Goal: Information Seeking & Learning: Compare options

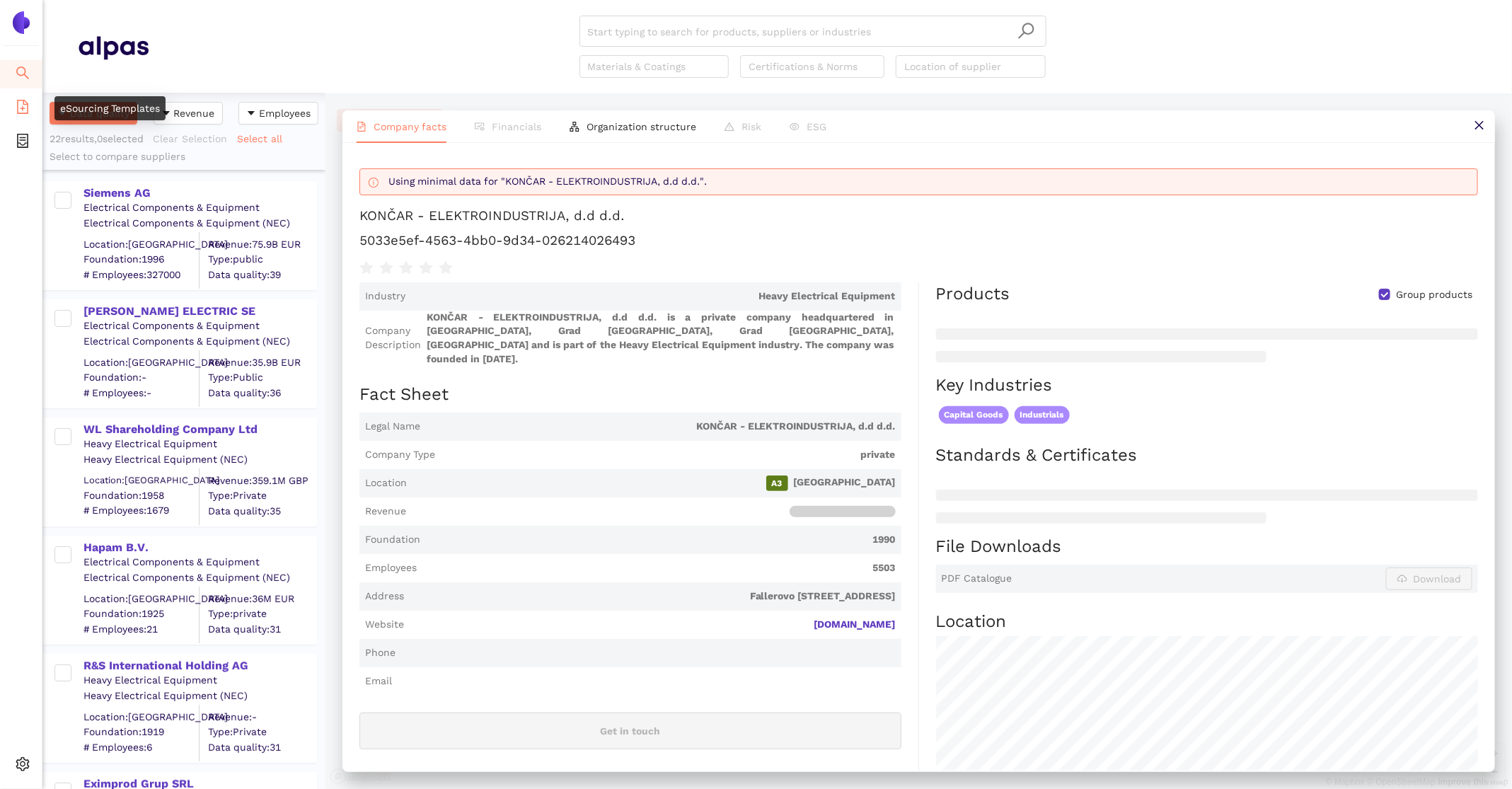
scroll to position [696, 283]
click at [26, 766] on icon at bounding box center [27, 766] width 7 height 0
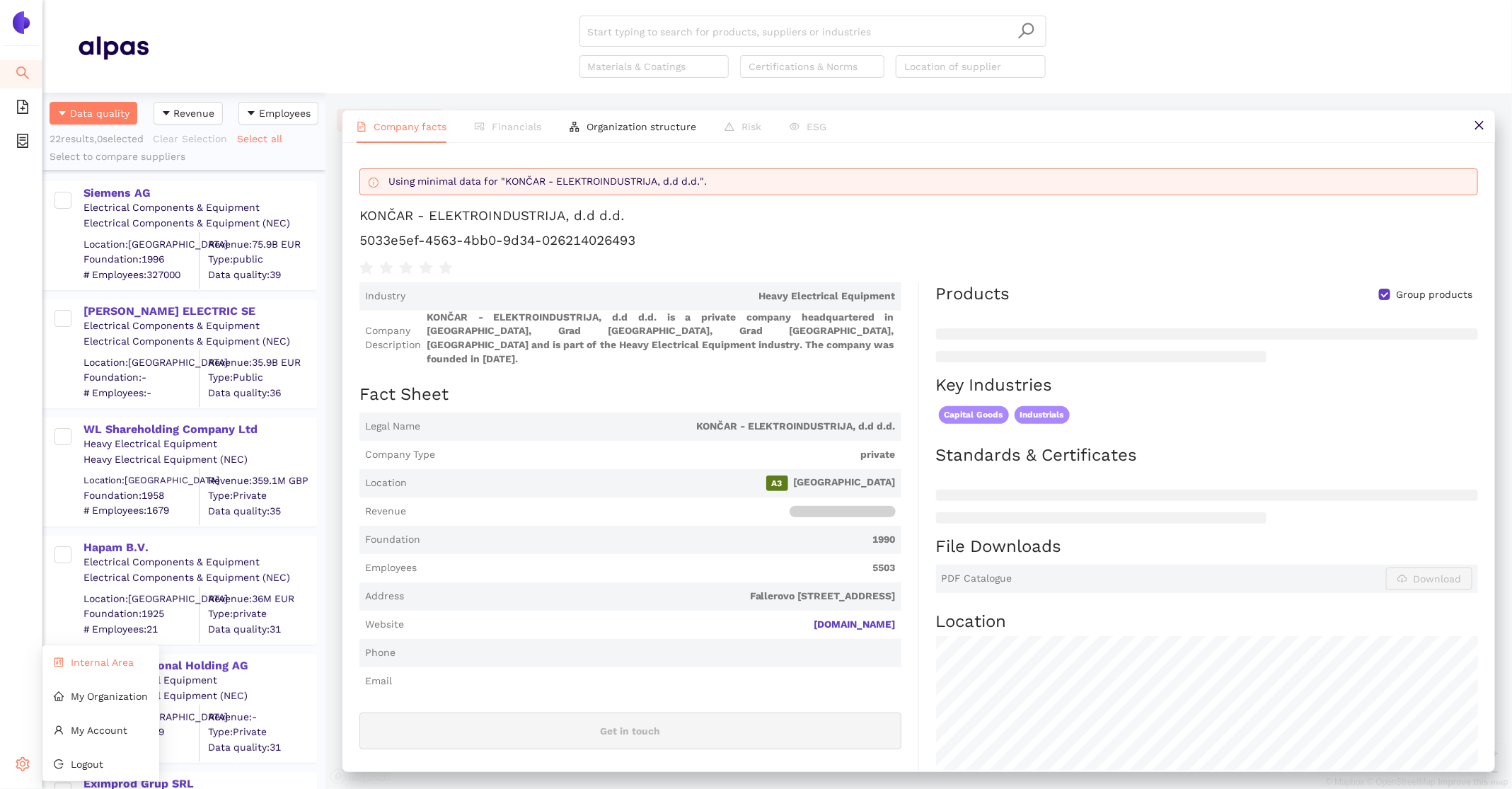
click at [95, 655] on li "Internal Area" at bounding box center [101, 662] width 117 height 28
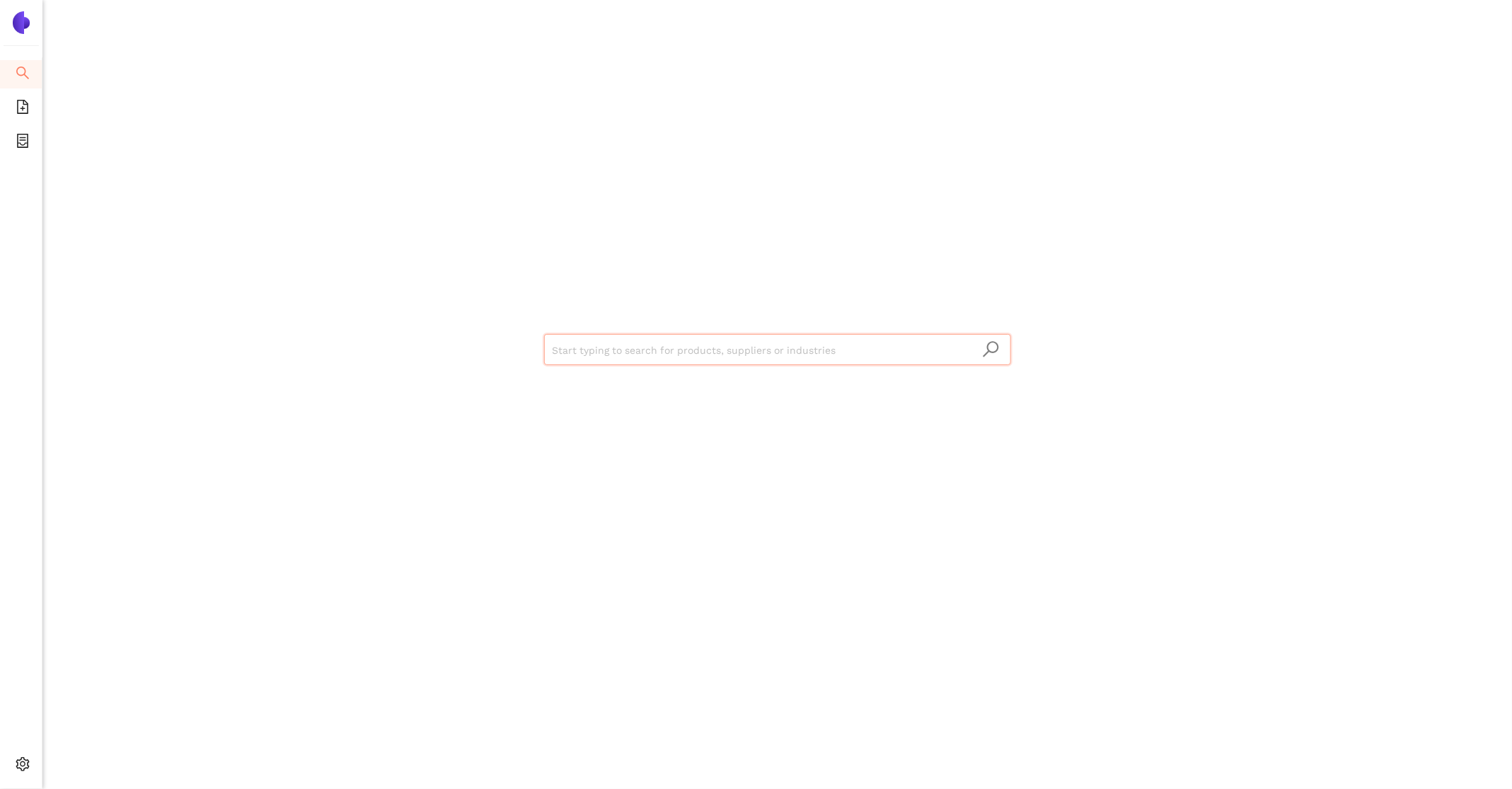
click at [588, 354] on input "search" at bounding box center [778, 350] width 450 height 31
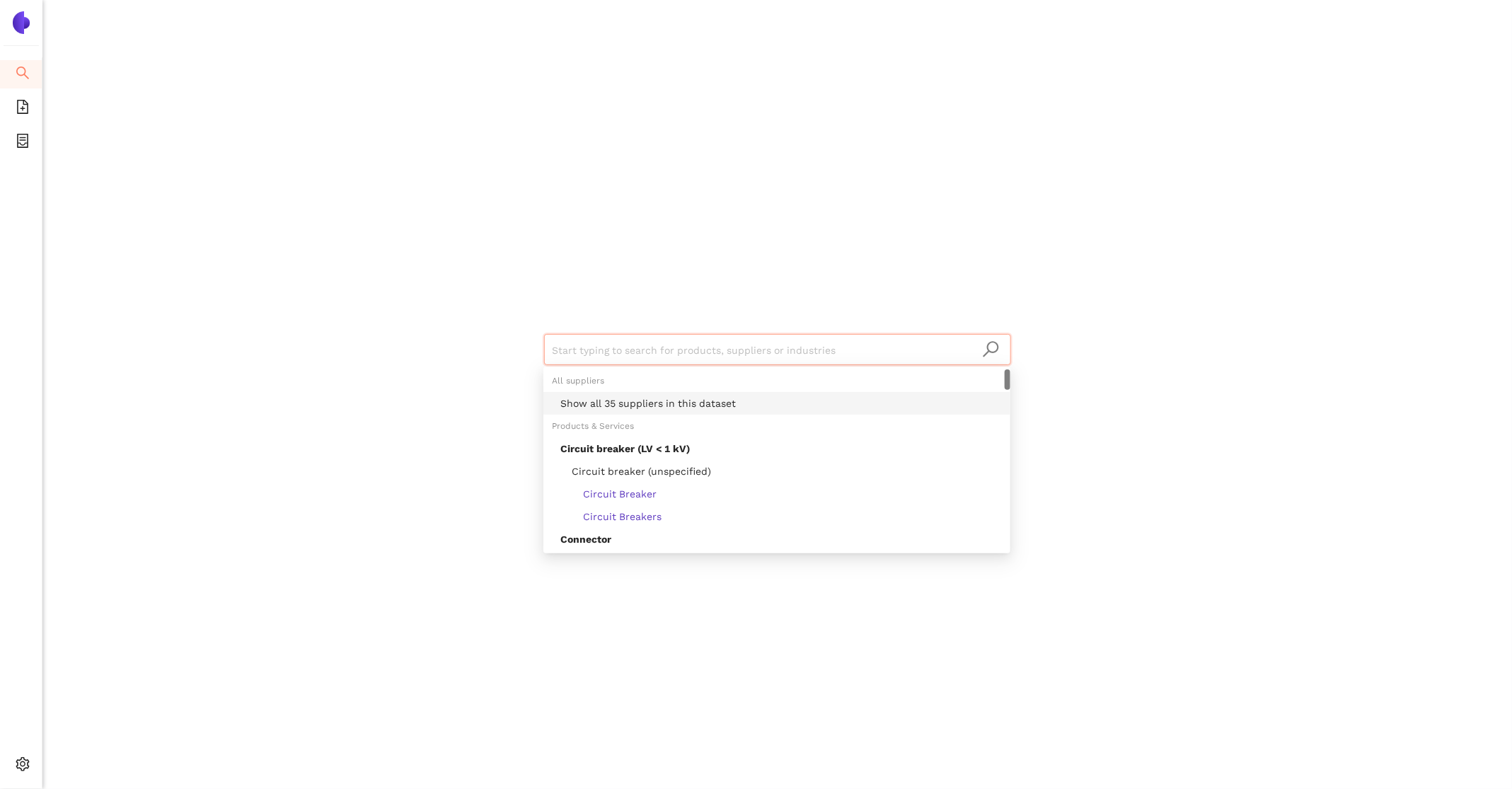
click at [615, 402] on div "Show all 35 suppliers in this dataset" at bounding box center [781, 403] width 442 height 15
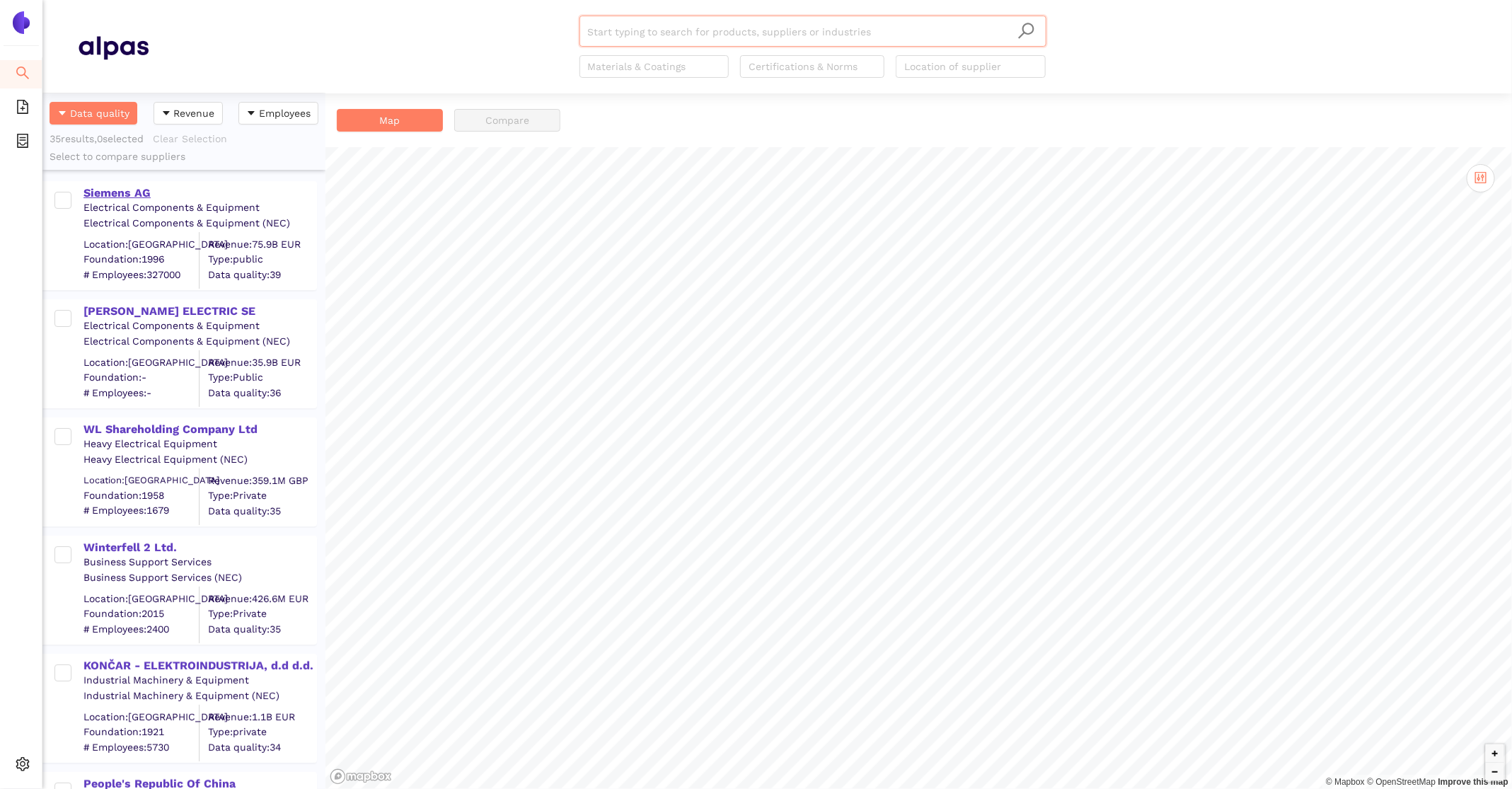
click at [148, 191] on div "Siemens AG" at bounding box center [199, 193] width 232 height 15
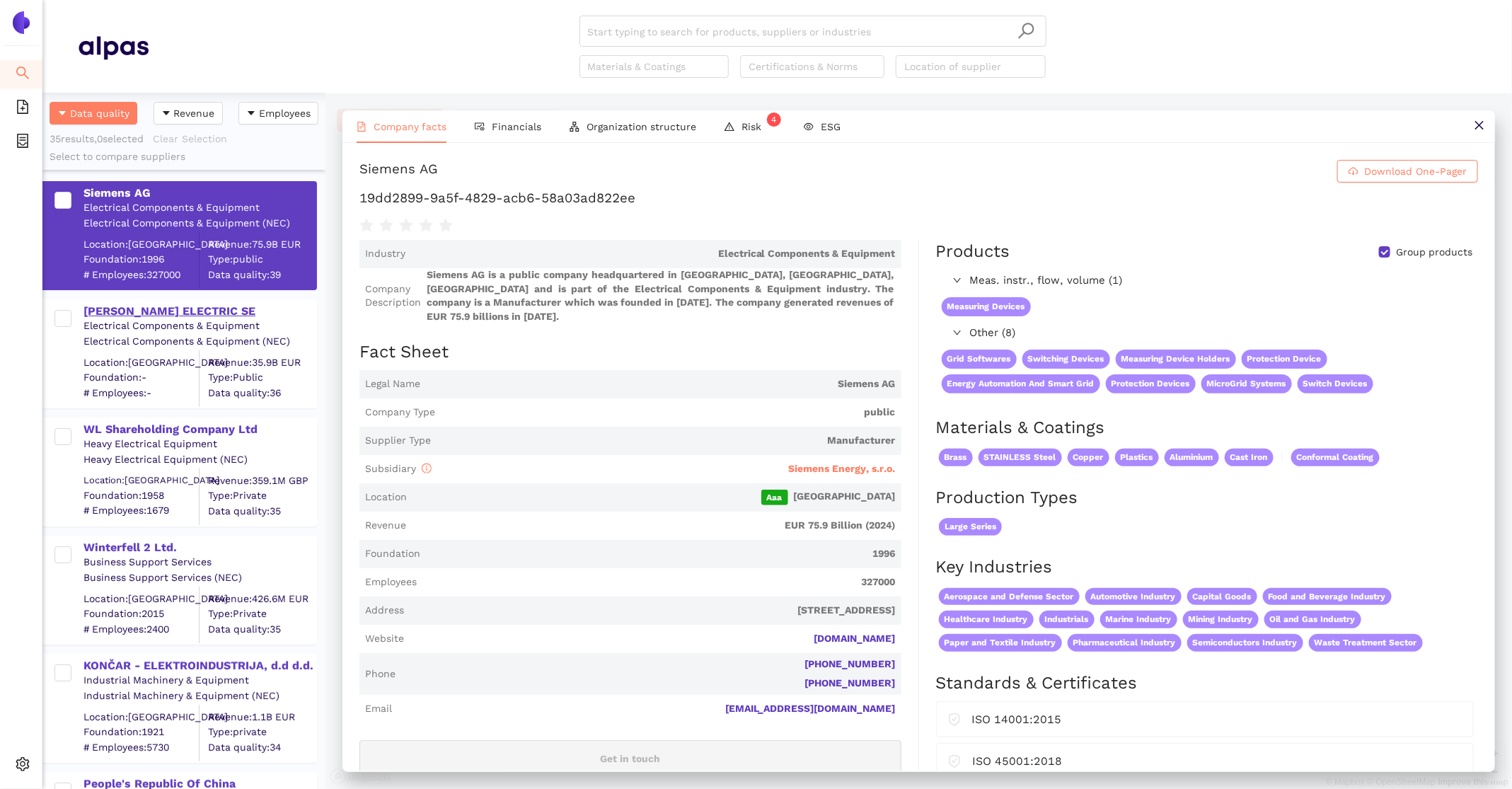
click at [198, 313] on div "[PERSON_NAME] ELECTRIC SE" at bounding box center [199, 311] width 232 height 15
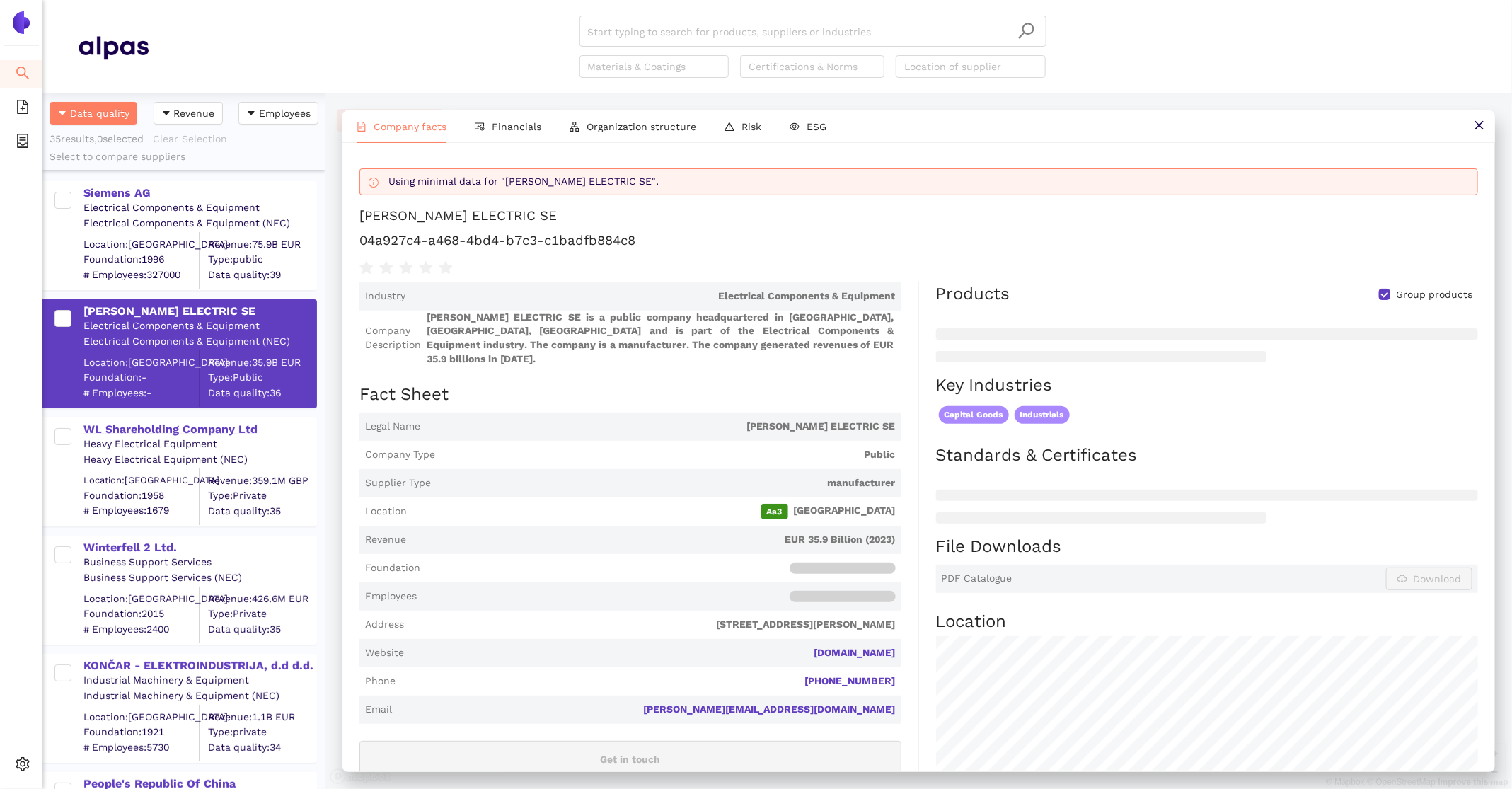
click at [198, 428] on div "WL Shareholding Company Ltd" at bounding box center [199, 429] width 232 height 15
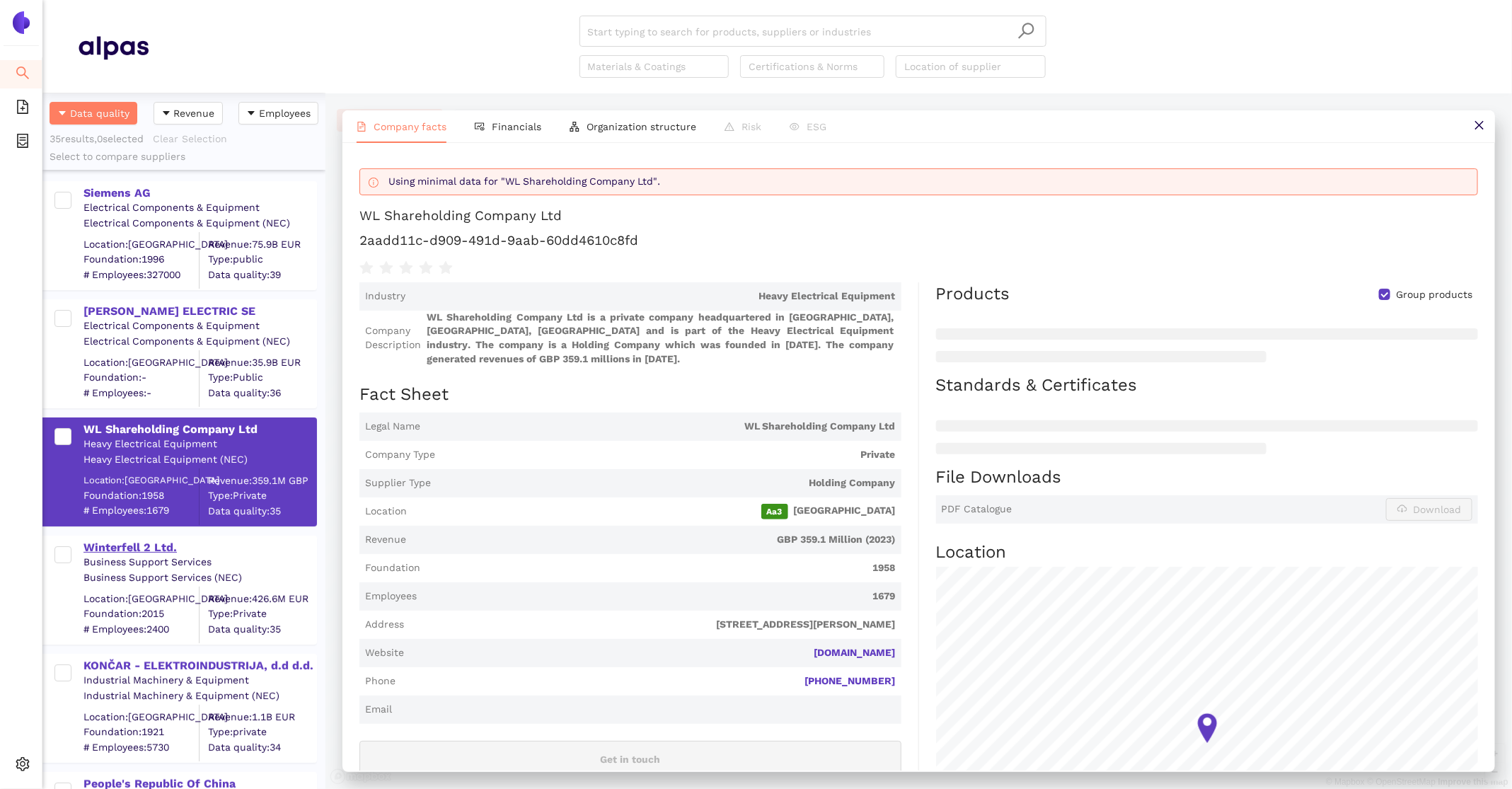
click at [135, 553] on div "Winterfell 2 Ltd." at bounding box center [199, 548] width 232 height 15
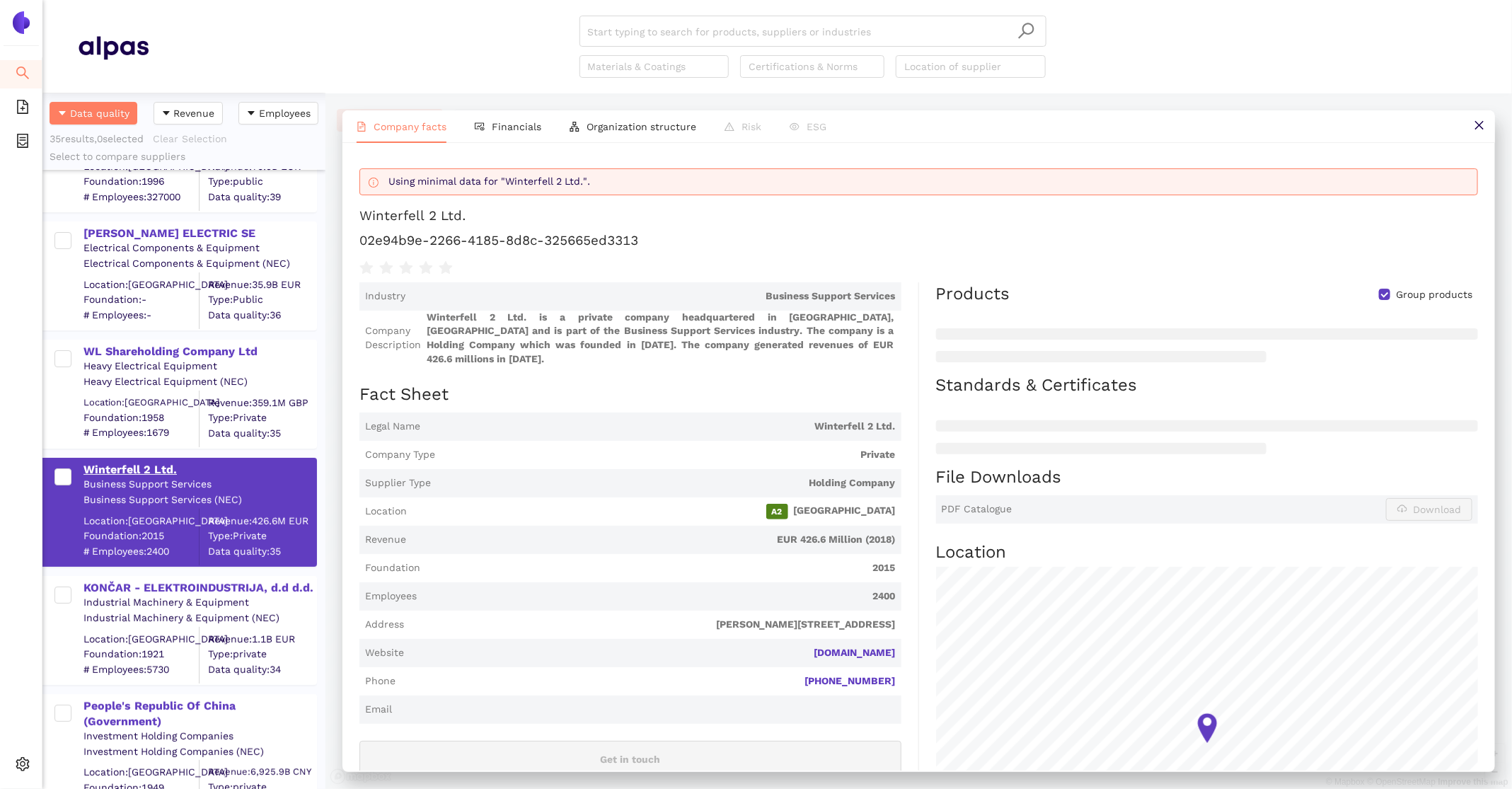
scroll to position [114, 0]
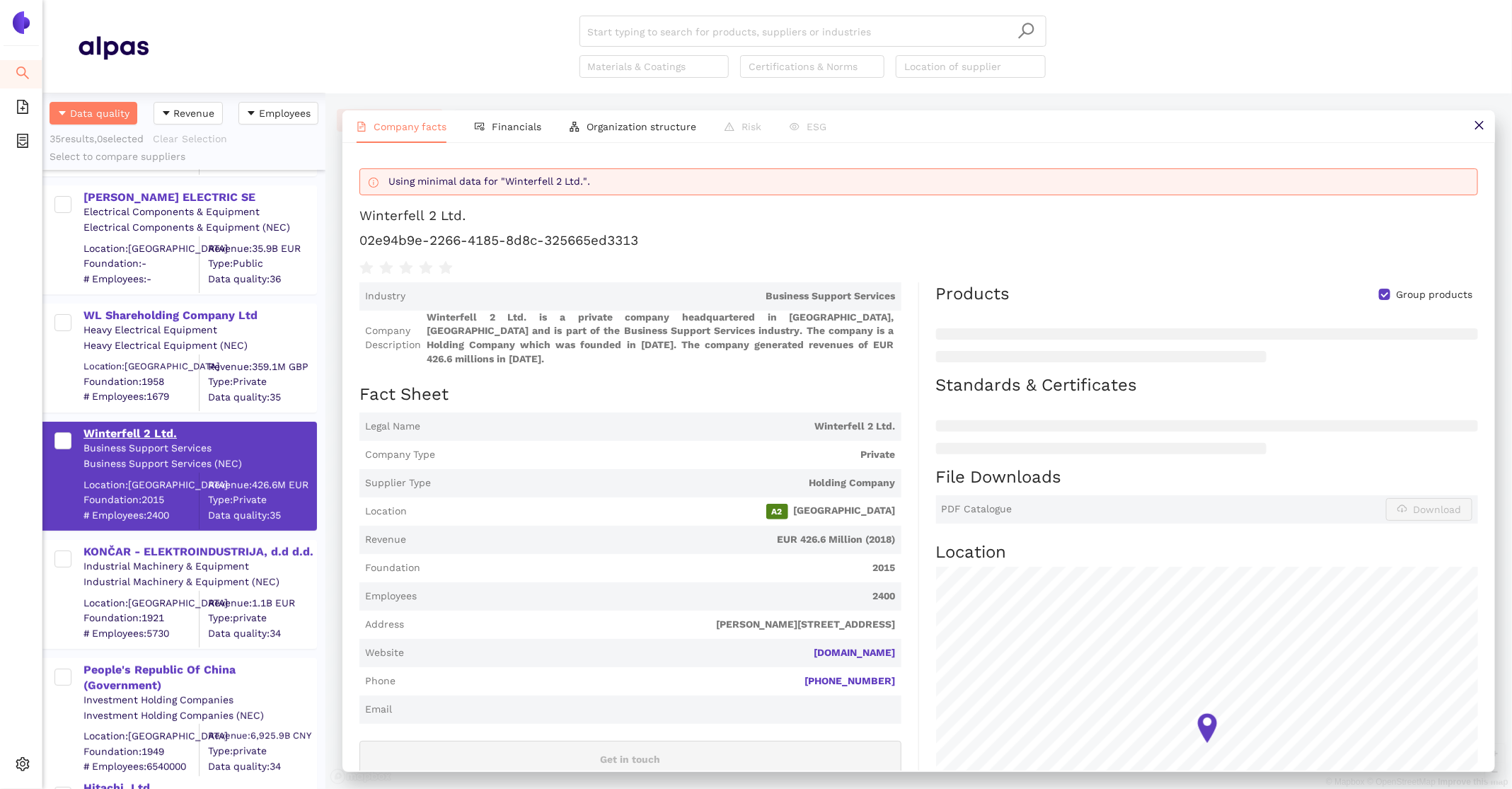
click at [135, 553] on div "KONČAR - ELEKTROINDUSTRIJA, d.d d.d." at bounding box center [199, 551] width 232 height 15
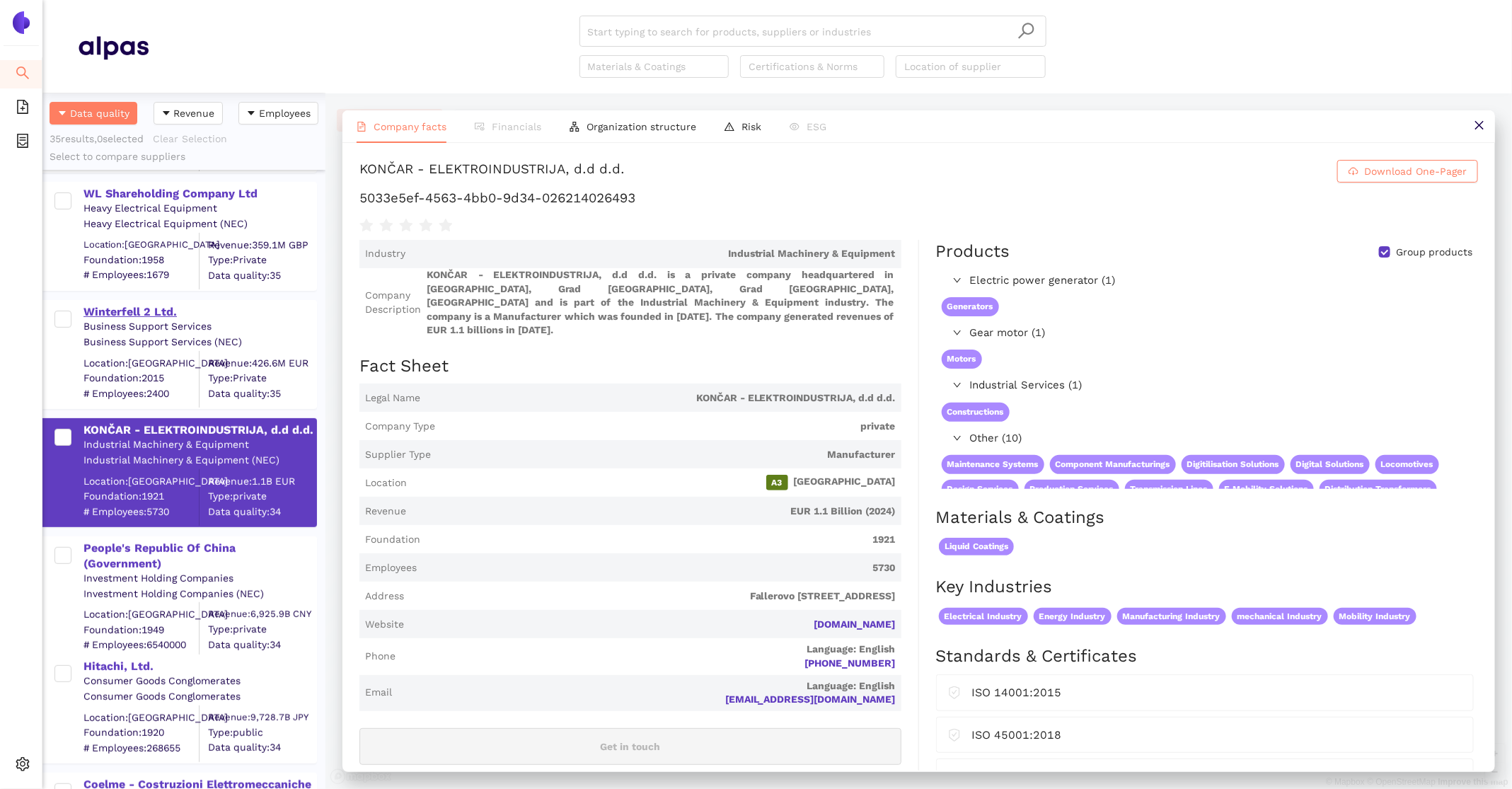
click at [135, 553] on div "People's Republic Of China (Government)" at bounding box center [199, 556] width 232 height 32
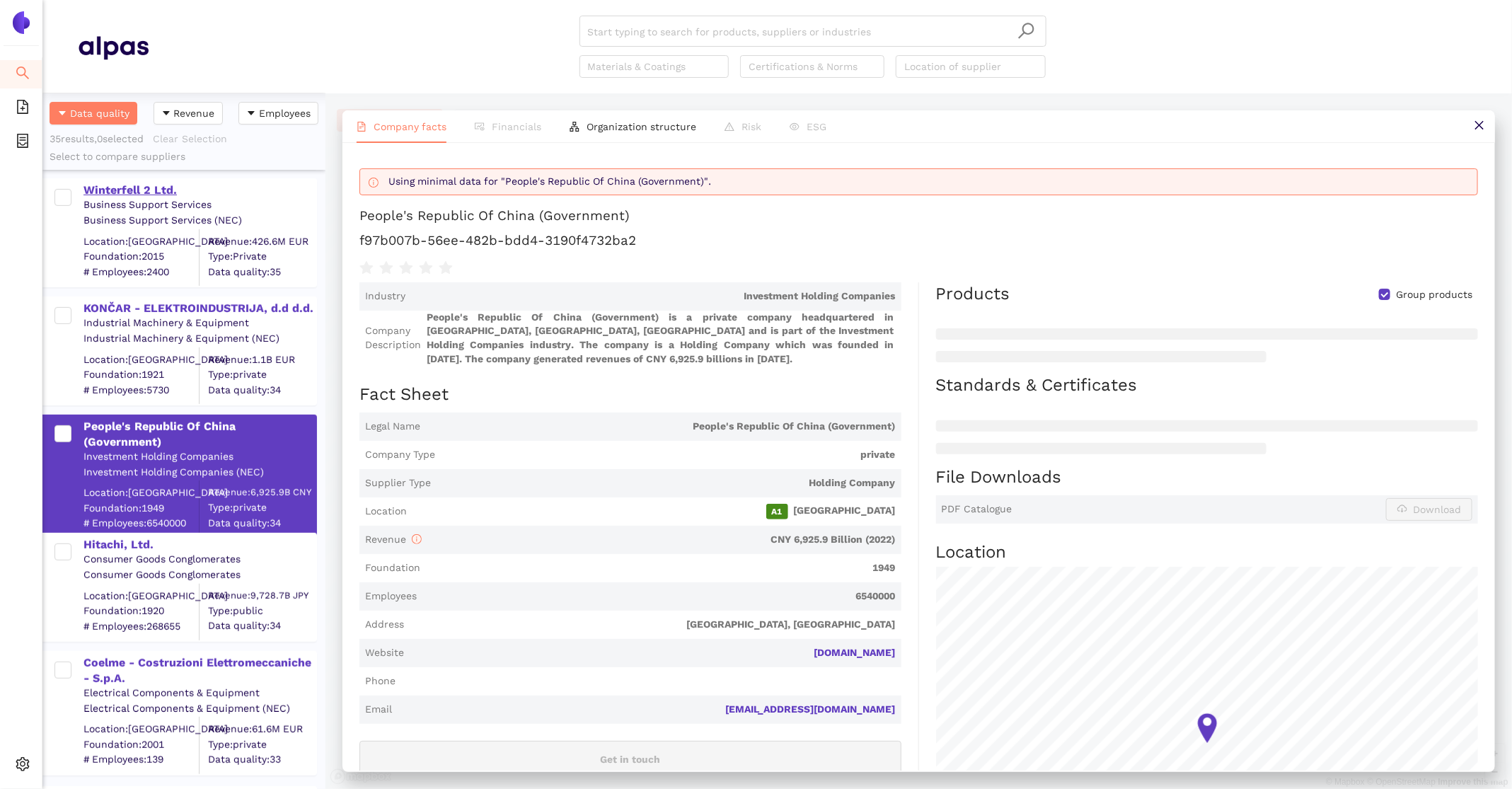
scroll to position [359, 0]
click at [125, 540] on div "Hitachi, Ltd." at bounding box center [199, 543] width 232 height 15
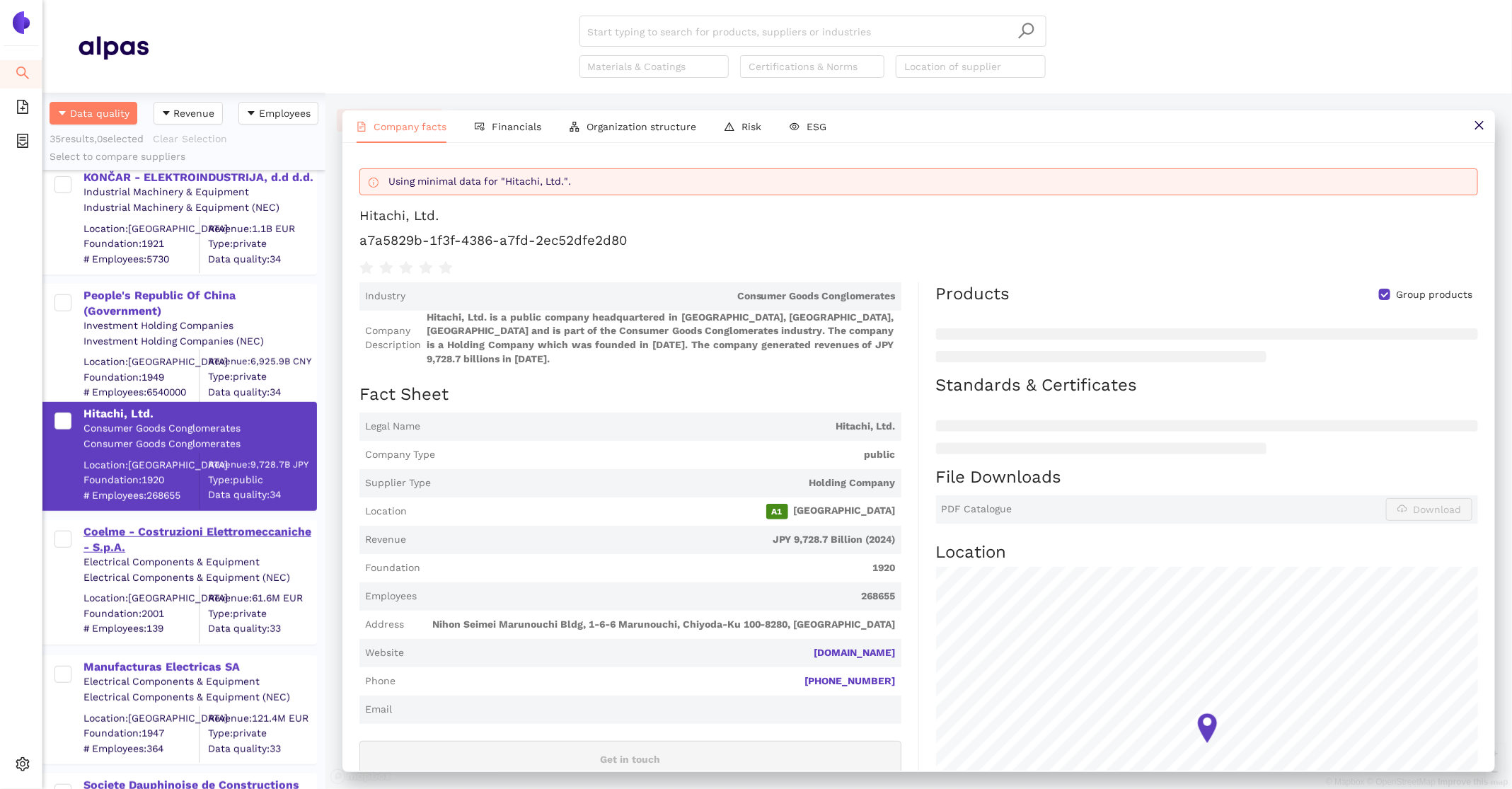
click at [120, 533] on div "Coelme - Costruzioni Elettromeccaniche - S.p.A." at bounding box center [199, 540] width 232 height 32
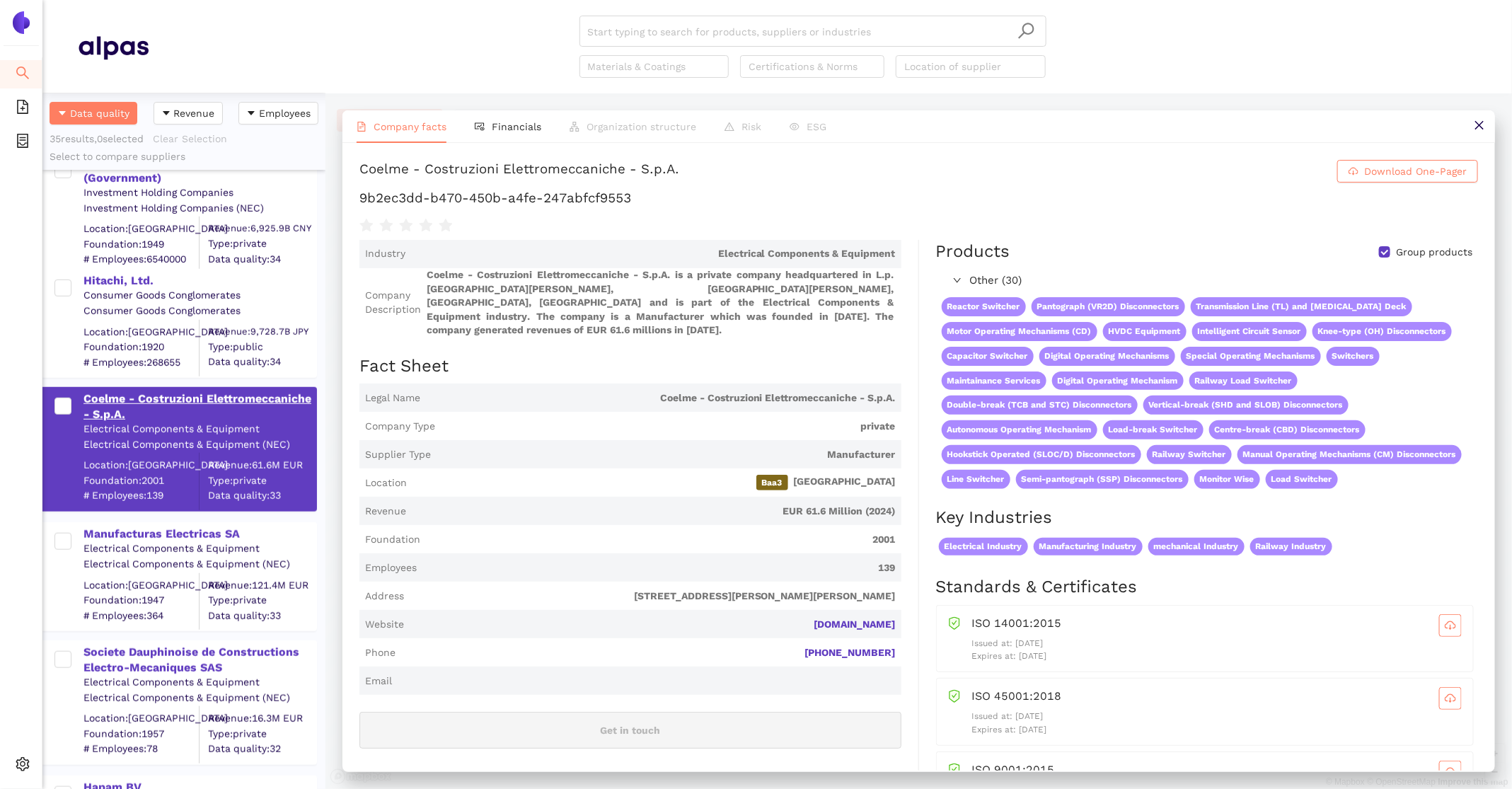
click at [120, 533] on div "Manufacturas Electricas SA" at bounding box center [199, 534] width 232 height 15
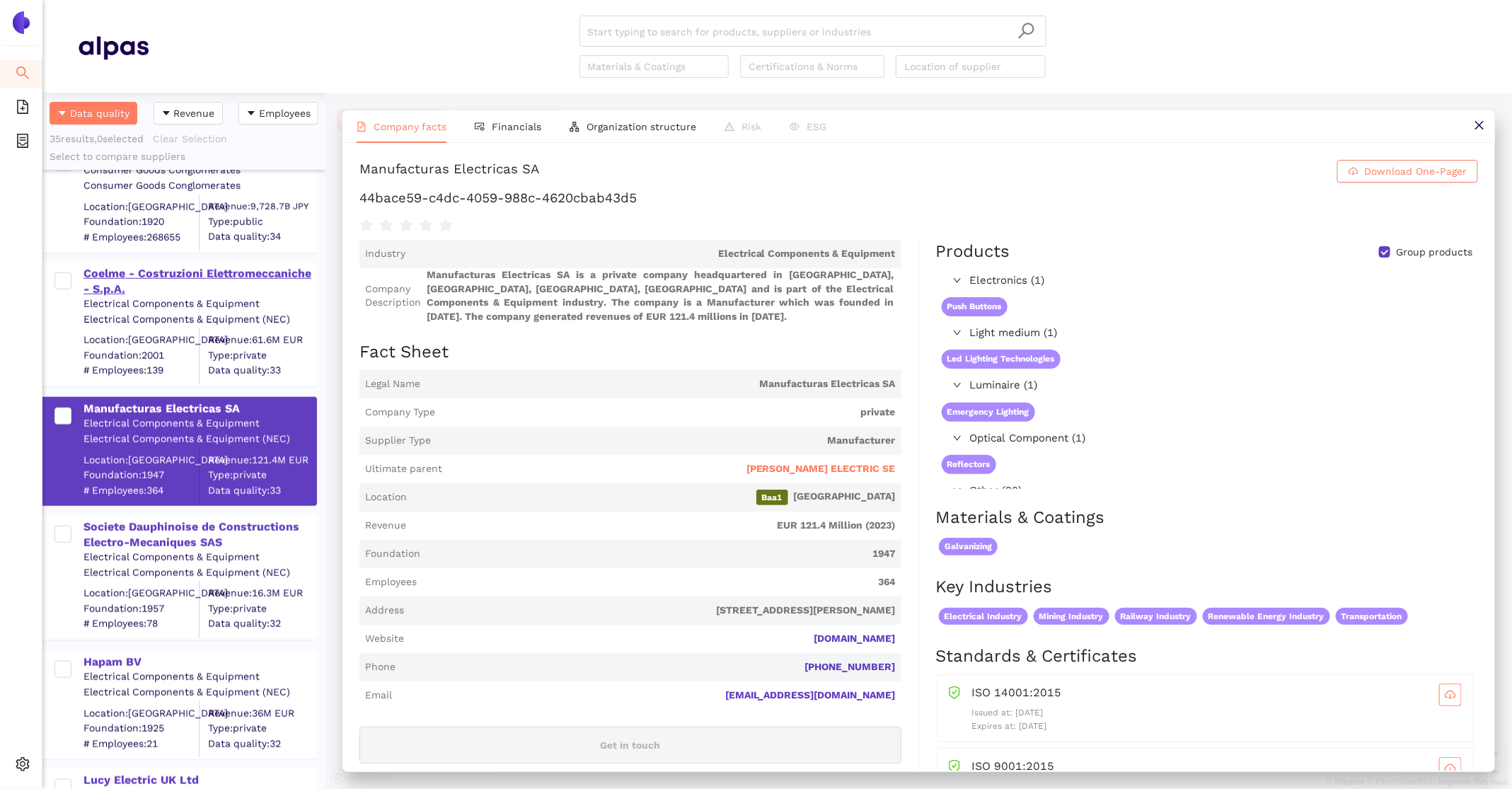
scroll to position [759, 0]
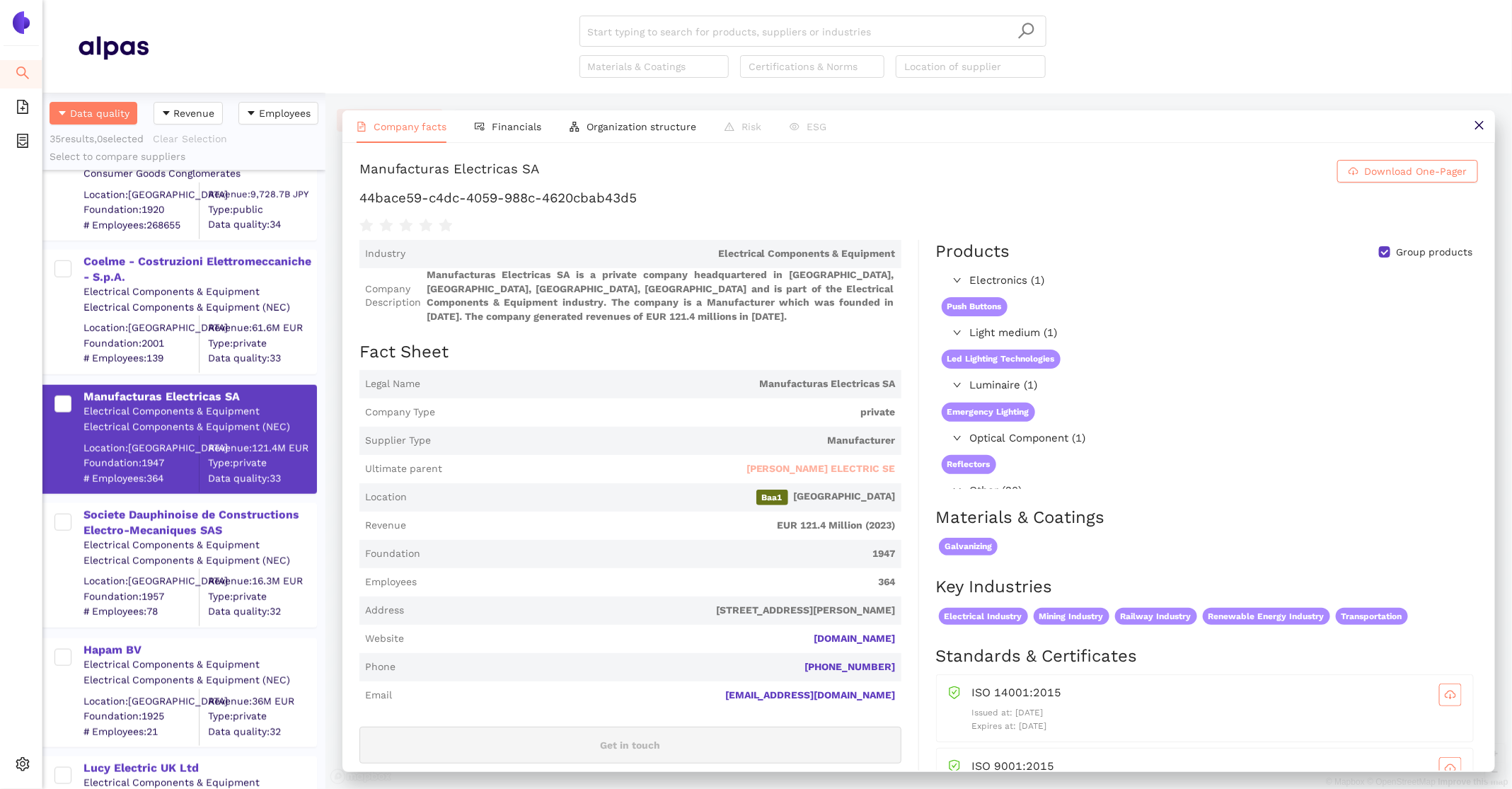
click at [811, 464] on span "[PERSON_NAME] ELECTRIC SE" at bounding box center [821, 469] width 149 height 15
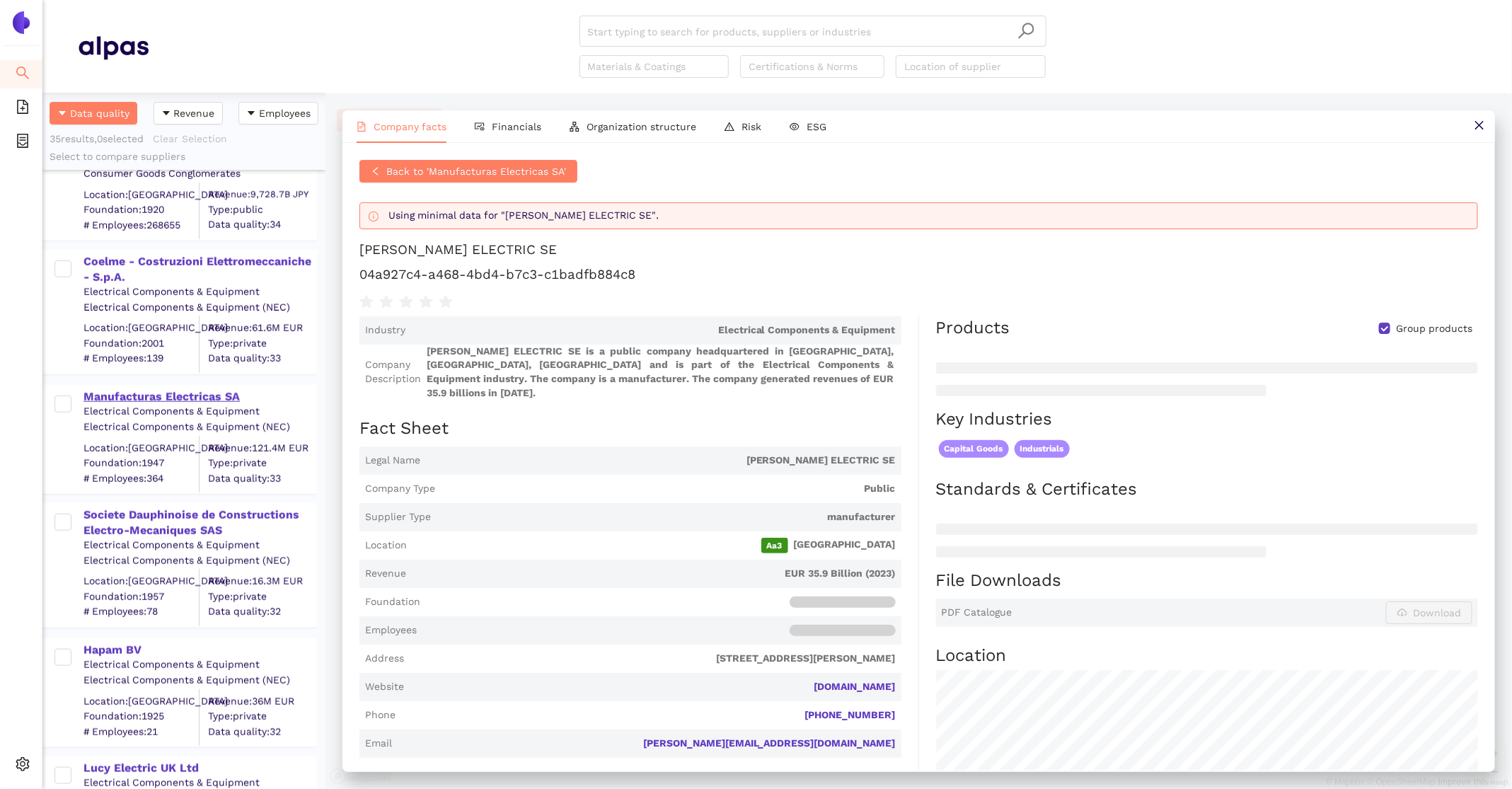
click at [170, 397] on div "Manufacturas Electricas SA" at bounding box center [199, 396] width 232 height 15
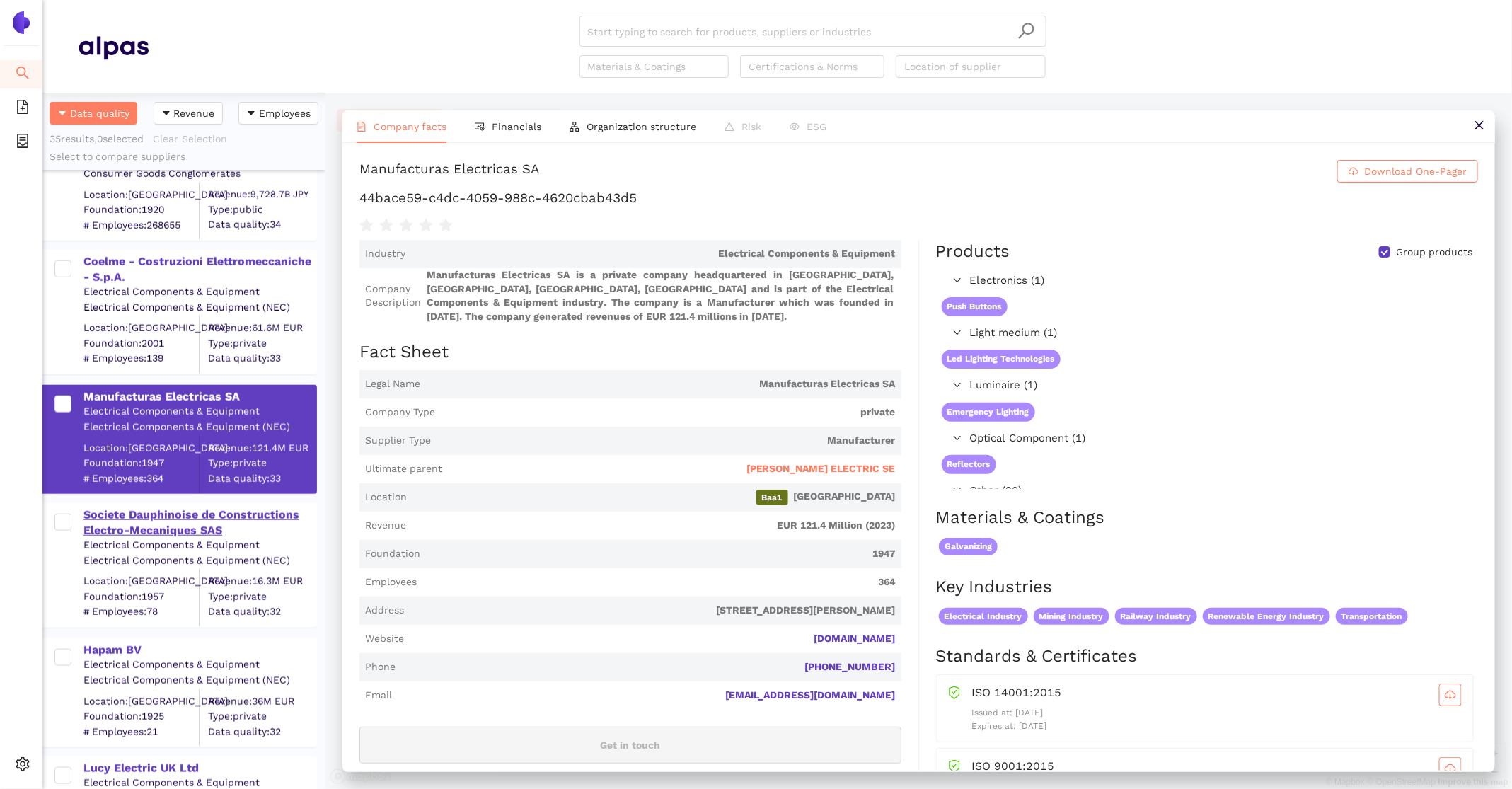
click at [145, 517] on div "Societe Dauphinoise de Constructions Electro-Mecaniques SAS" at bounding box center [199, 523] width 232 height 32
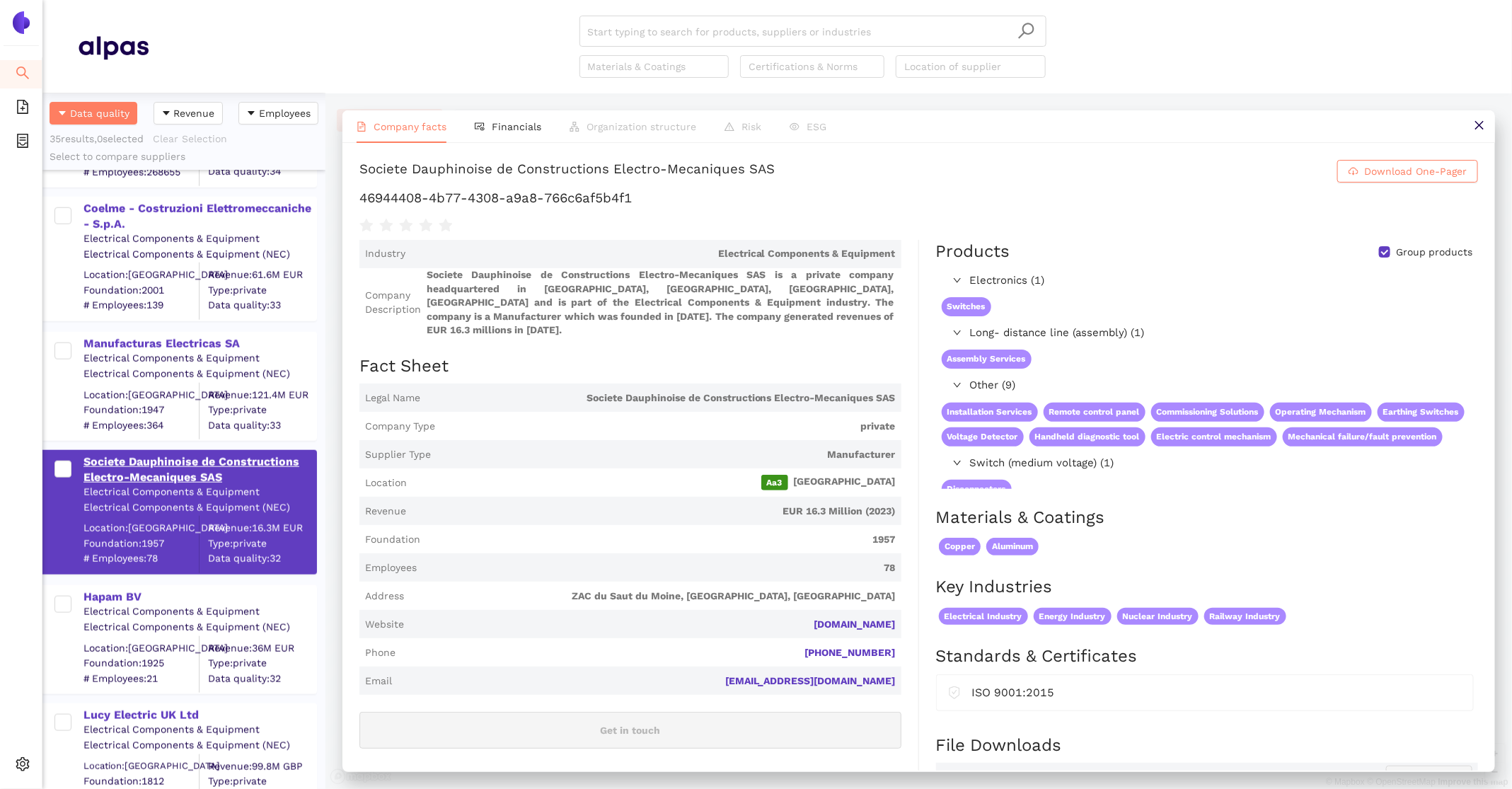
scroll to position [886, 0]
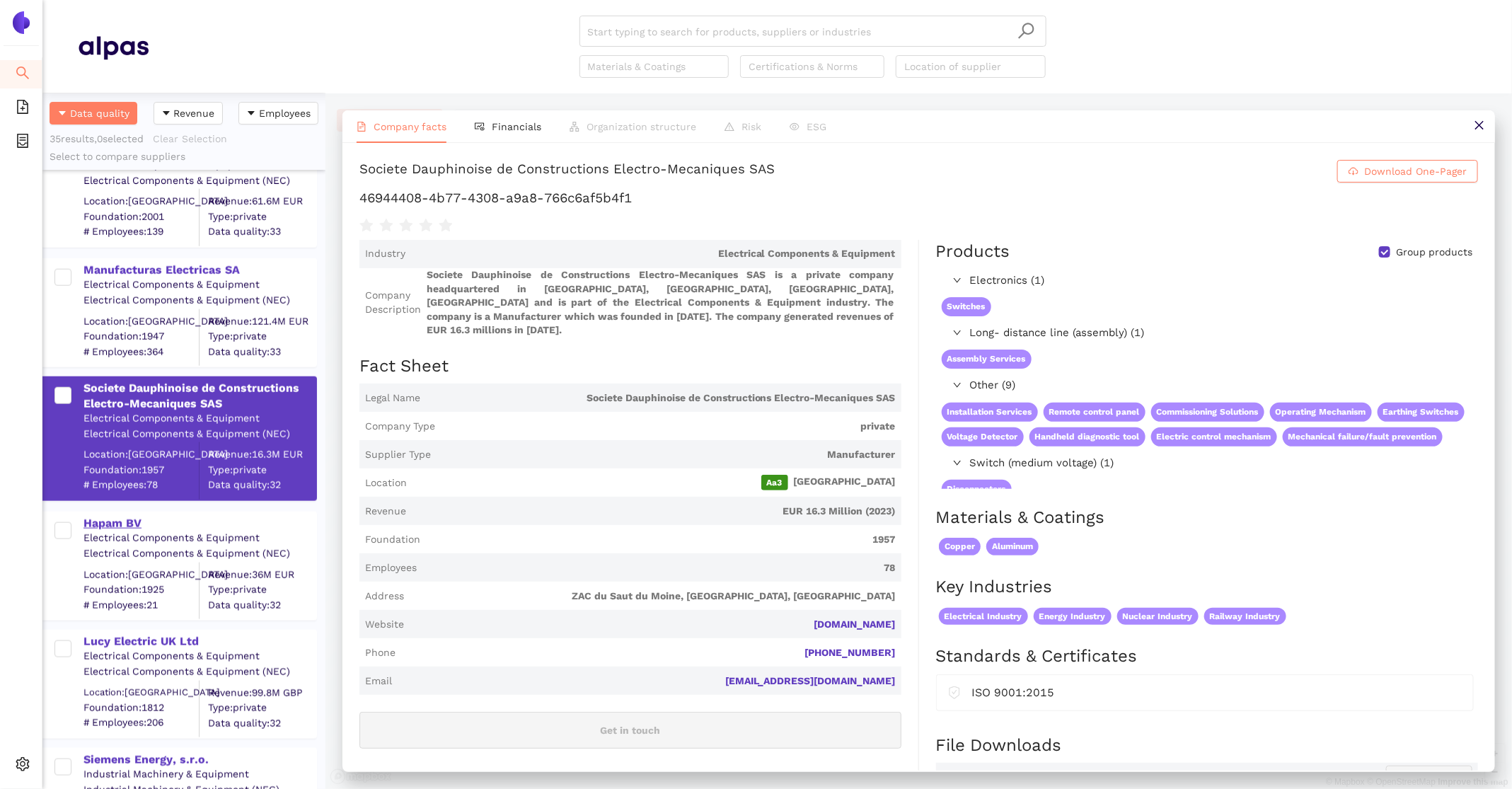
click at [145, 530] on div "Hapam BV" at bounding box center [199, 523] width 232 height 15
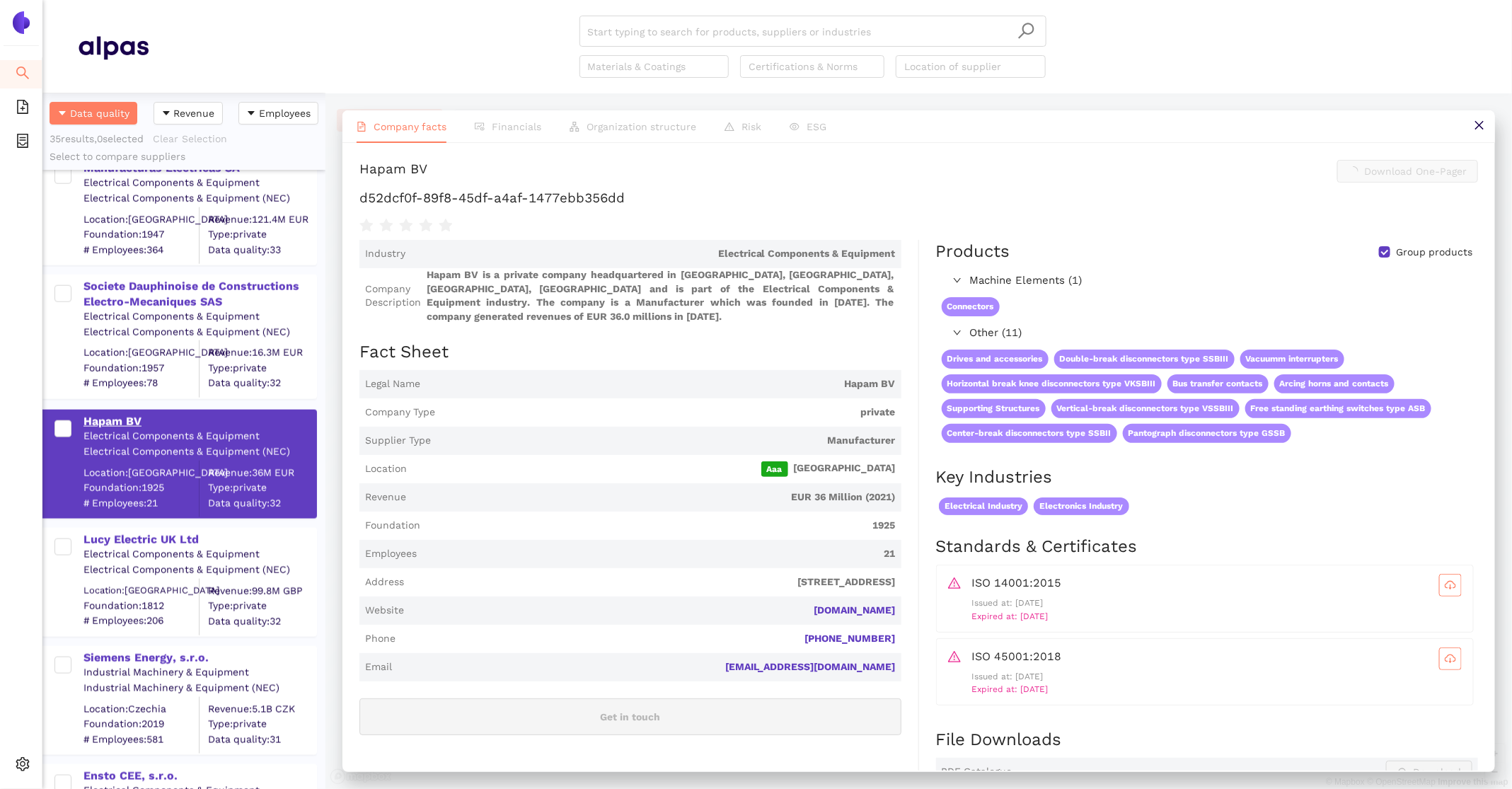
scroll to position [988, 0]
click at [150, 557] on div "Electrical Components & Equipment" at bounding box center [199, 554] width 232 height 15
click at [148, 544] on div "Lucy Electric UK Ltd" at bounding box center [199, 538] width 232 height 15
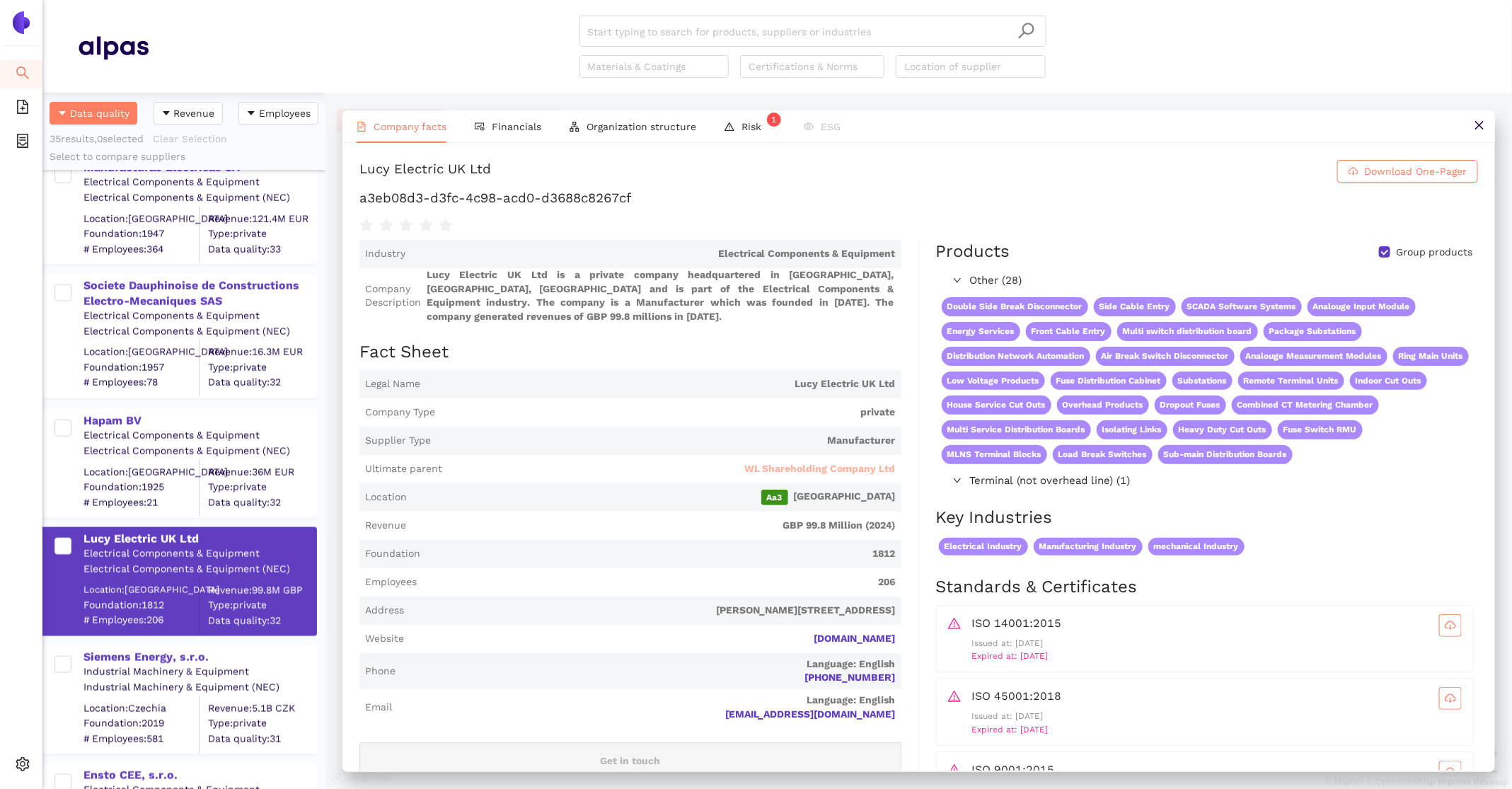
click at [759, 469] on span "WL Shareholding Company Ltd" at bounding box center [820, 469] width 151 height 15
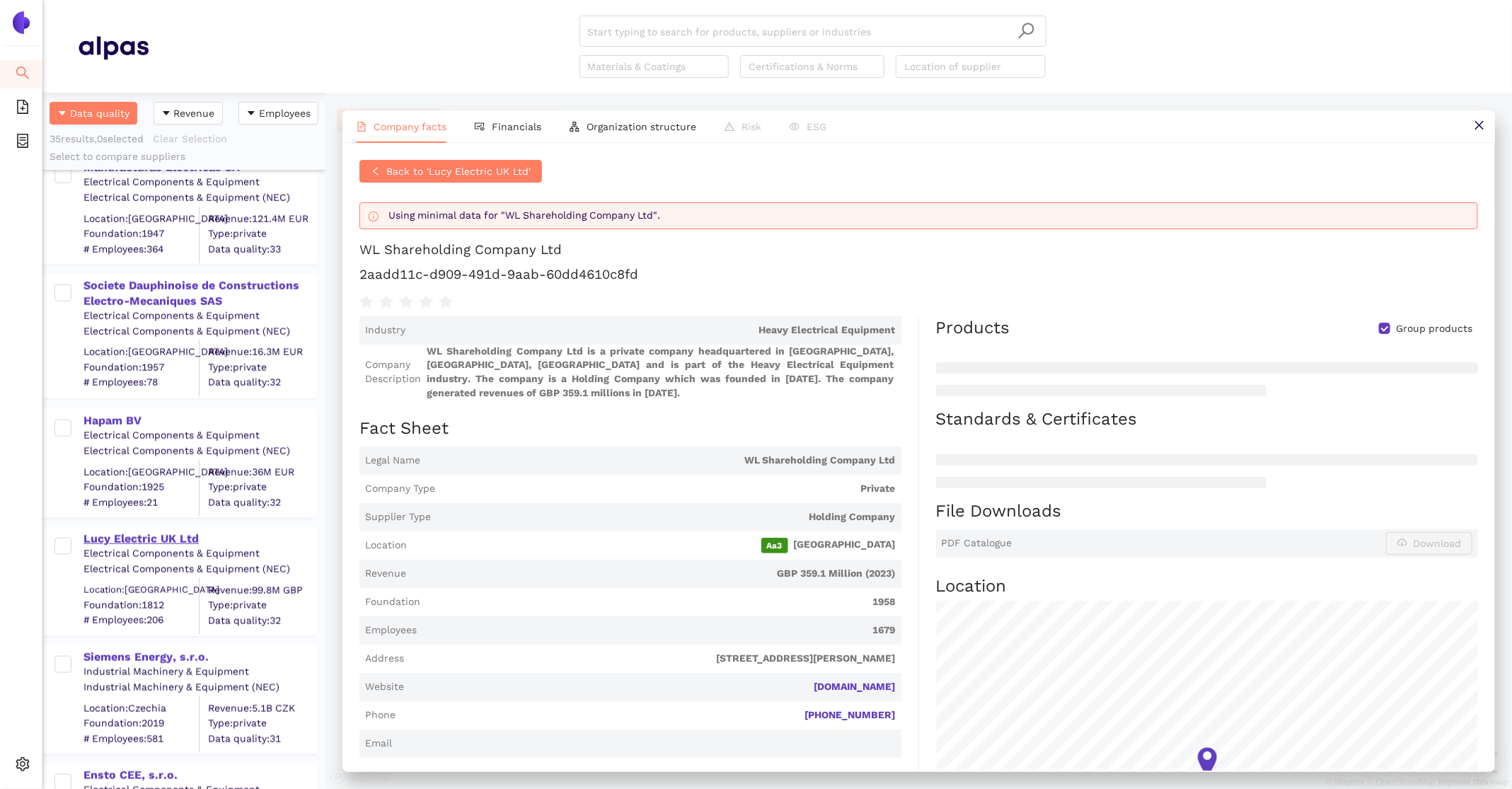
click at [162, 542] on div "Lucy Electric UK Ltd" at bounding box center [199, 538] width 232 height 15
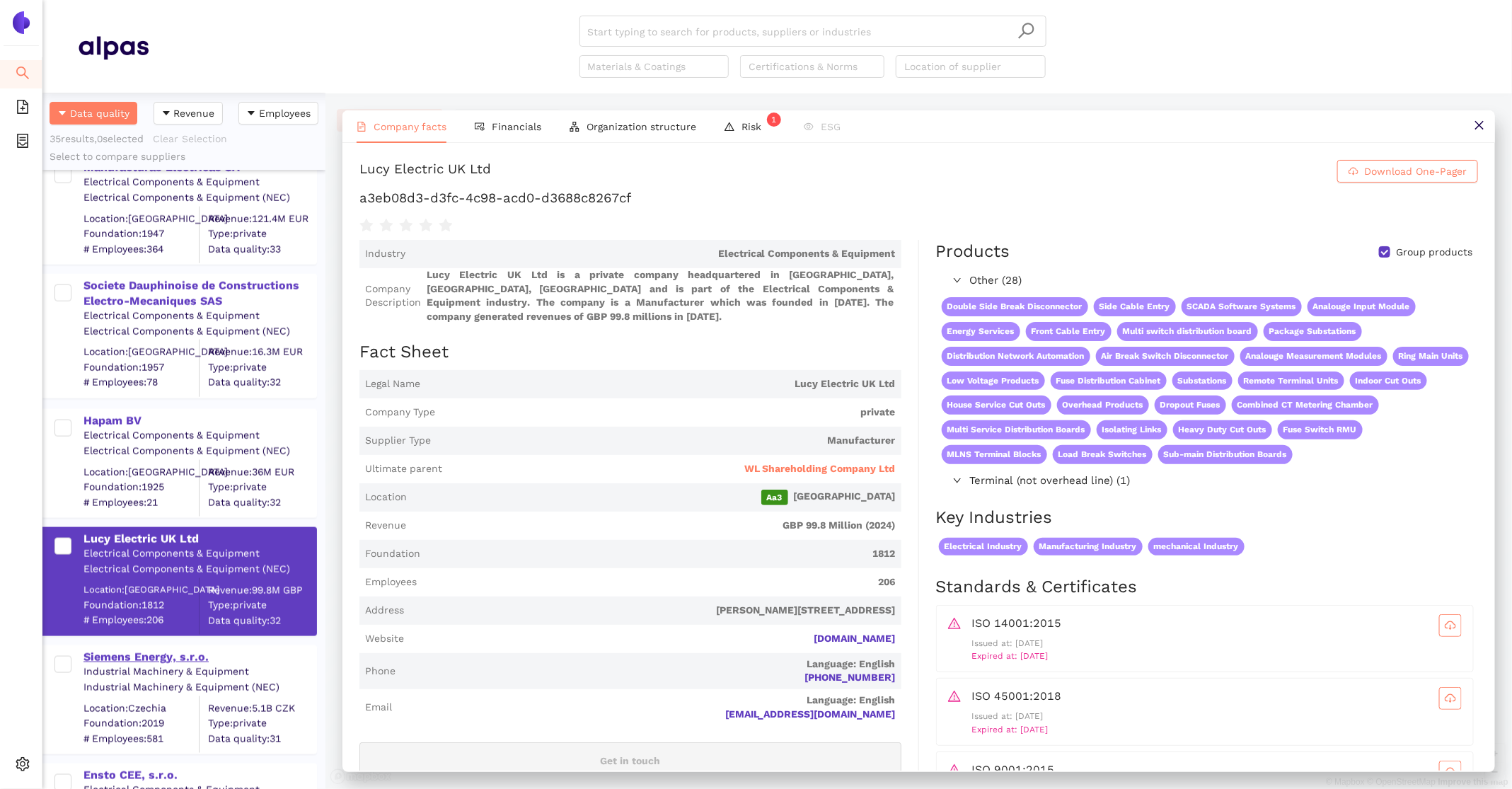
click at [175, 654] on div "Siemens Energy, s.r.o." at bounding box center [199, 657] width 232 height 15
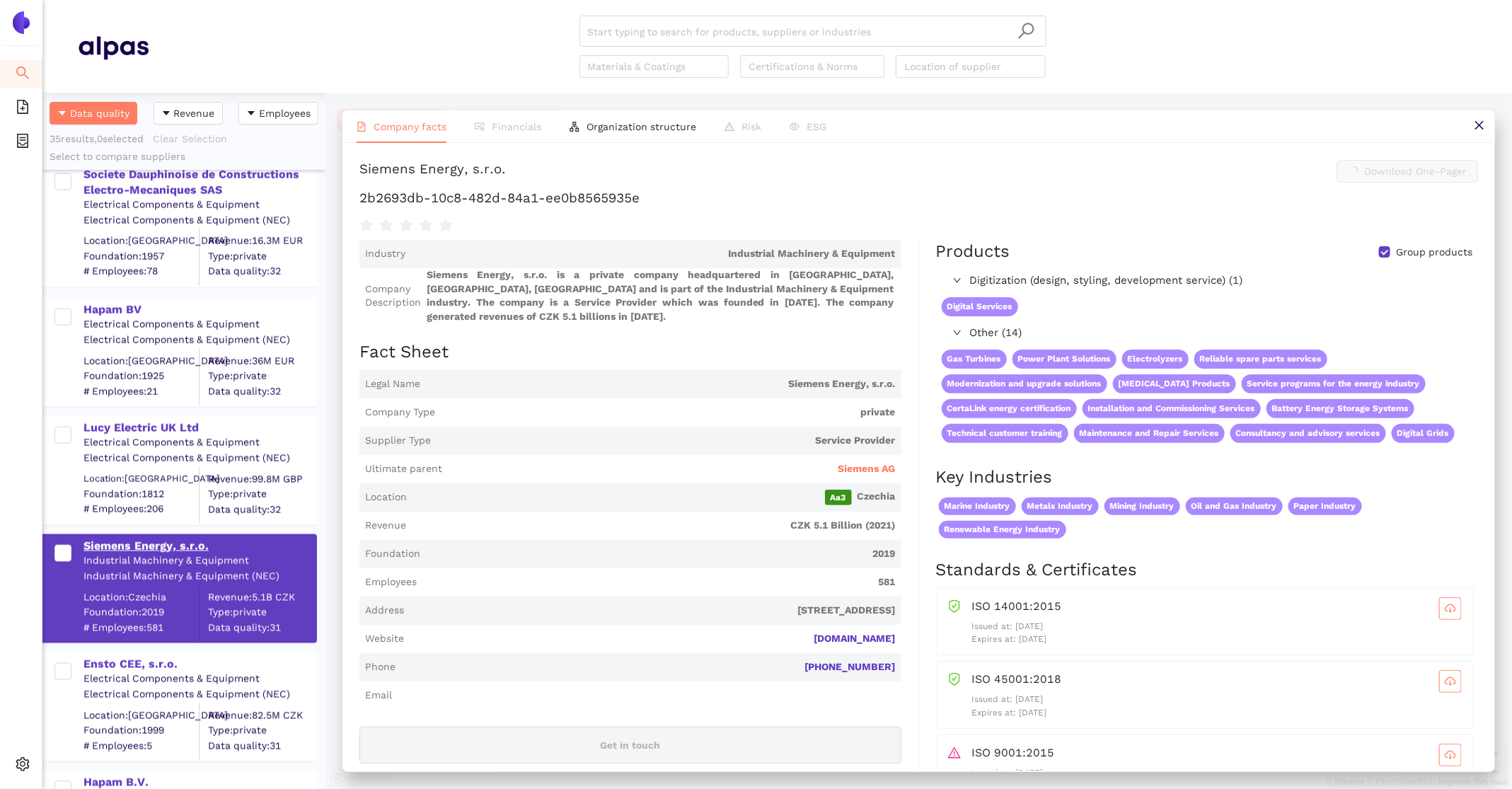
scroll to position [1104, 0]
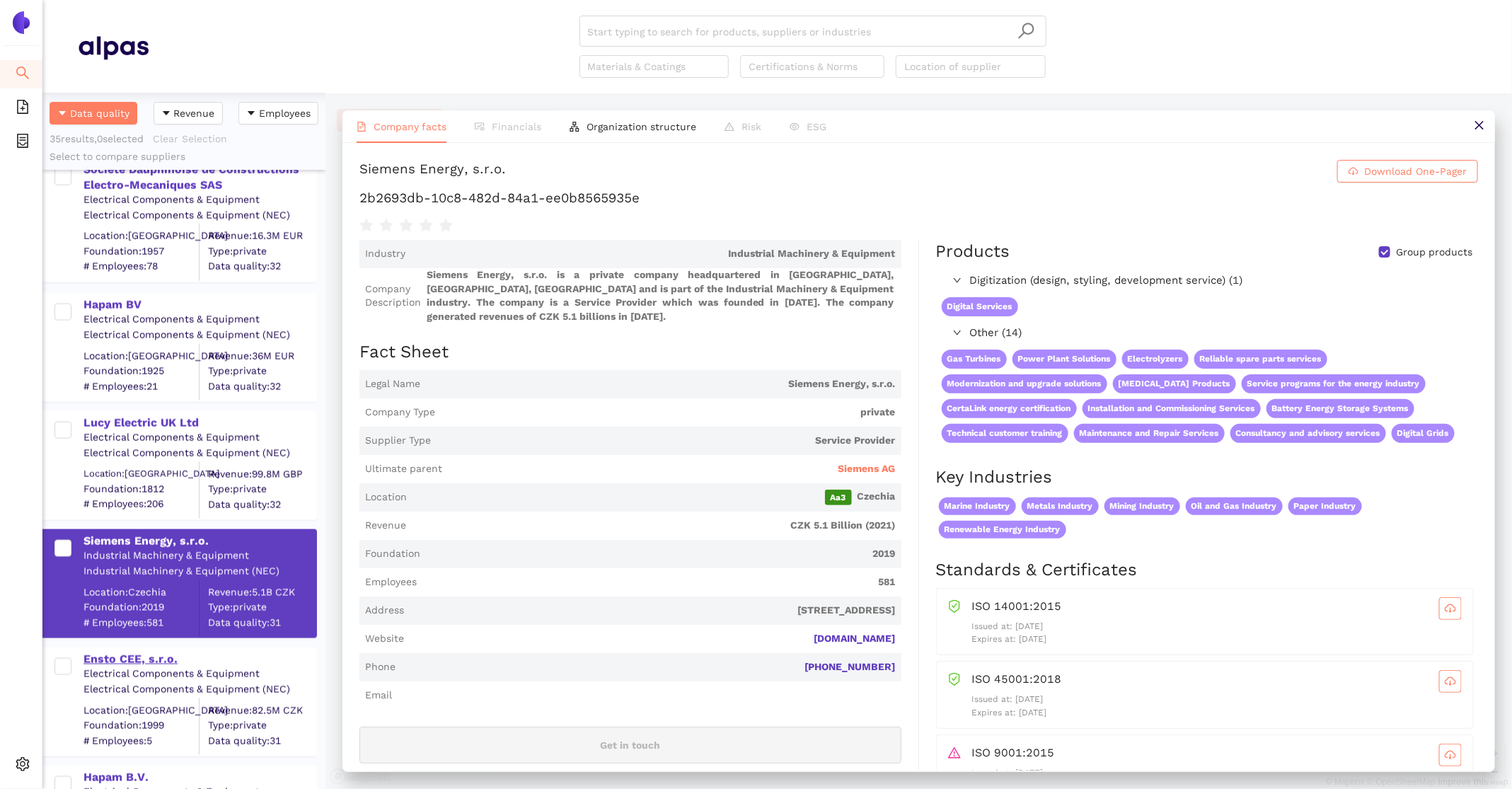
click at [174, 654] on div "Ensto CEE, s.r.o." at bounding box center [199, 659] width 232 height 15
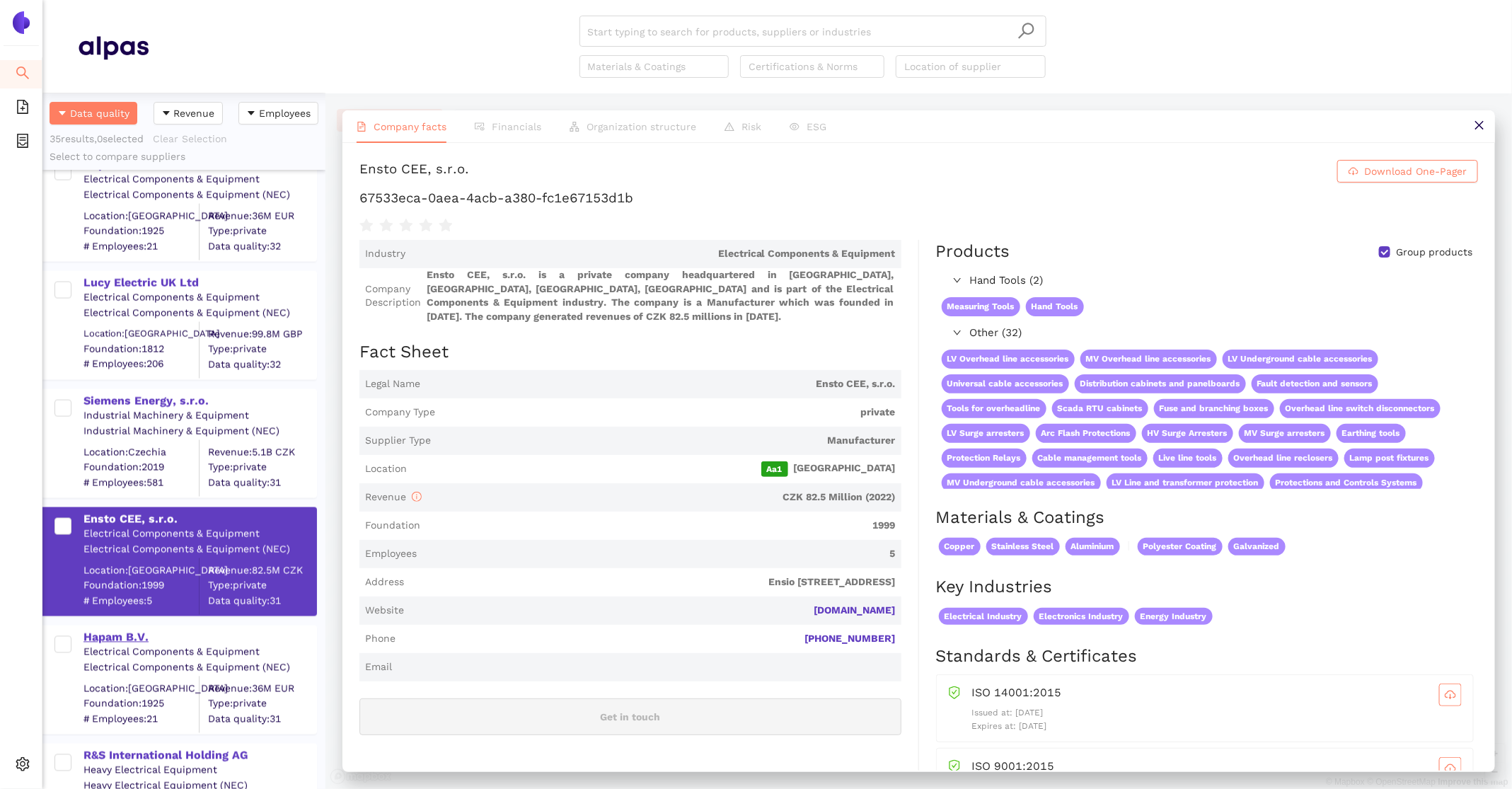
click at [141, 635] on div "Hapam B.V." at bounding box center [199, 637] width 232 height 15
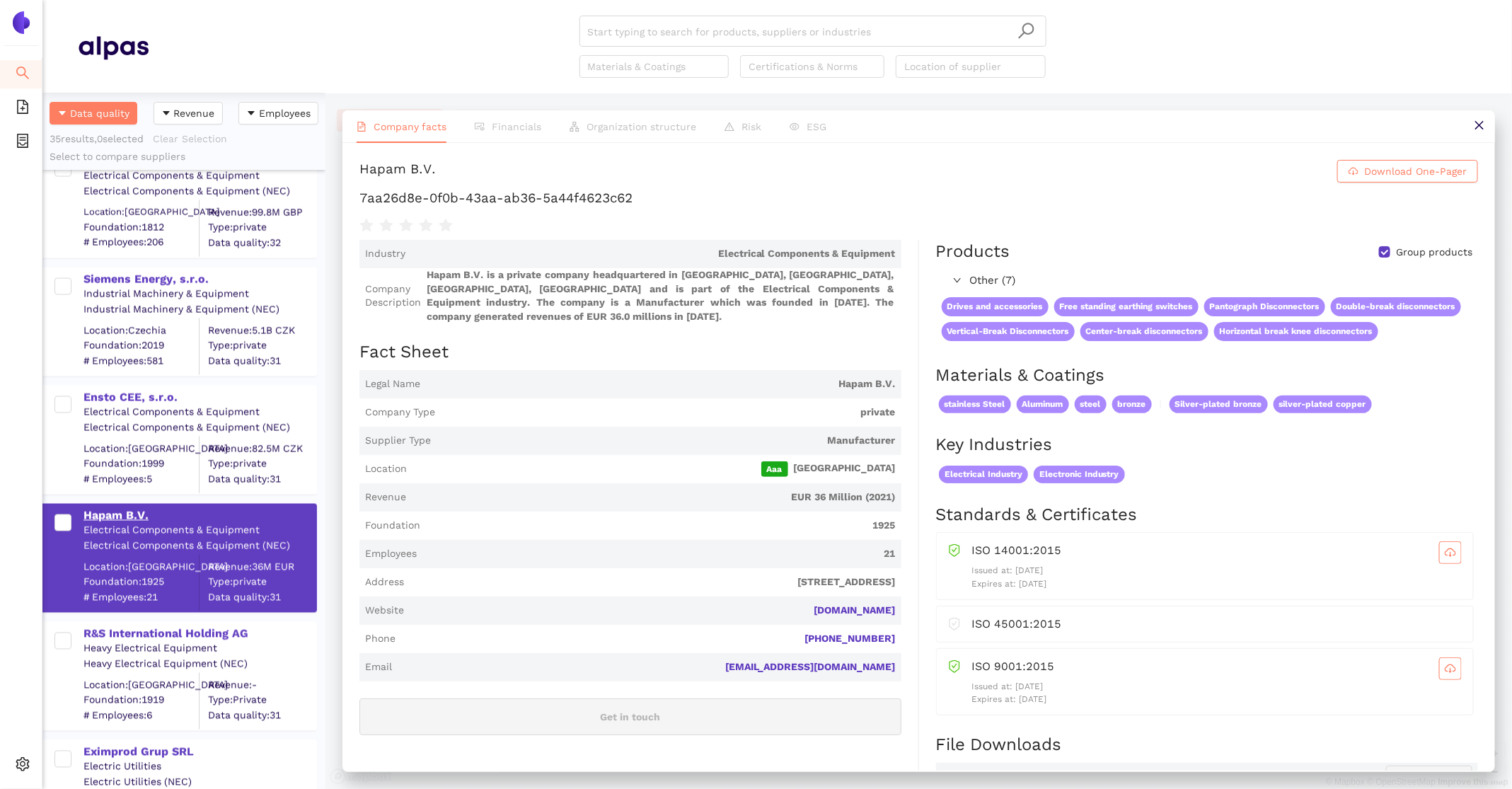
scroll to position [1368, 0]
click at [141, 636] on div "R&S International Holding AG" at bounding box center [199, 632] width 232 height 15
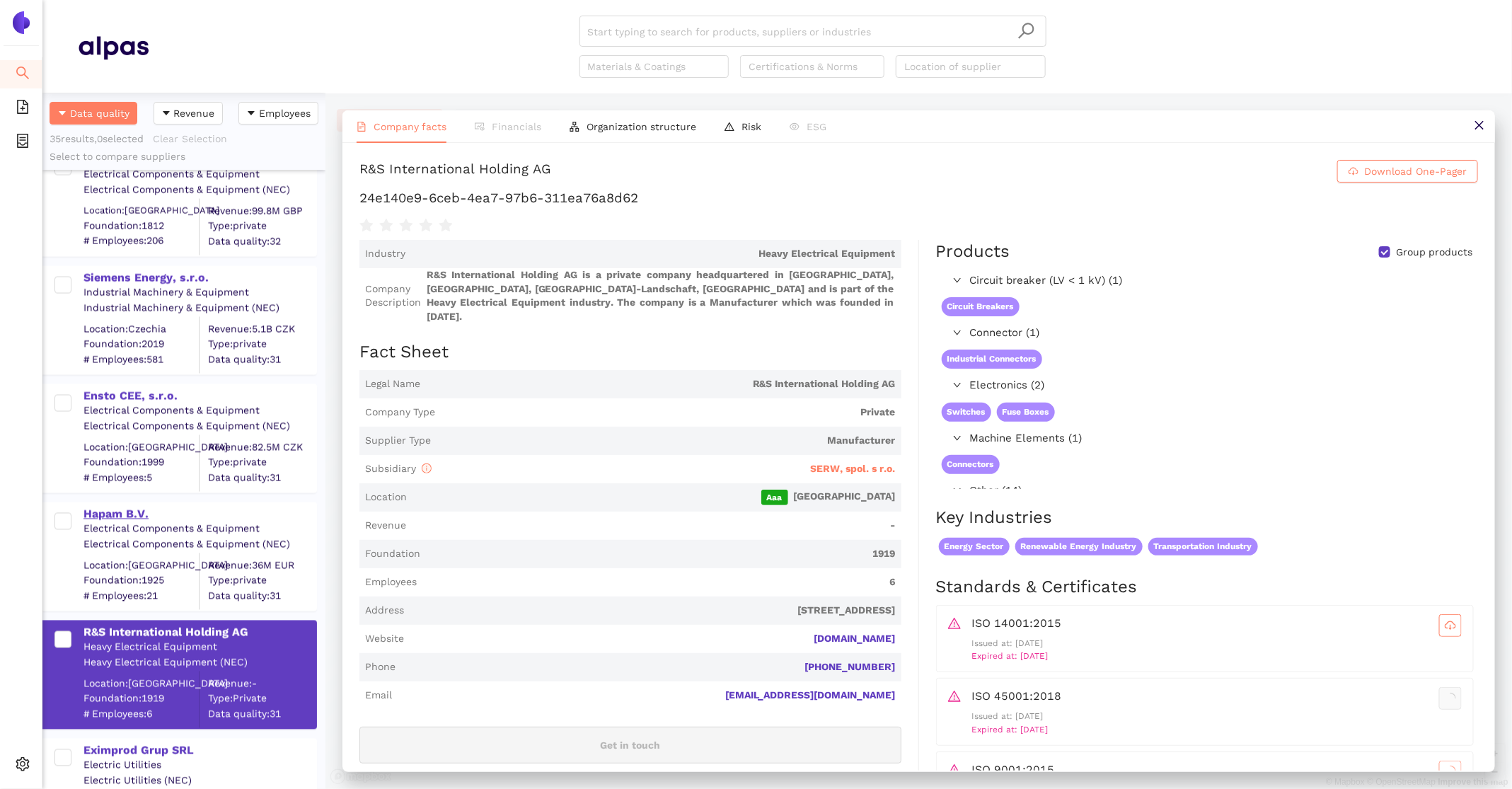
scroll to position [1459, 0]
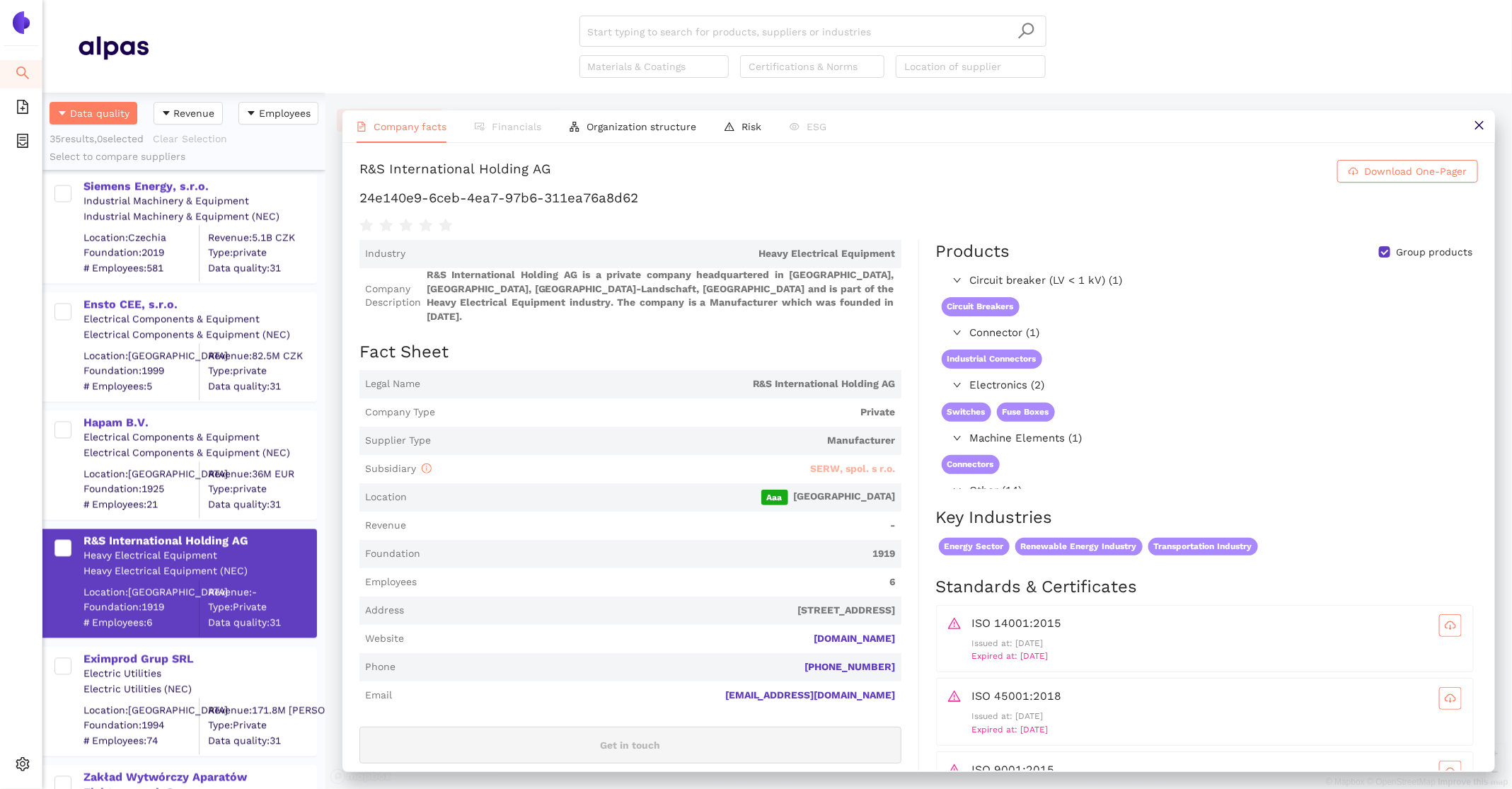
click at [878, 463] on span "SERW, spol. s r.o." at bounding box center [853, 468] width 85 height 11
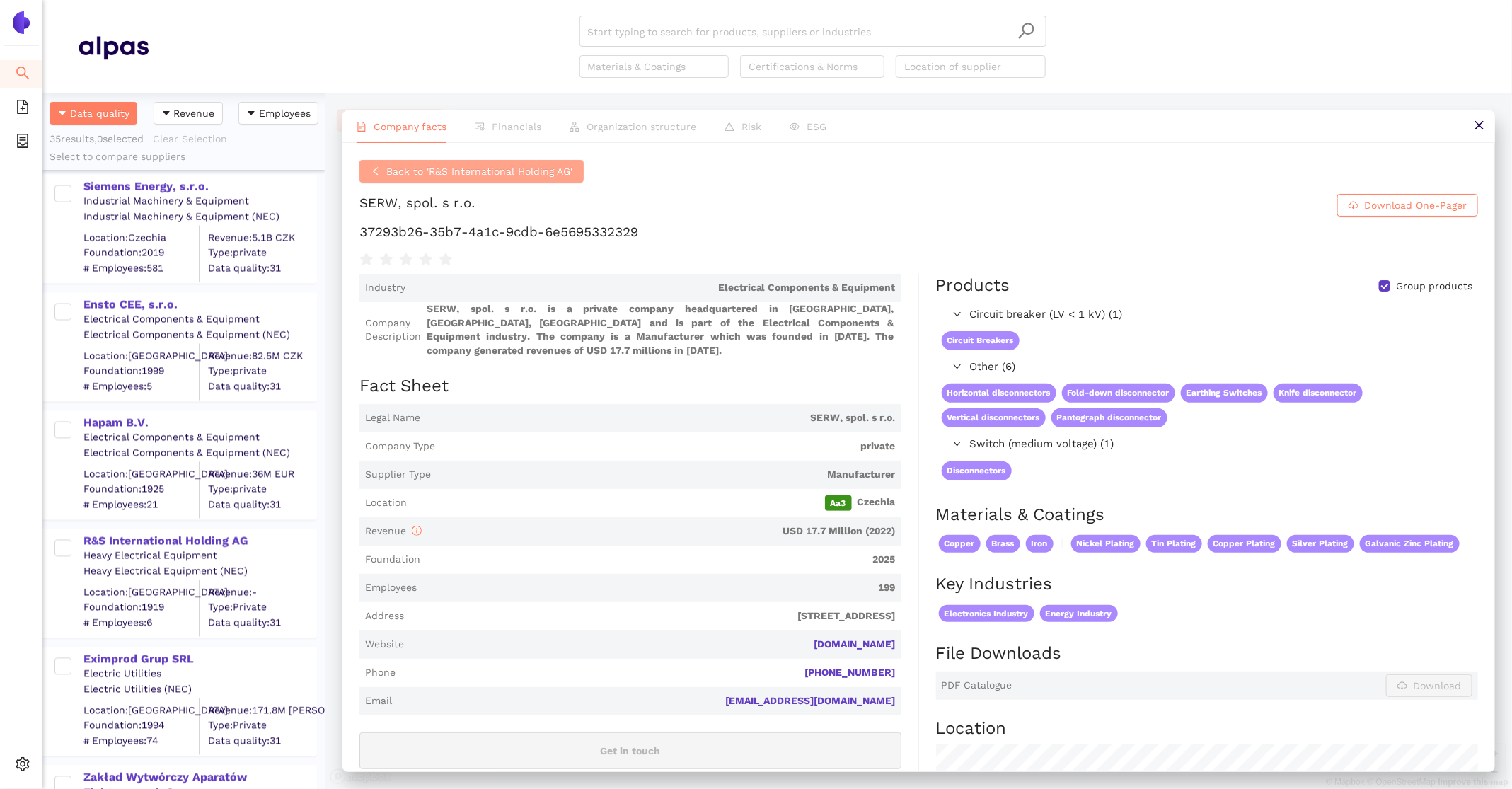
click at [447, 175] on span "Back to 'R&S International Holding AG'" at bounding box center [479, 170] width 186 height 15
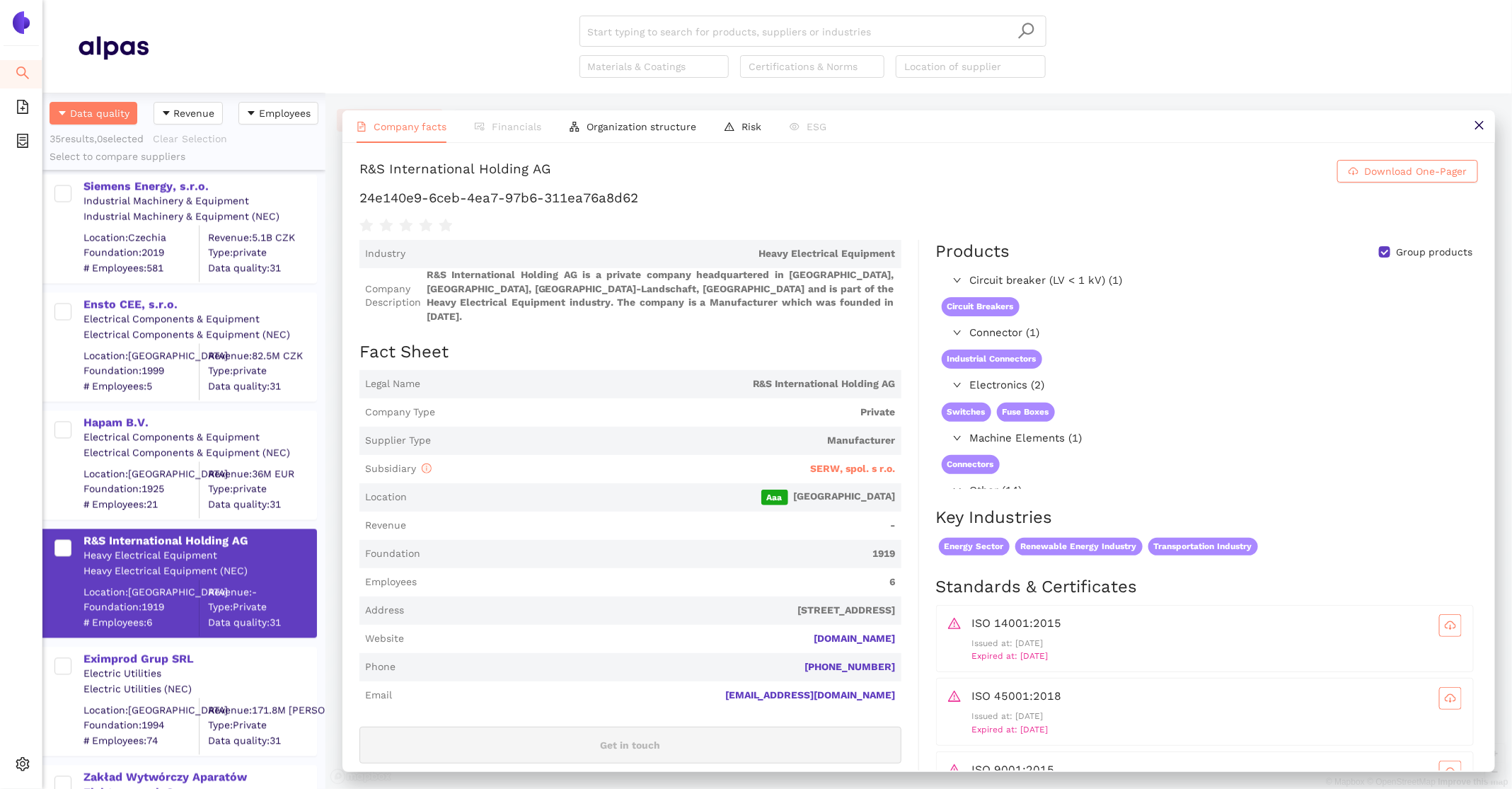
scroll to position [1566, 0]
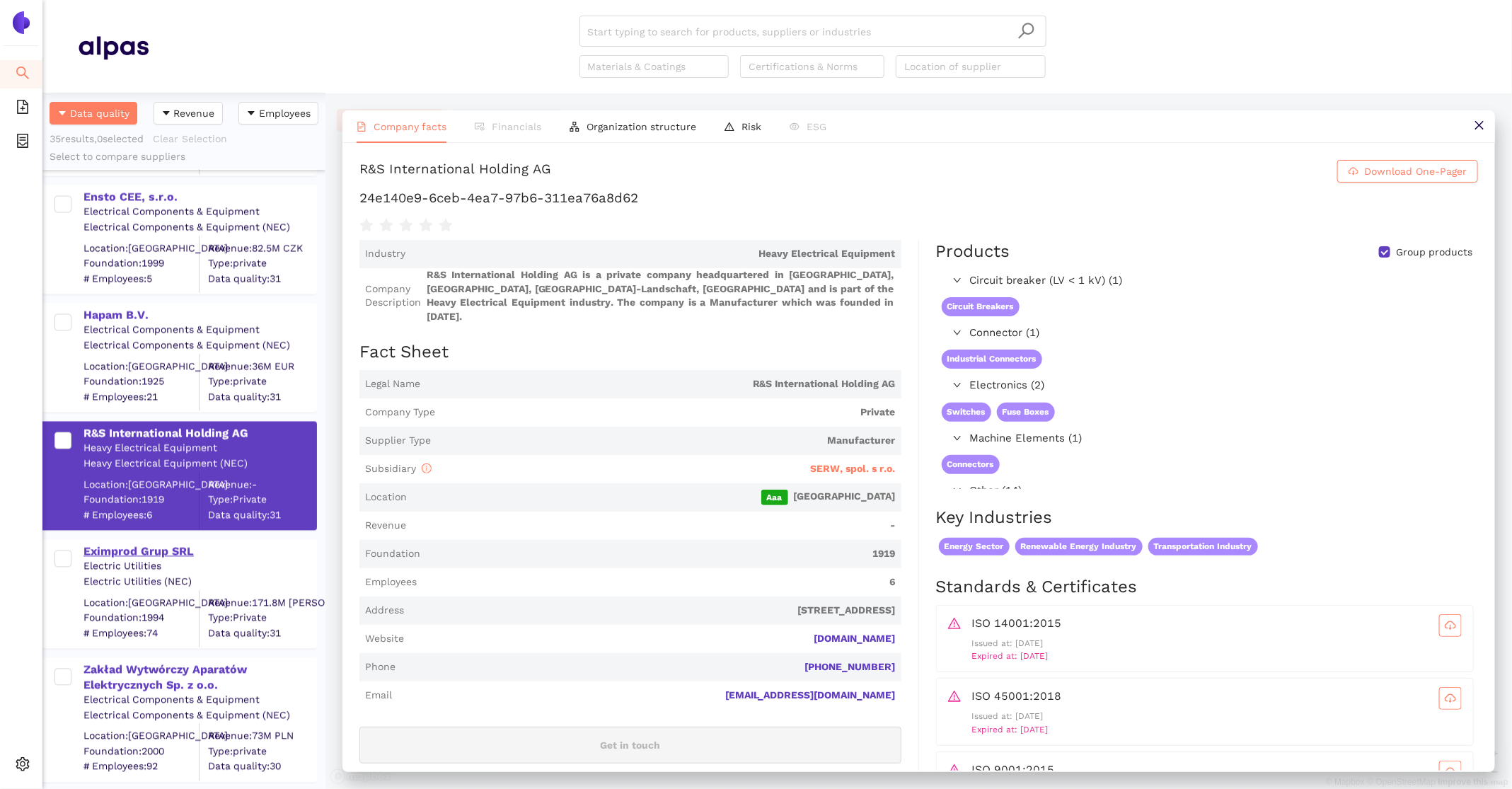
click at [160, 550] on div "Eximprod Grup SRL" at bounding box center [199, 551] width 232 height 15
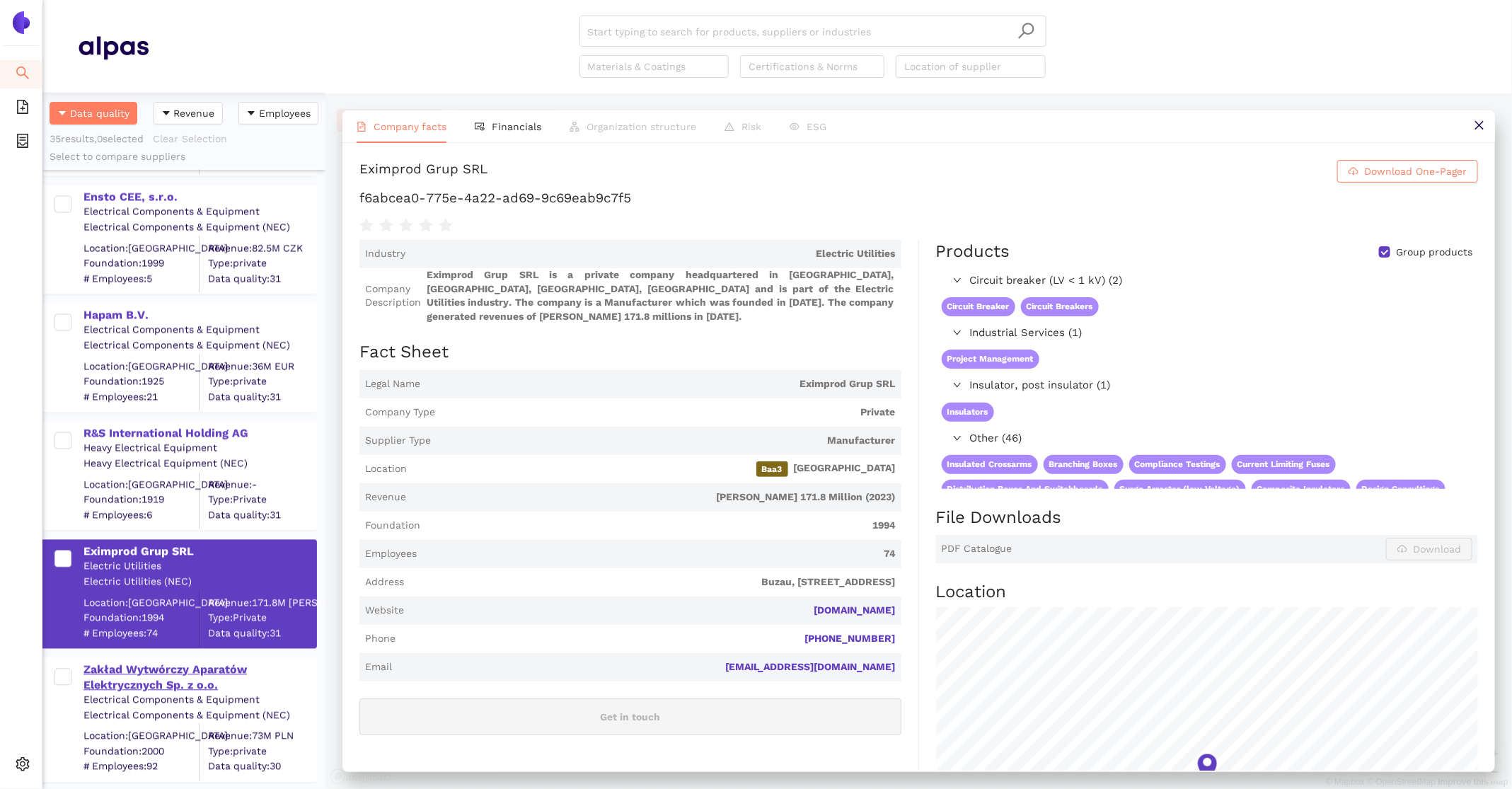
click at [180, 668] on div "Zakład Wytwórczy Aparatów Elektrycznych Sp. z o.o." at bounding box center [199, 678] width 232 height 32
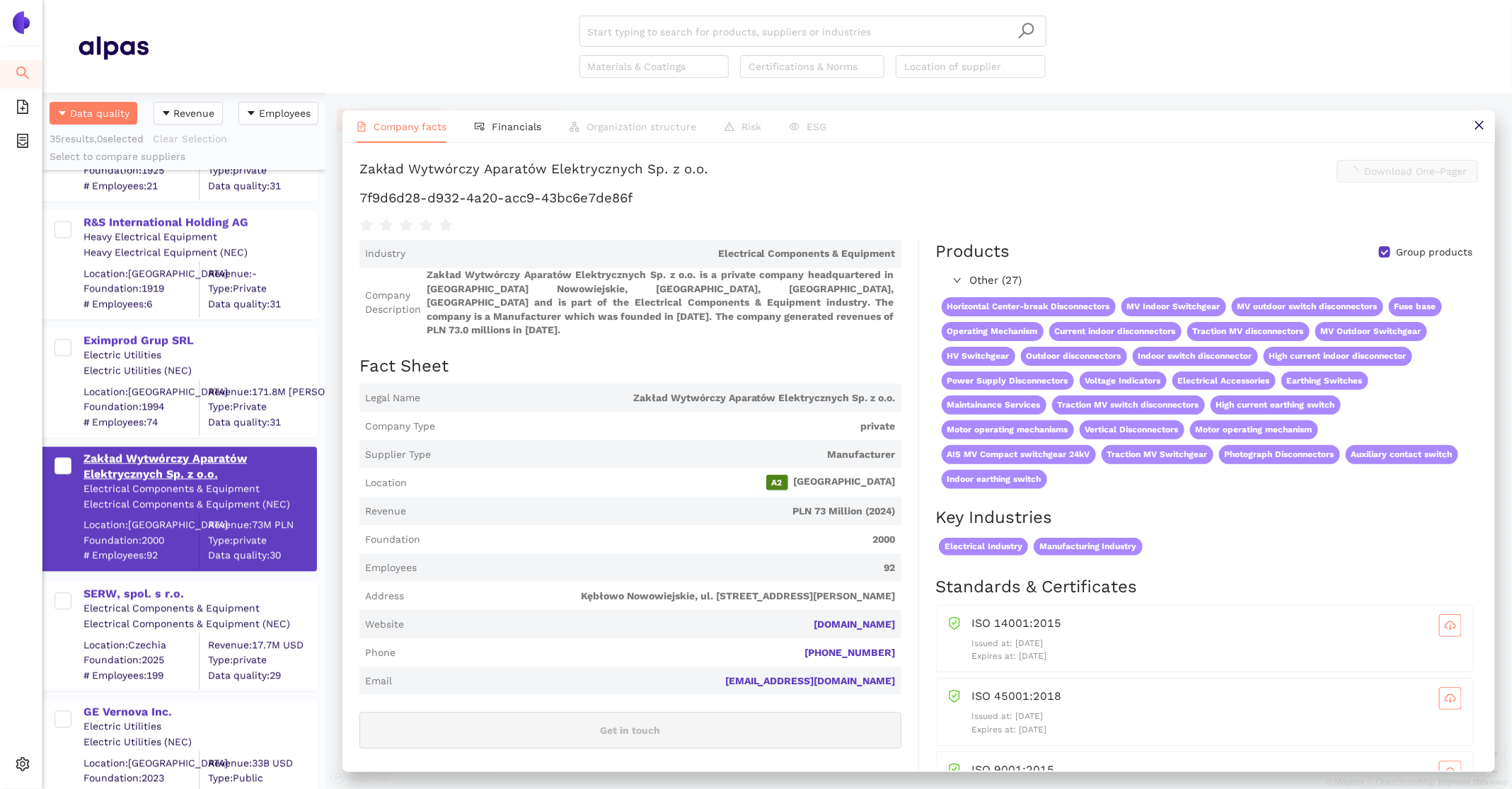
scroll to position [1782, 0]
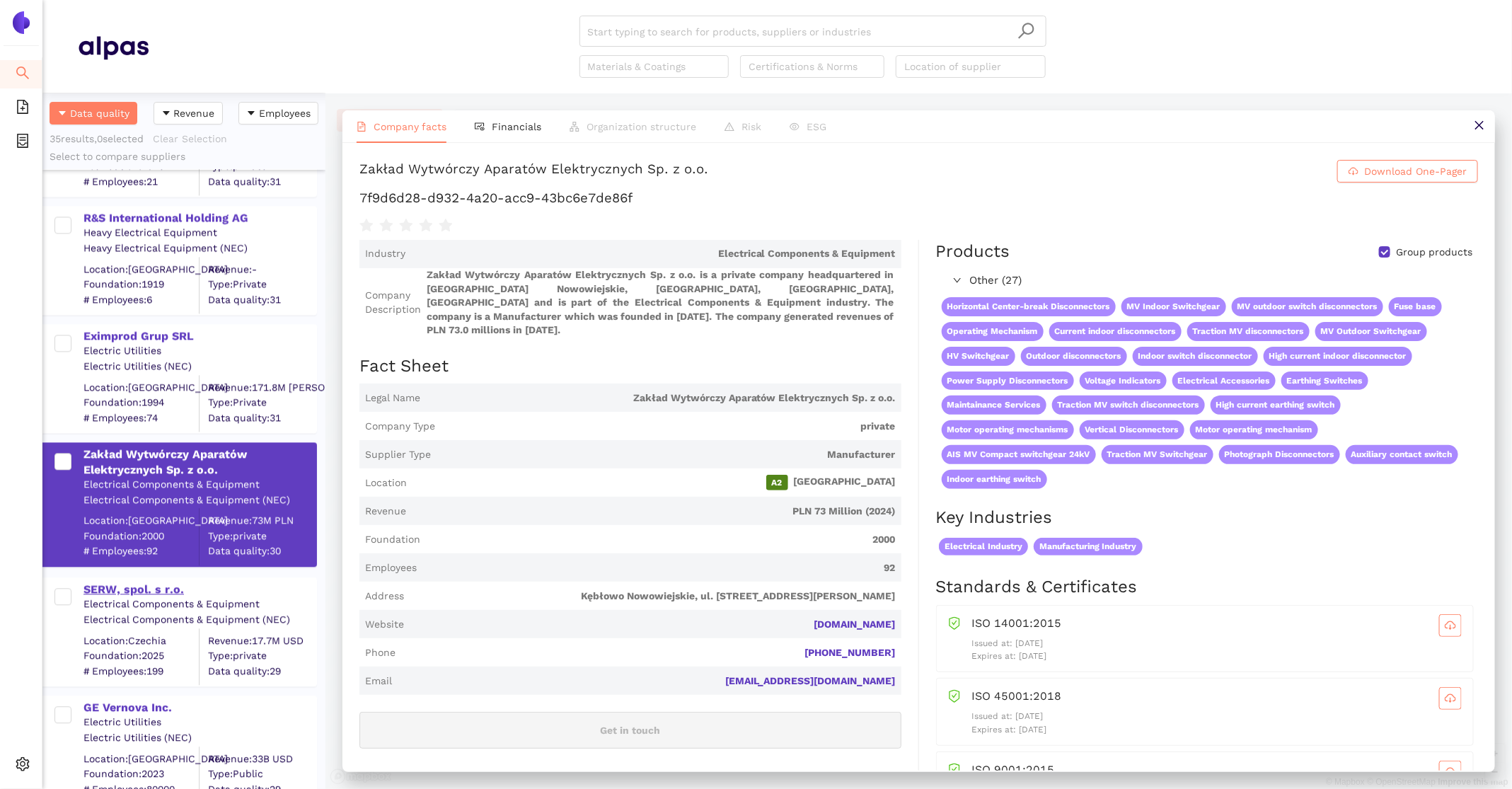
click at [150, 579] on div "SERW, spol. s r.o." at bounding box center [199, 588] width 232 height 18
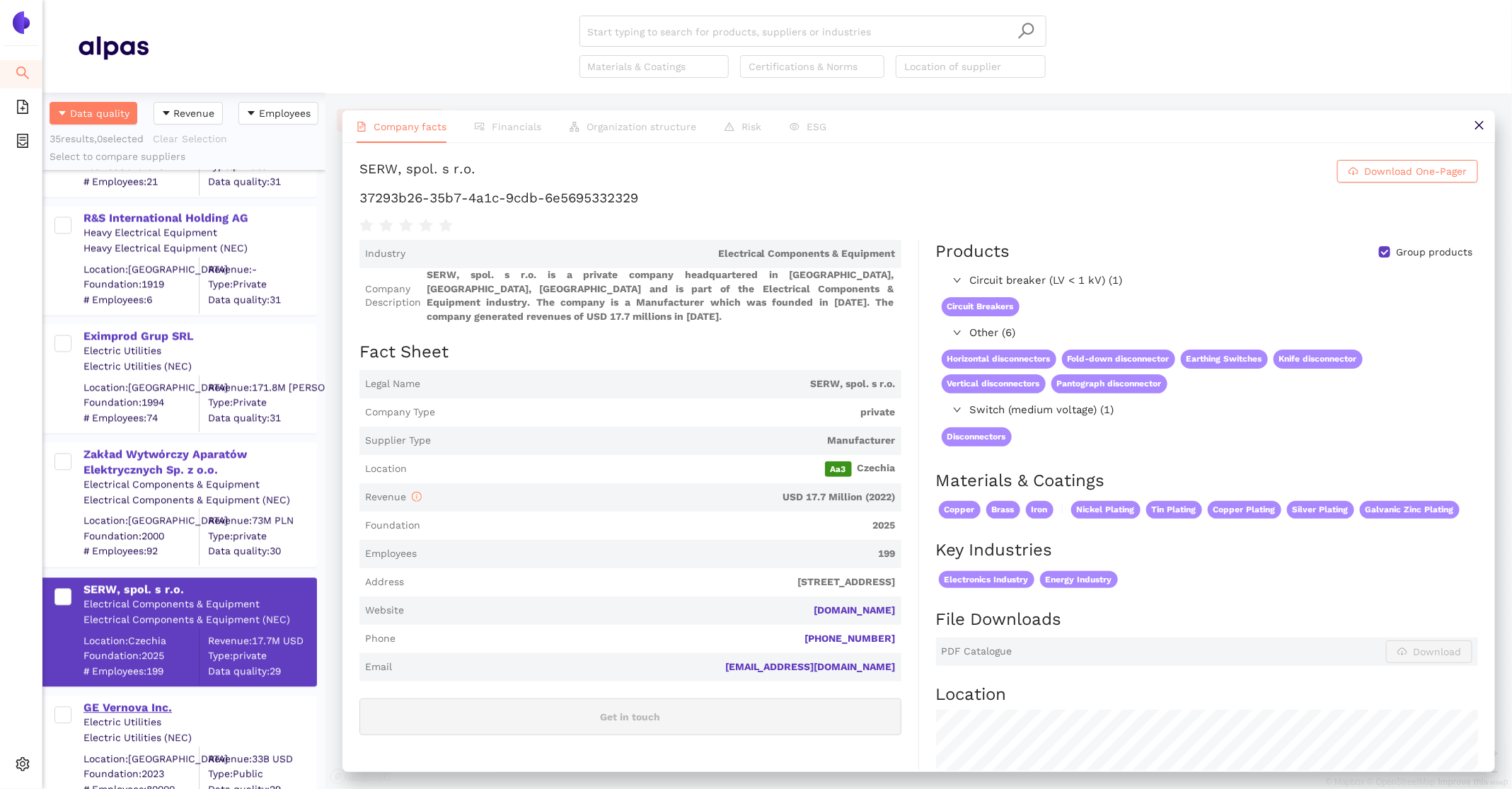
click at [142, 709] on div "GE Vernova Inc." at bounding box center [199, 707] width 232 height 15
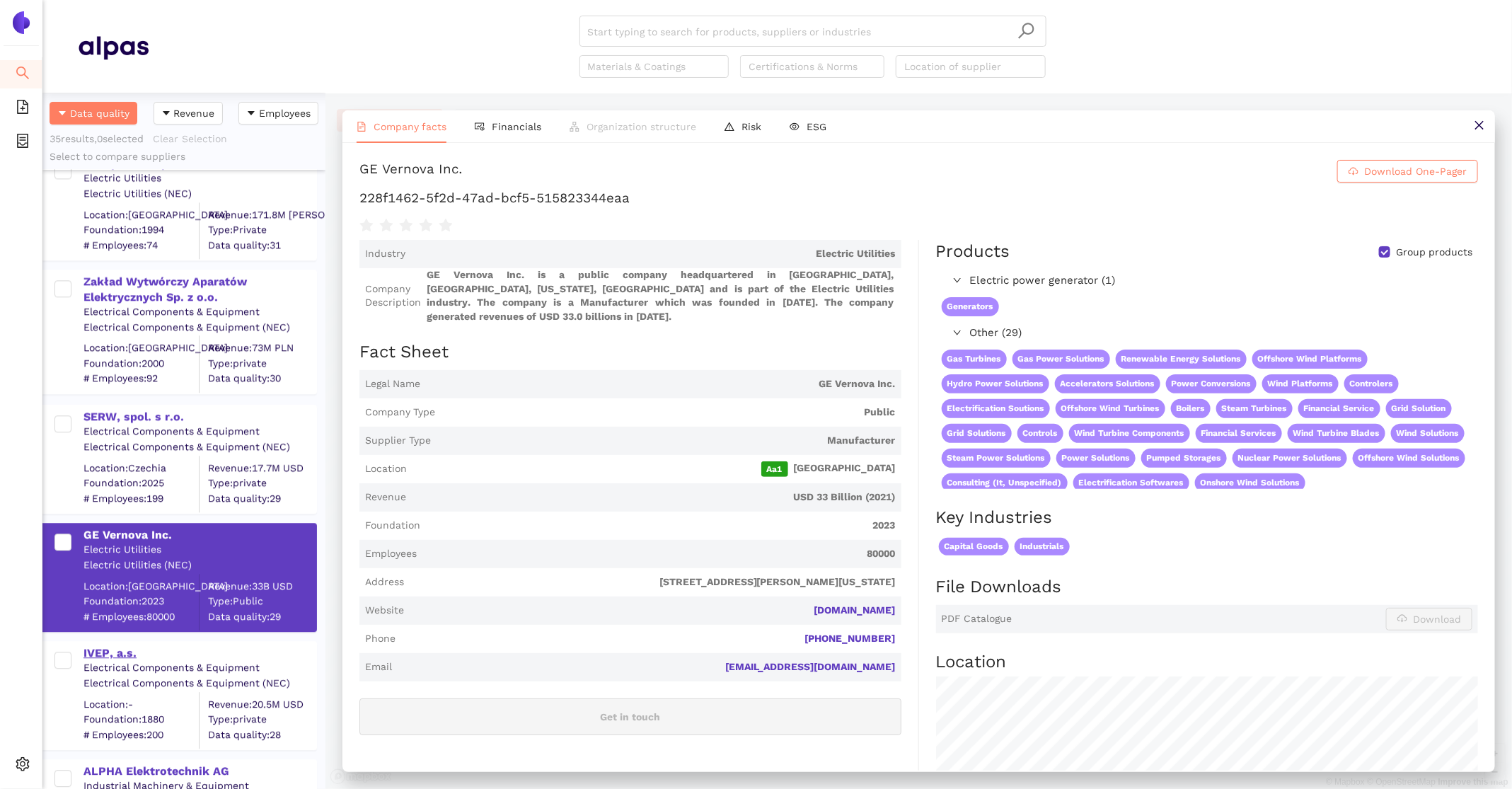
click at [121, 648] on div "IVEP, a.s." at bounding box center [199, 652] width 232 height 15
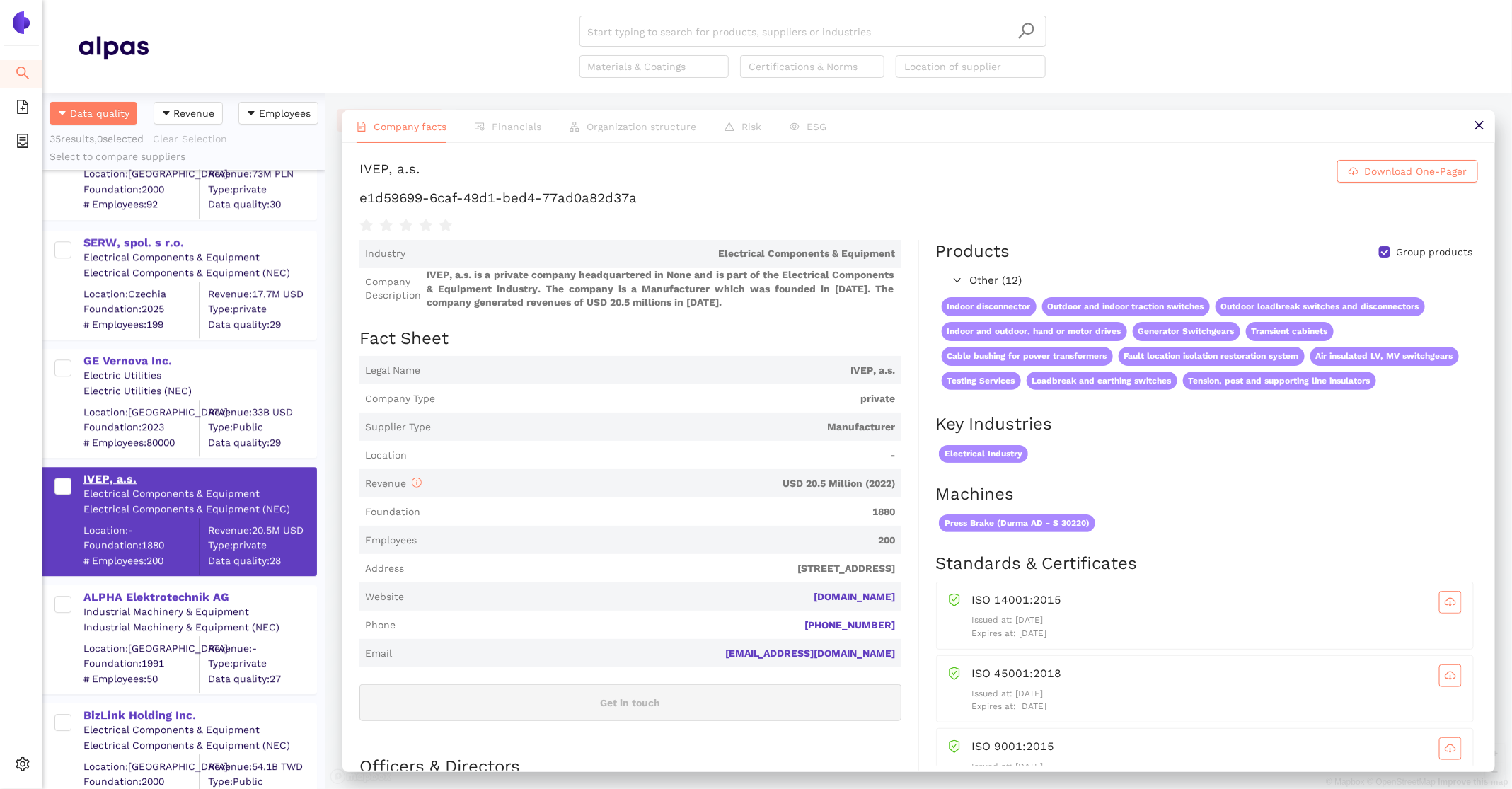
scroll to position [2128, 0]
click at [102, 600] on div "ALPHA Elektrotechnik AG" at bounding box center [199, 598] width 232 height 15
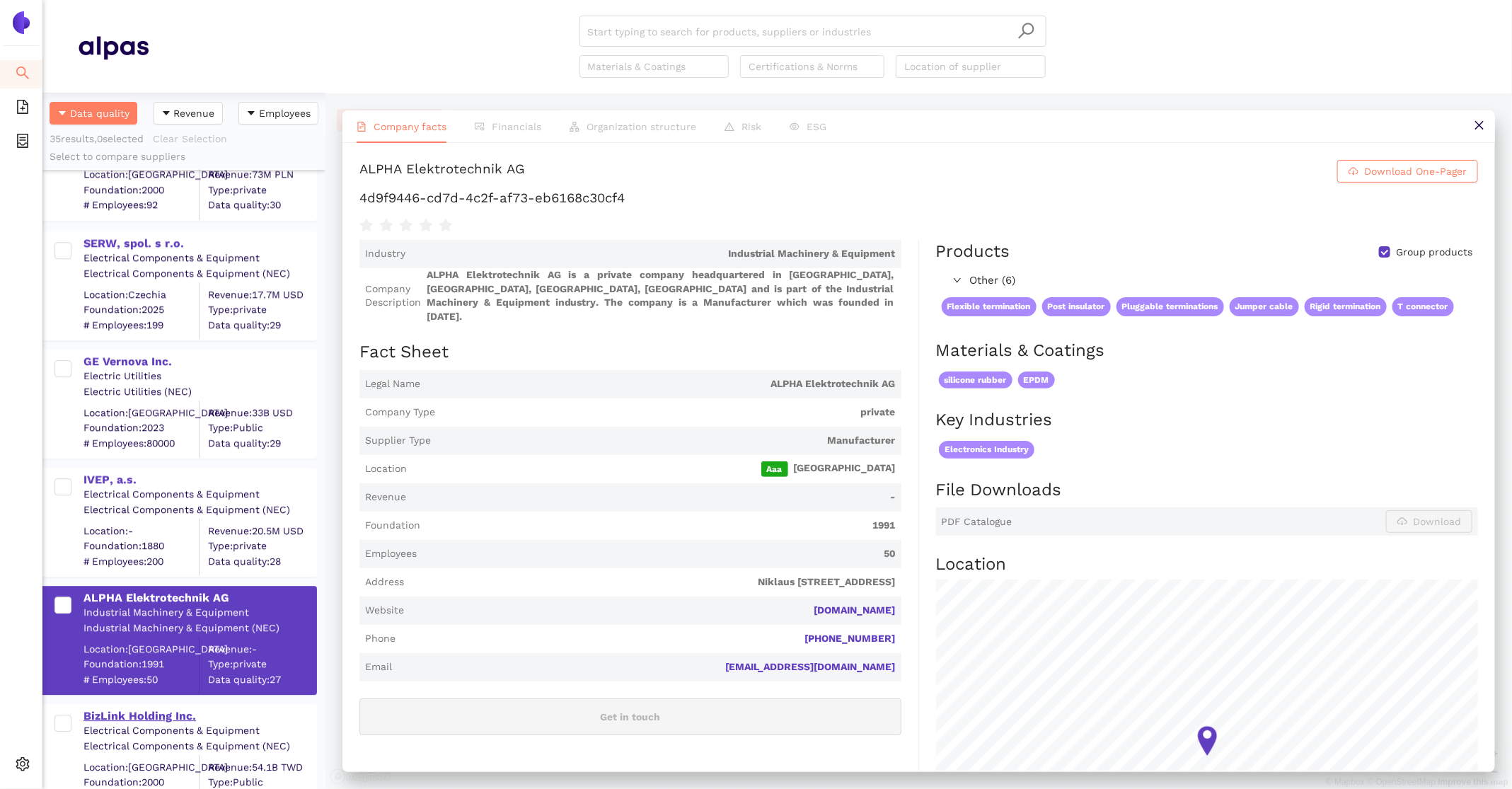
click at [117, 722] on div "BizLink Holding Inc." at bounding box center [199, 716] width 232 height 15
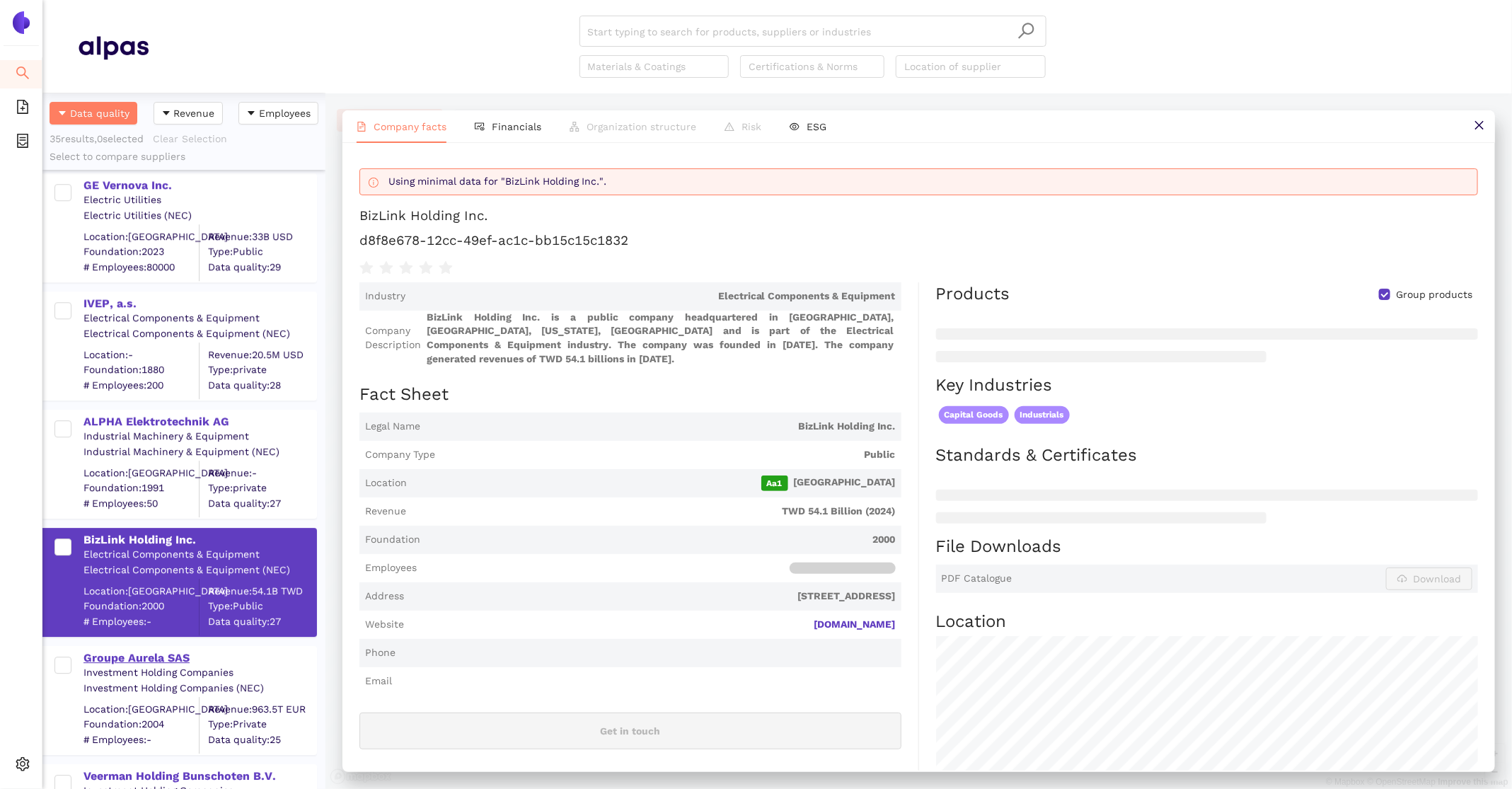
click at [103, 658] on div "Groupe Aurela SAS" at bounding box center [199, 658] width 232 height 15
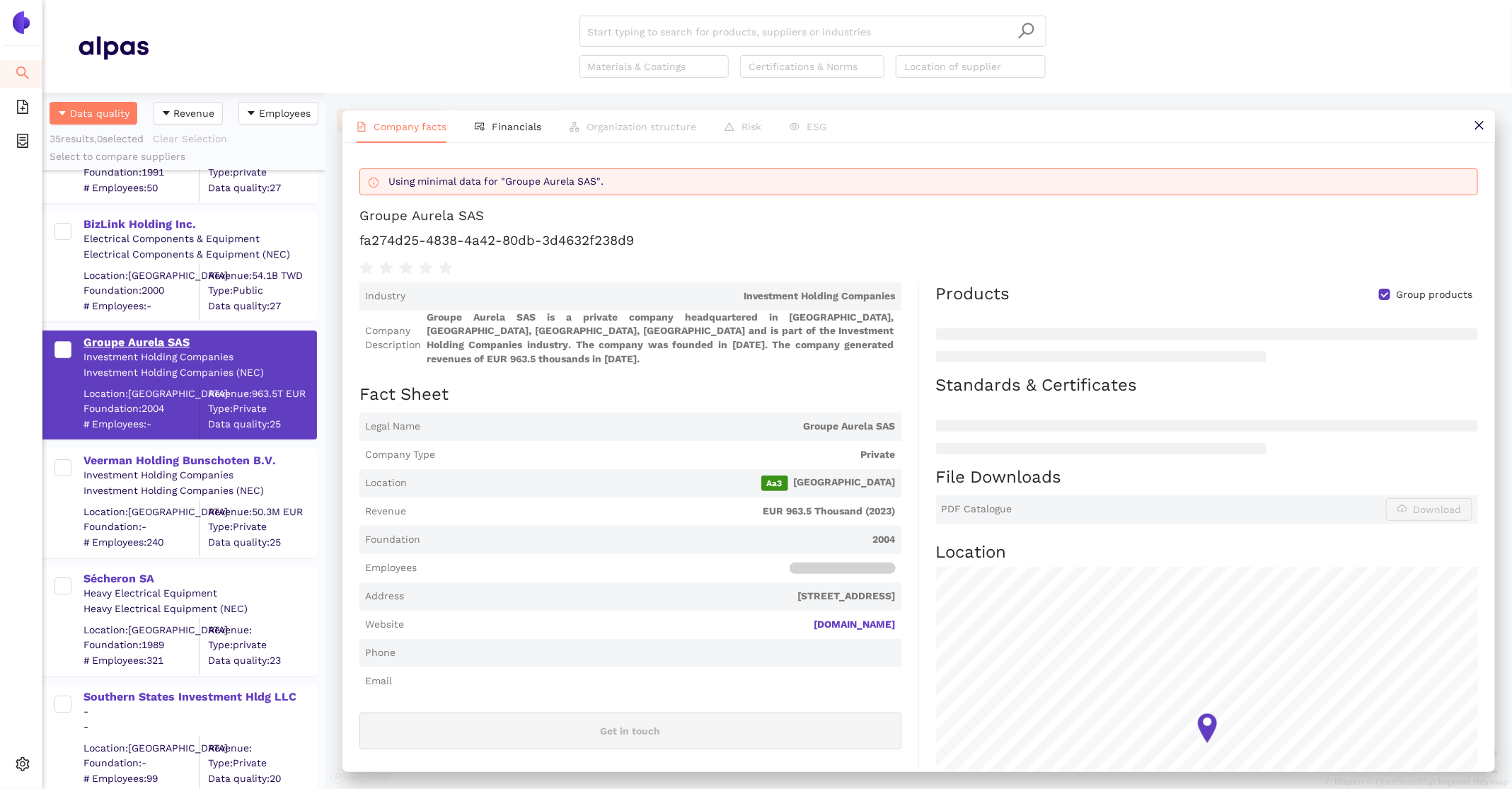
scroll to position [2684, 0]
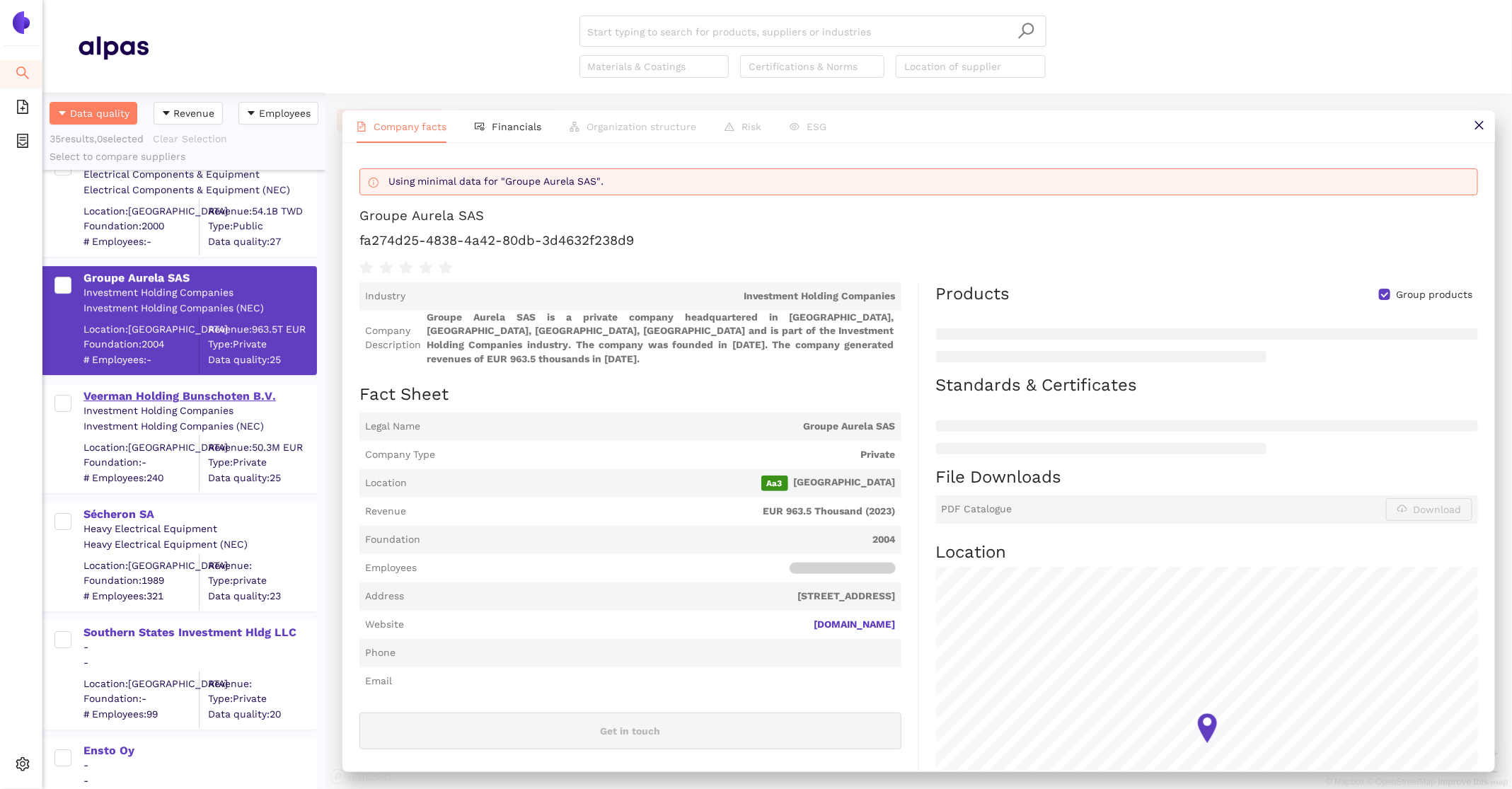
click at [138, 392] on div "Veerman Holding Bunschoten B.V." at bounding box center [199, 395] width 232 height 15
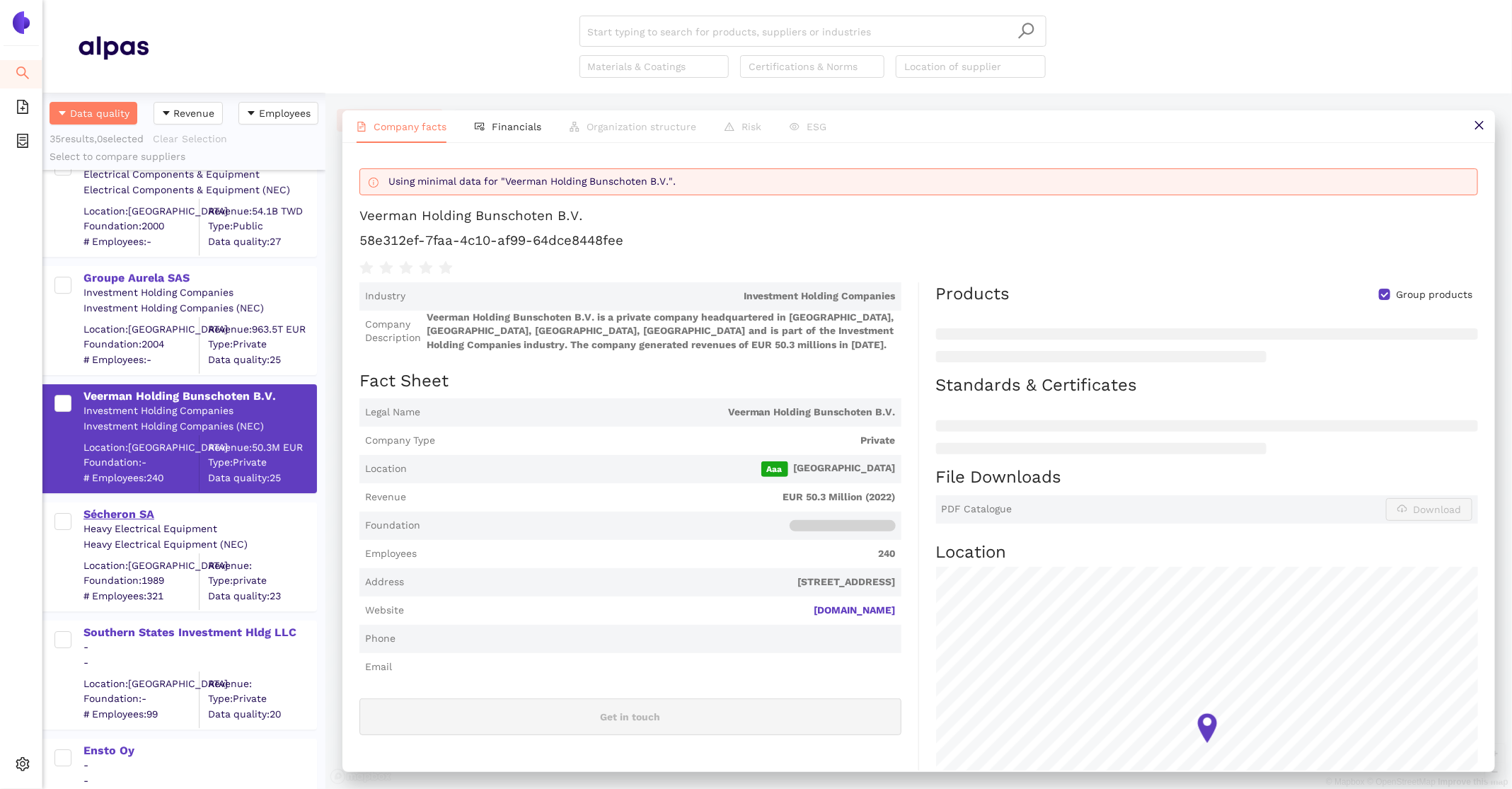
click at [136, 508] on div "Sécheron SA" at bounding box center [199, 514] width 232 height 15
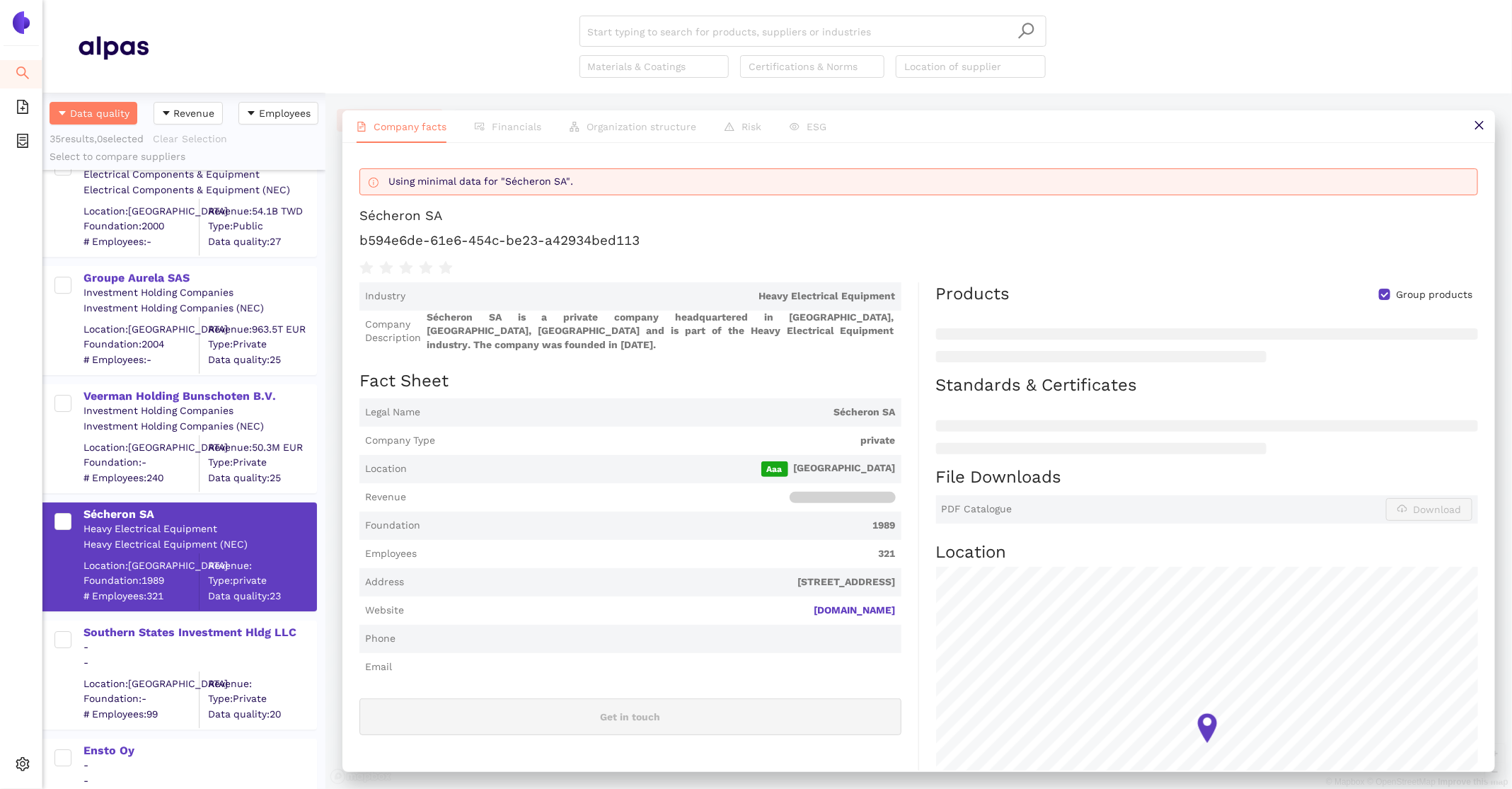
click at [142, 617] on div "Southern States Investment Hldg LLC - - Location: United States Foundation: - #…" at bounding box center [184, 669] width 283 height 118
click at [151, 636] on div "Southern States Investment Hldg LLC" at bounding box center [199, 632] width 232 height 15
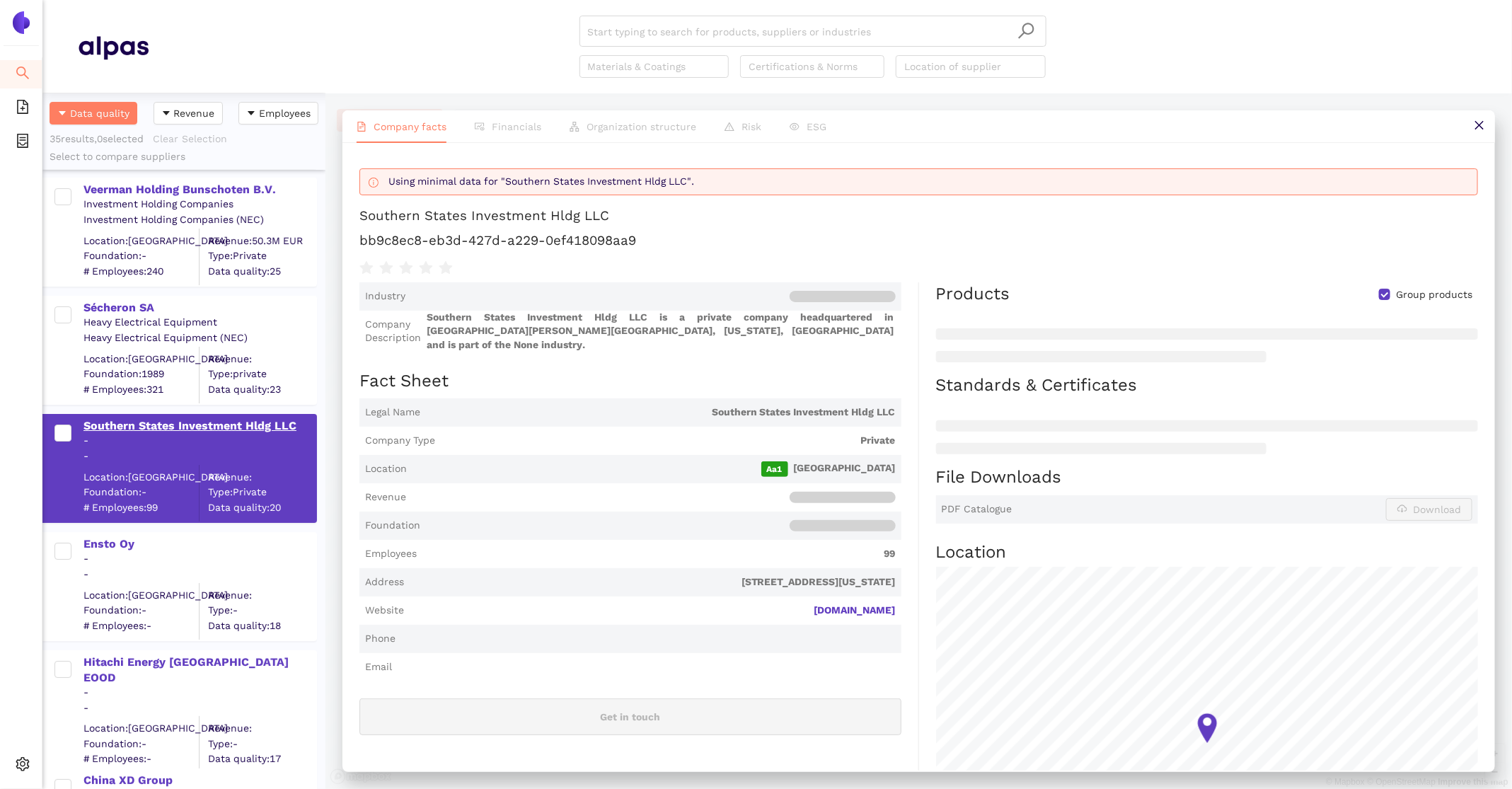
scroll to position [3169, 0]
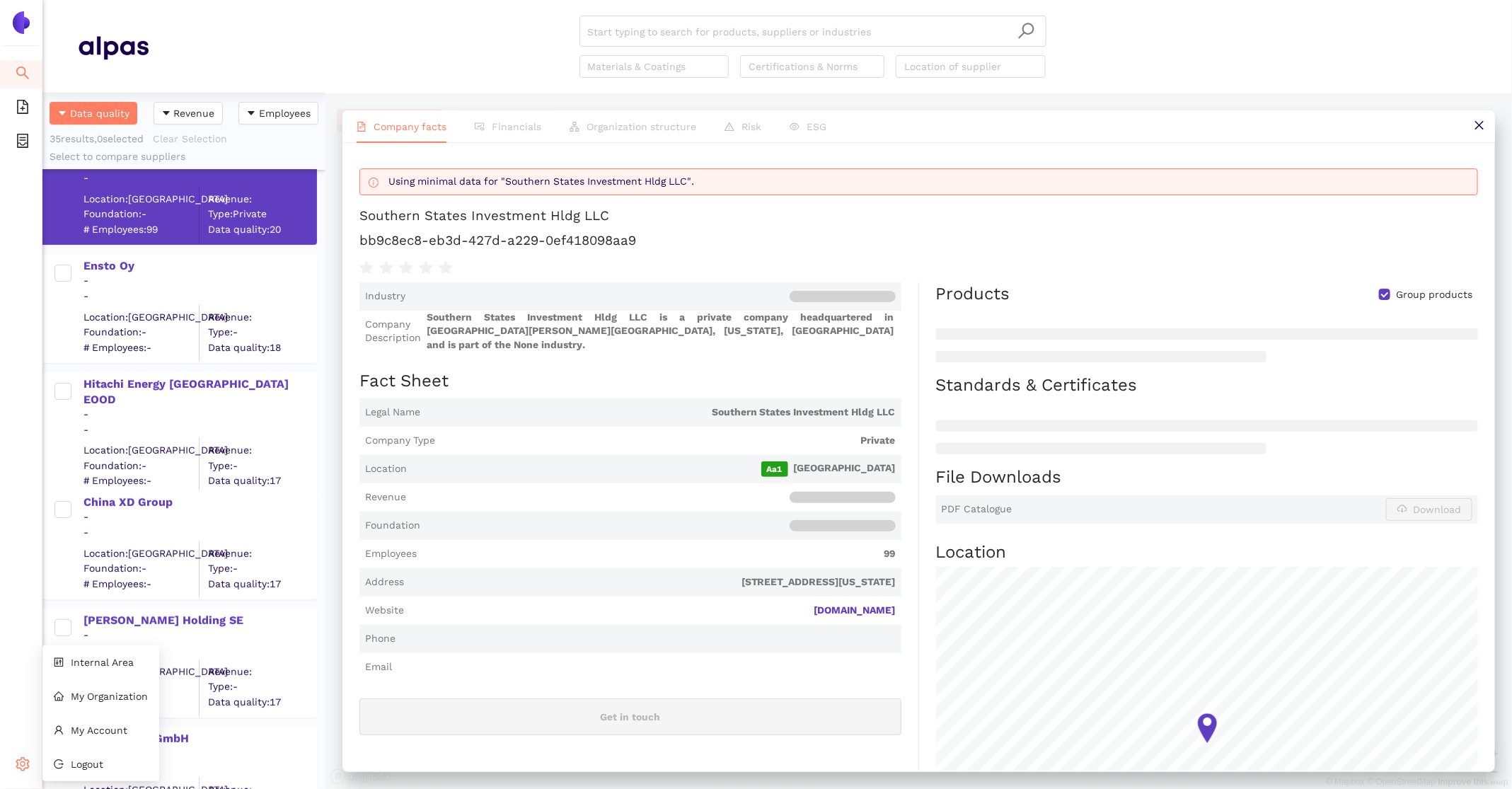
click at [23, 755] on span "setting" at bounding box center [23, 766] width 15 height 28
click at [90, 661] on span "Internal Area" at bounding box center [102, 662] width 63 height 11
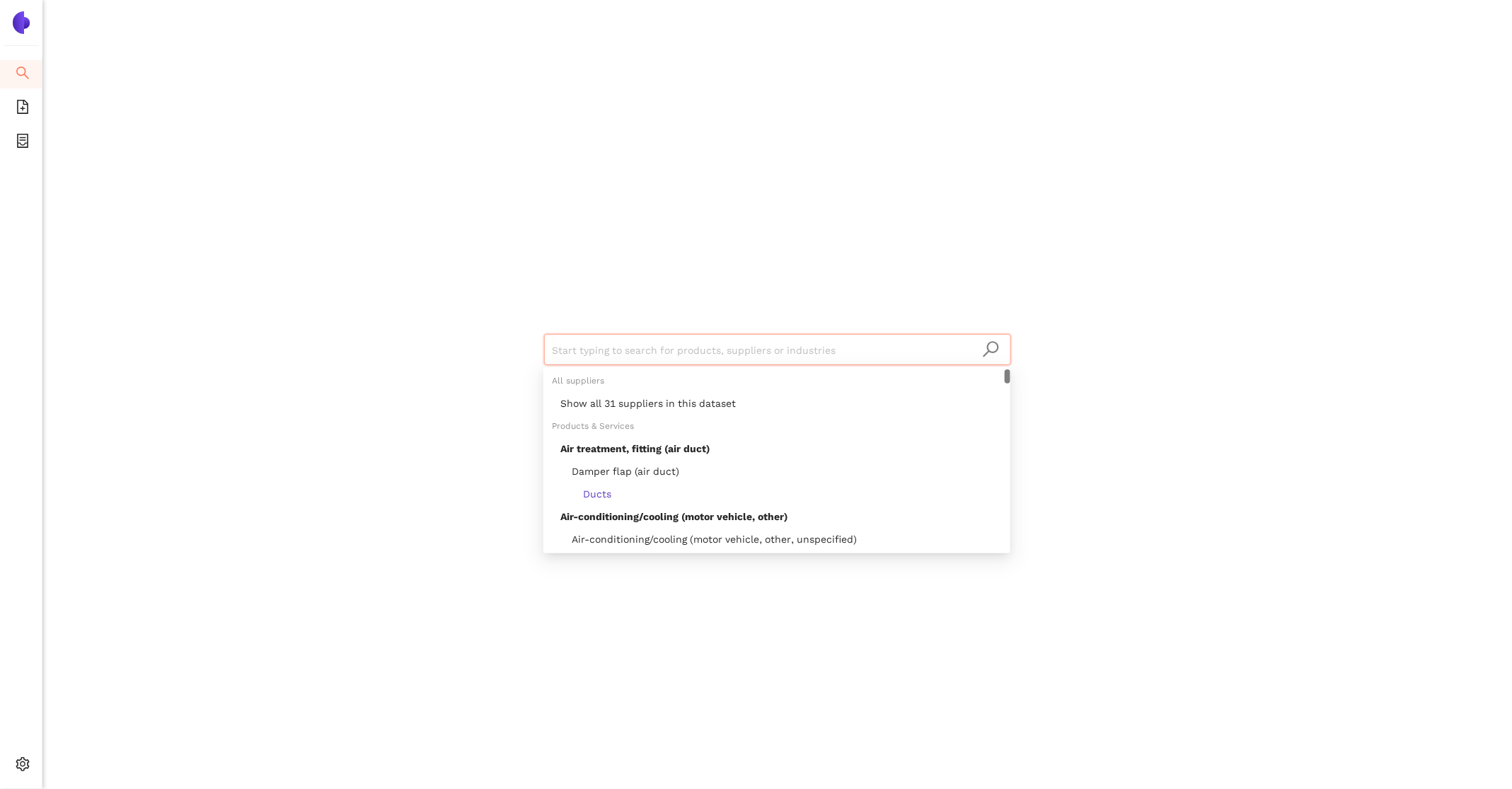
click at [692, 354] on input "search" at bounding box center [778, 350] width 450 height 31
click at [718, 407] on div "Show all 31 suppliers in this dataset" at bounding box center [781, 403] width 442 height 15
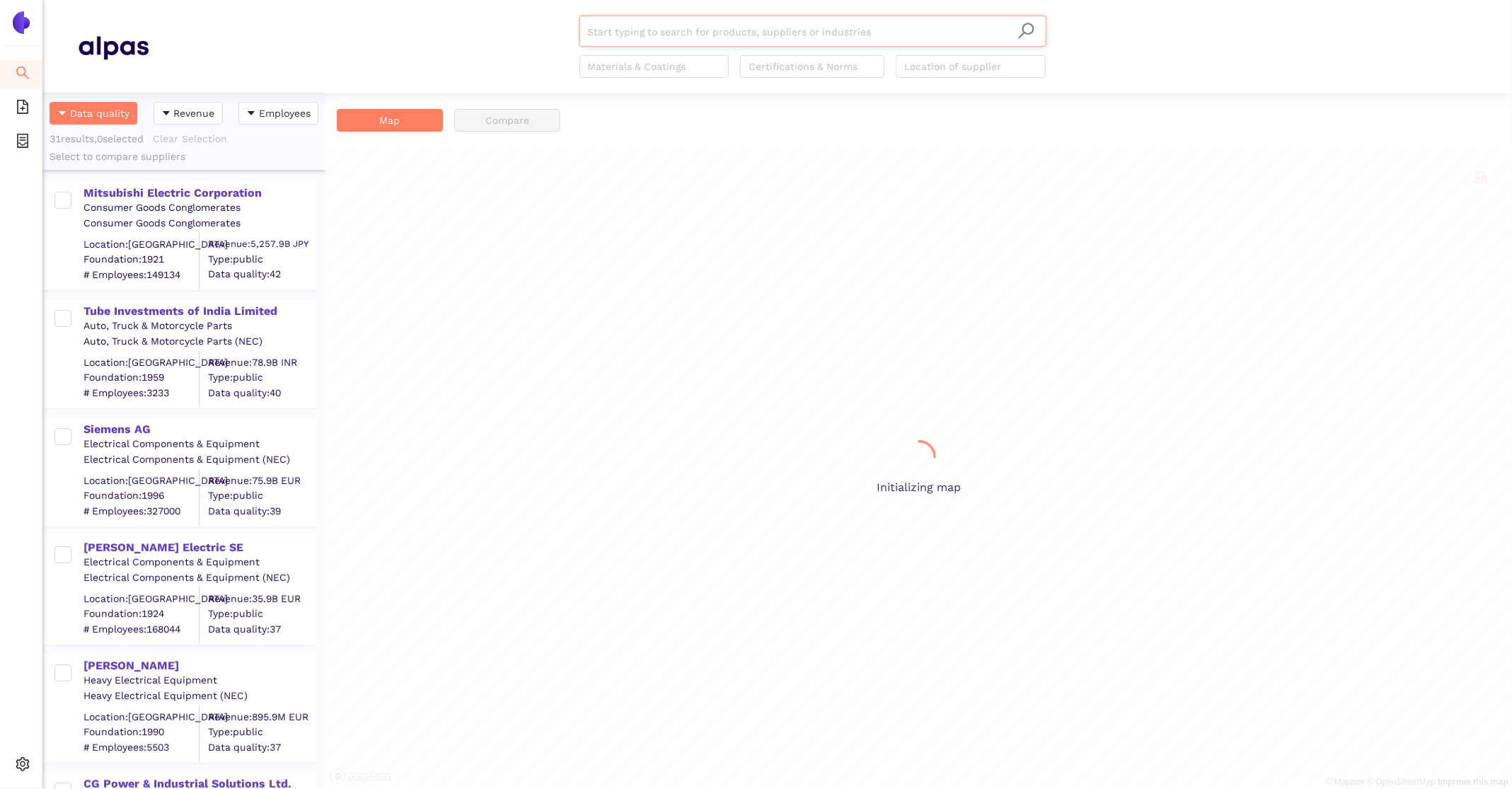
scroll to position [696, 283]
click at [138, 191] on div "Mitsubishi Electric Corporation" at bounding box center [199, 193] width 232 height 15
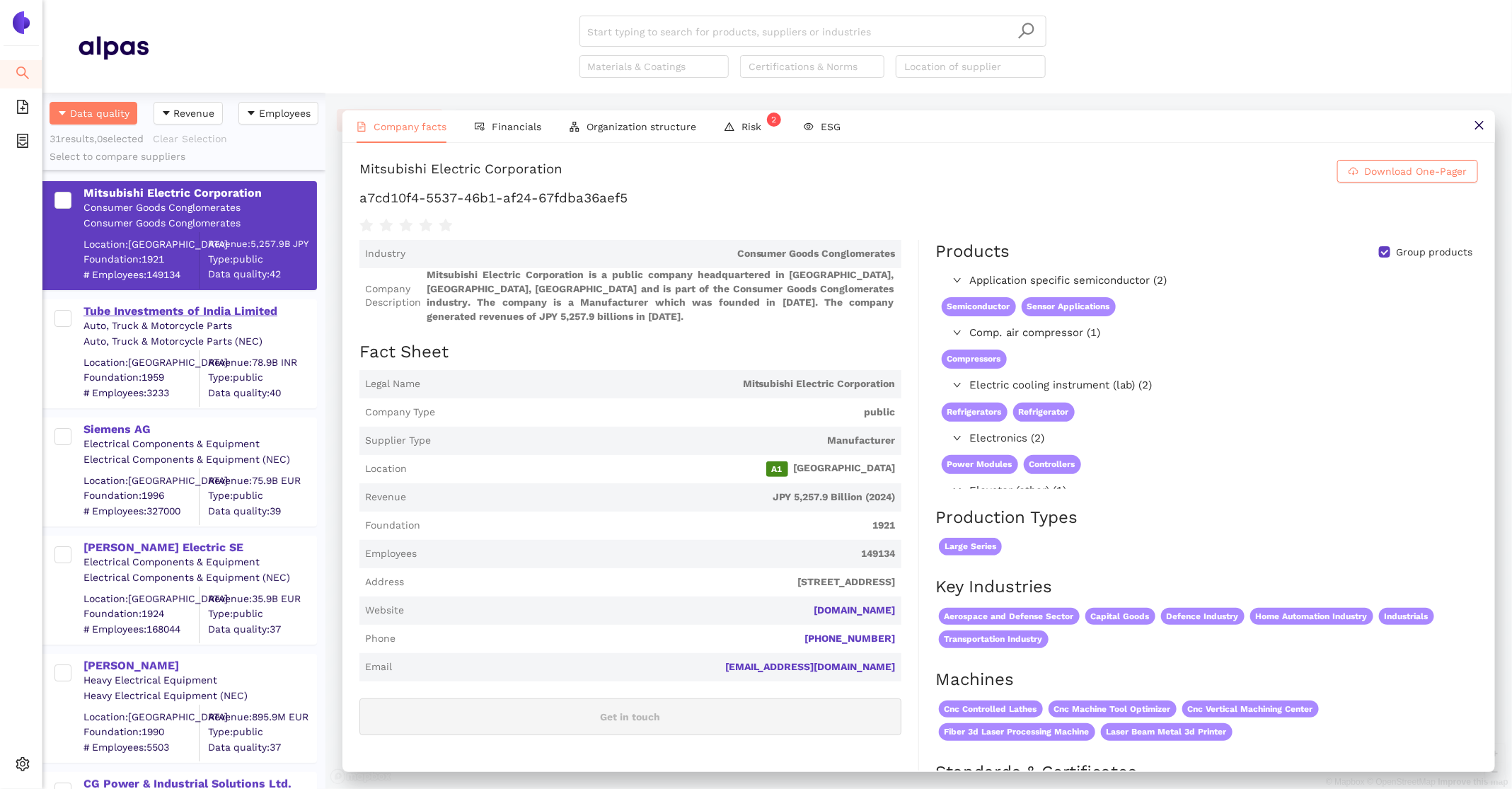
click at [174, 316] on div "Tube Investments of India Limited" at bounding box center [199, 311] width 232 height 15
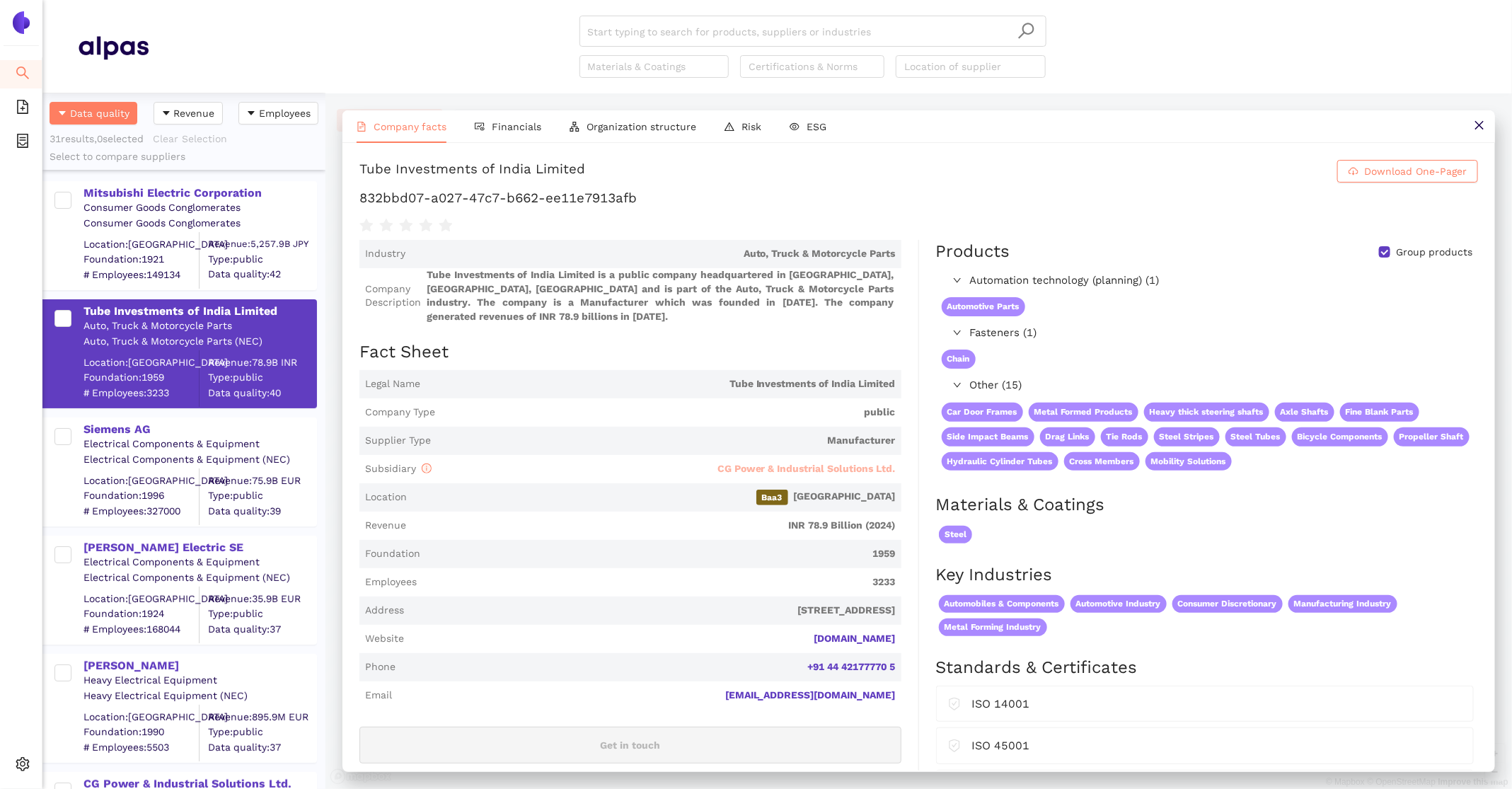
click at [877, 466] on span "CG Power & Industrial Solutions Ltd." at bounding box center [807, 468] width 179 height 11
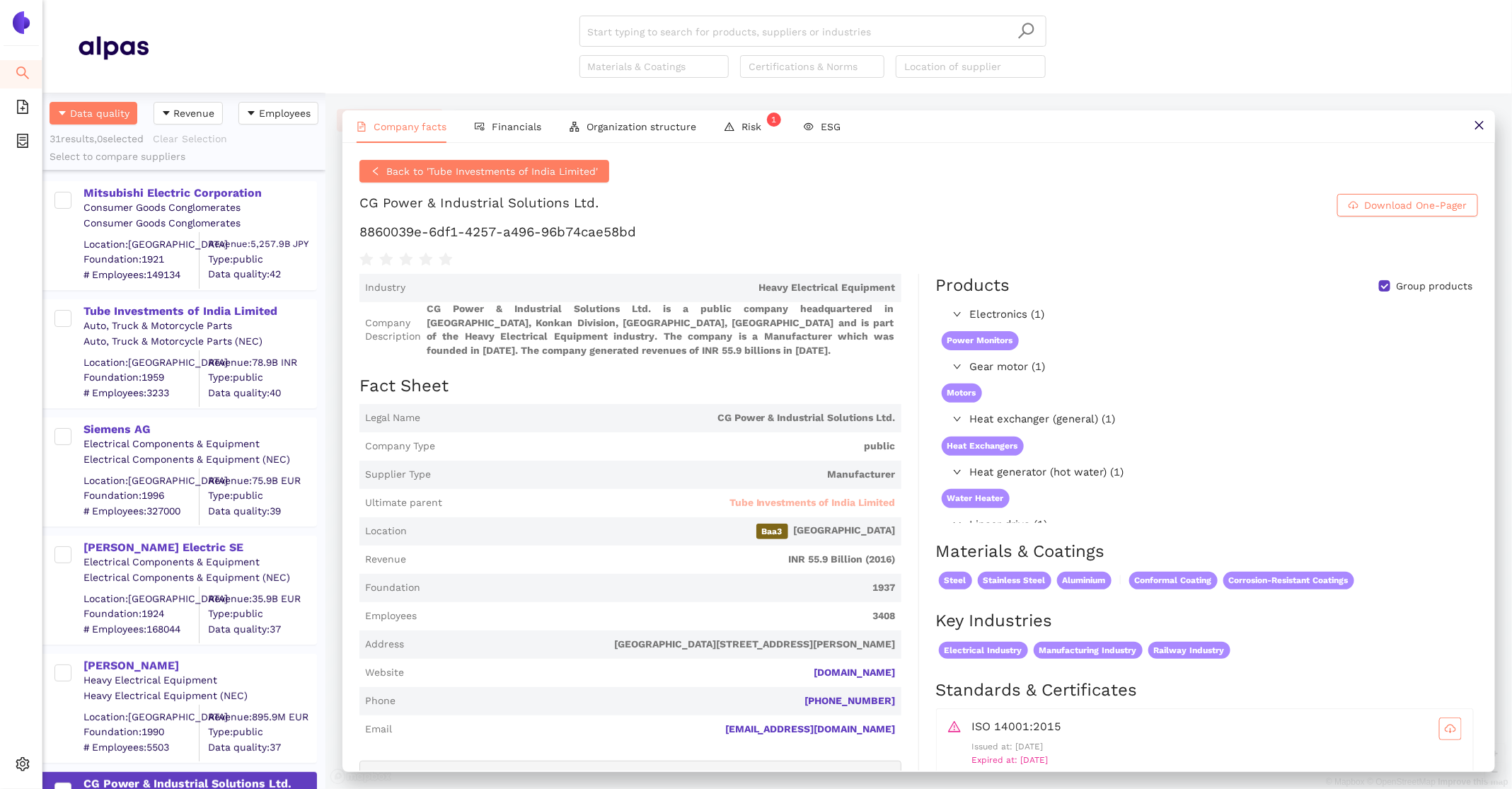
click at [879, 507] on span "Tube Investments of India Limited" at bounding box center [812, 504] width 167 height 15
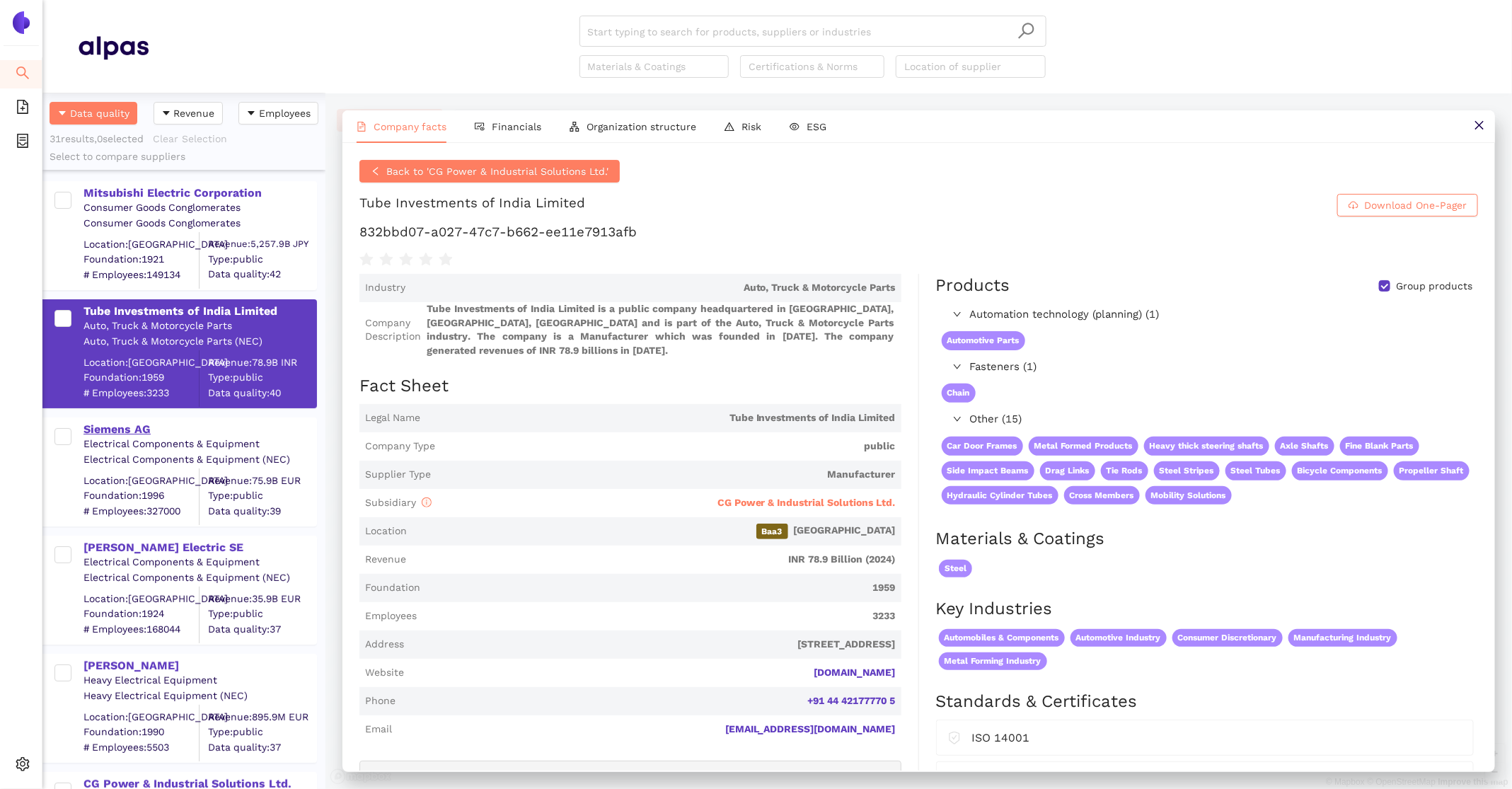
click at [107, 433] on div "Siemens AG" at bounding box center [199, 429] width 232 height 15
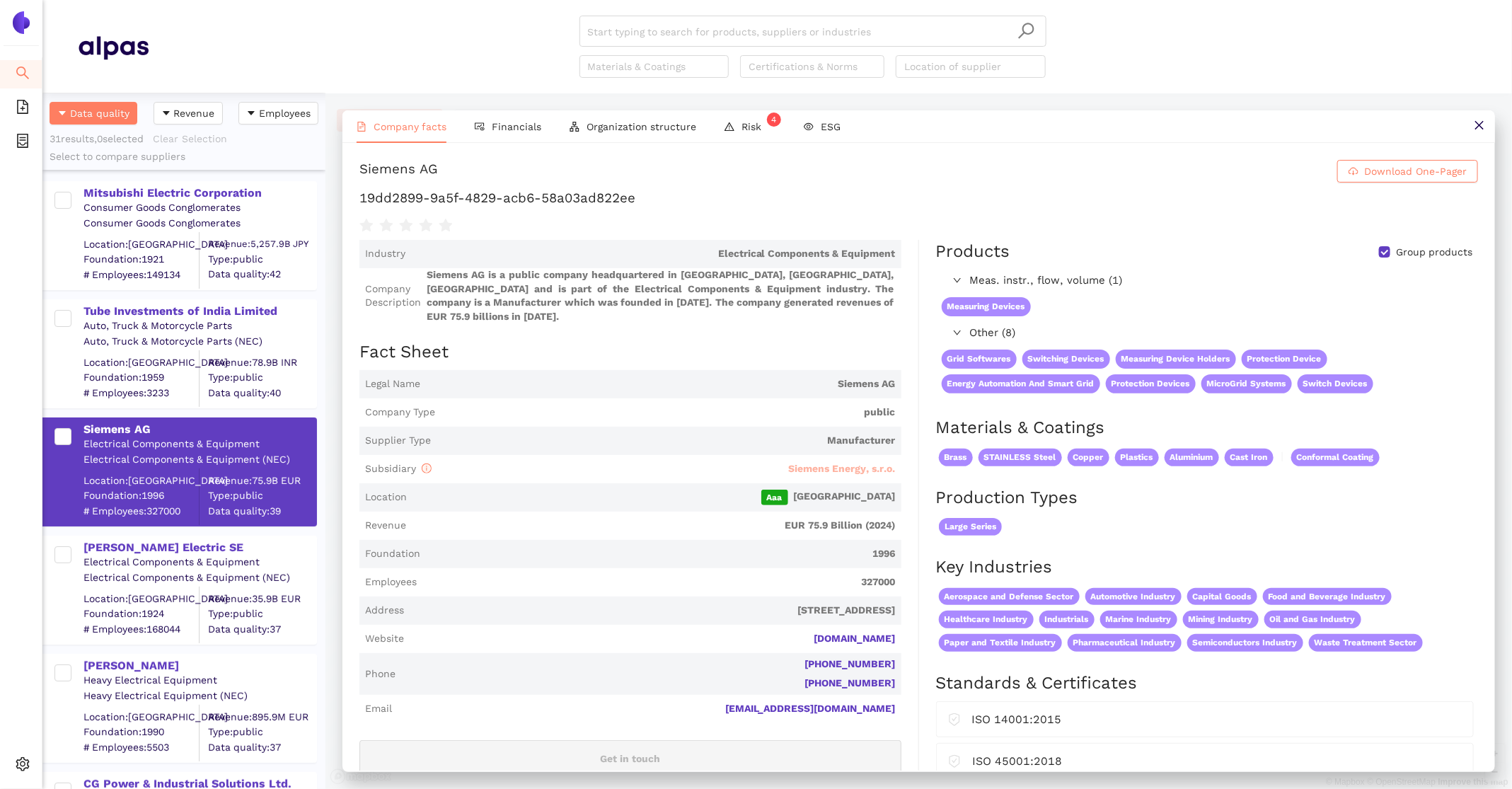
click at [863, 463] on span "Siemens Energy, s.r.o." at bounding box center [842, 468] width 107 height 11
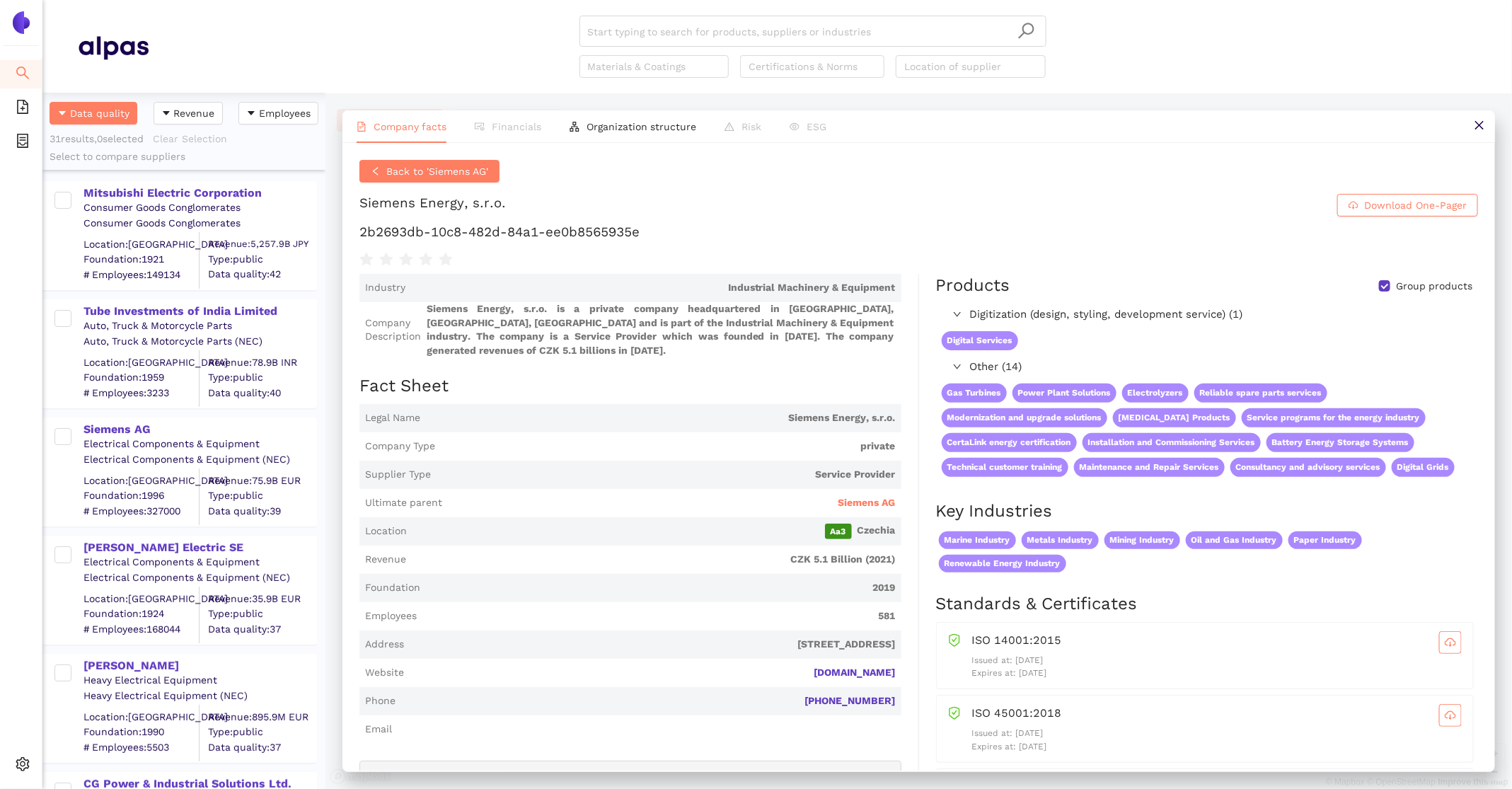
click at [872, 494] on span "Ultimate parent Siemens AG" at bounding box center [630, 503] width 542 height 28
click at [181, 547] on div "Schneider Electric SE" at bounding box center [199, 548] width 232 height 15
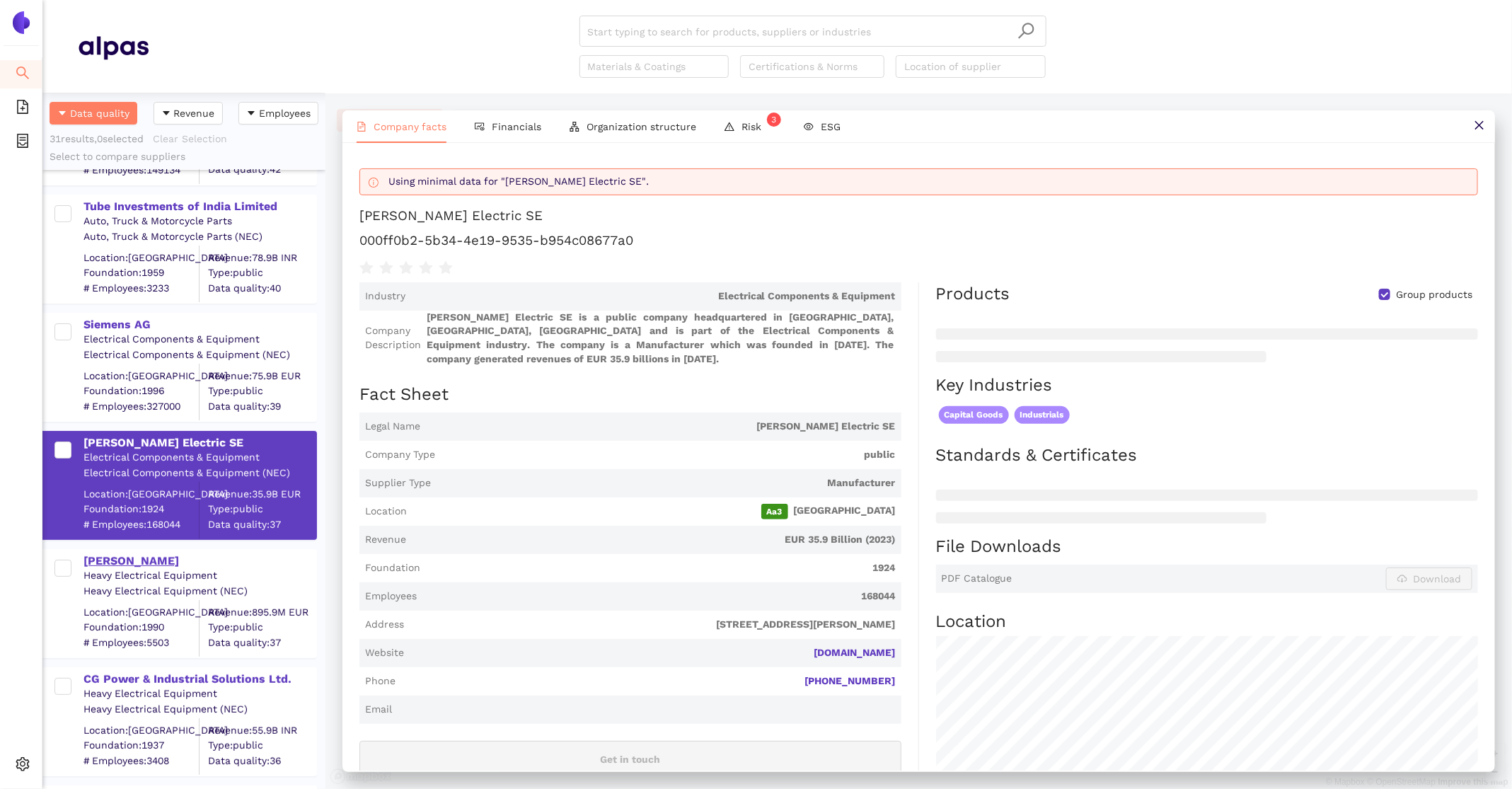
click at [125, 559] on div "Koncar d.d." at bounding box center [199, 560] width 232 height 15
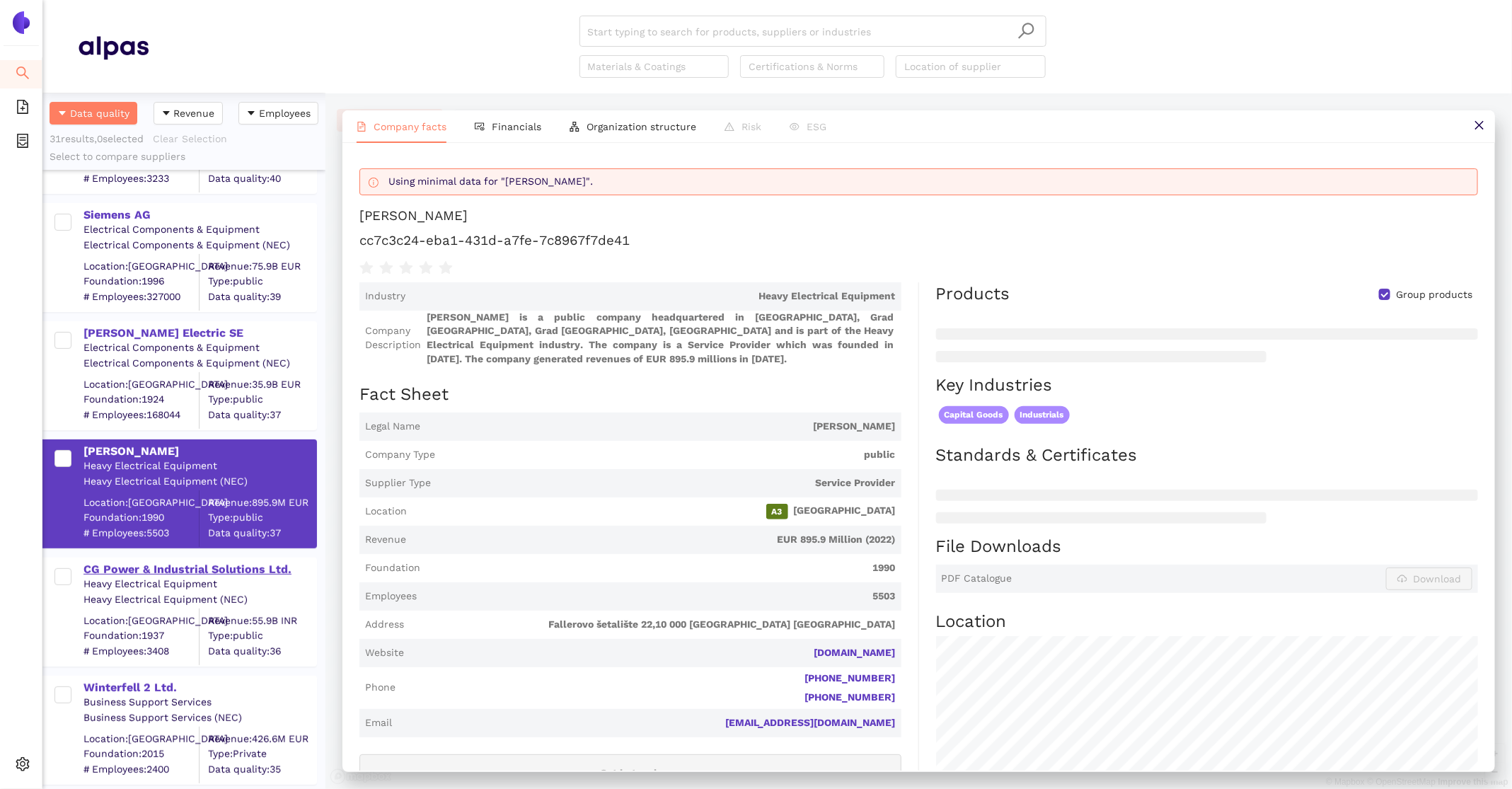
click at [154, 566] on div "CG Power & Industrial Solutions Ltd." at bounding box center [199, 569] width 232 height 15
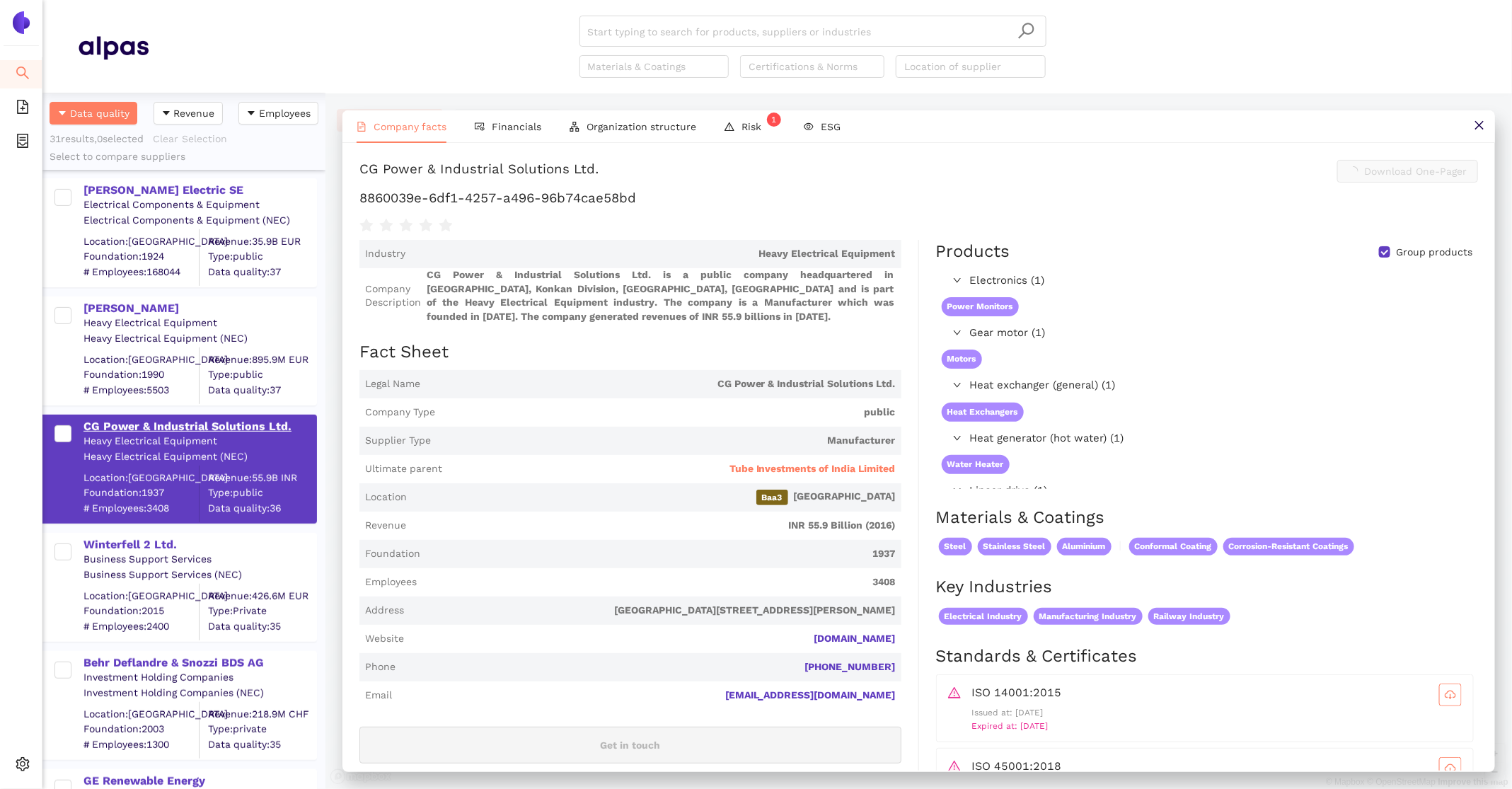
scroll to position [354, 0]
click at [121, 546] on div "Winterfell 2 Ltd." at bounding box center [199, 548] width 232 height 15
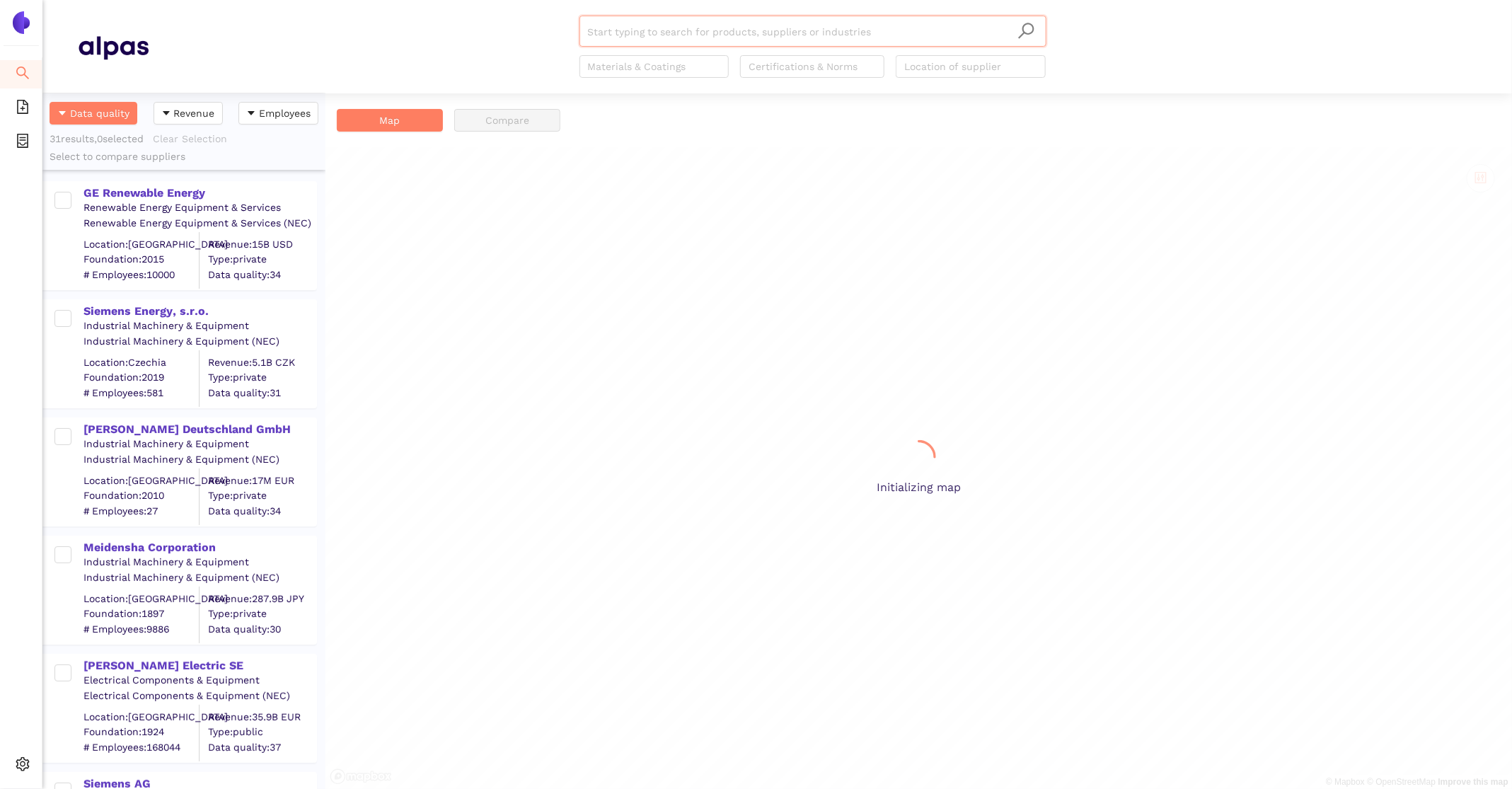
scroll to position [696, 283]
click at [128, 199] on div "GE Renewable Energy" at bounding box center [199, 193] width 232 height 15
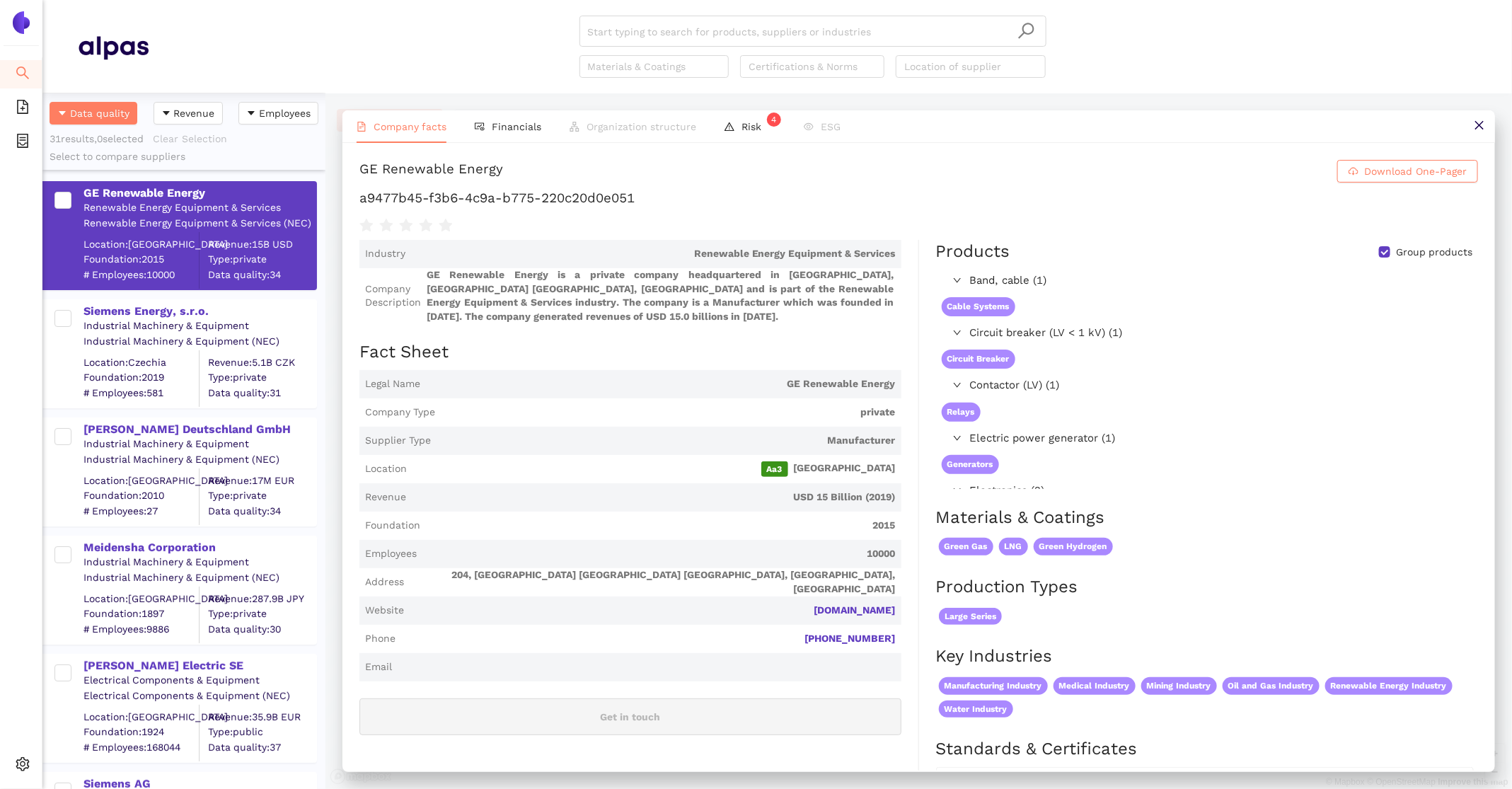
drag, startPoint x: 140, startPoint y: 311, endPoint x: 140, endPoint y: 373, distance: 62.0
click at [140, 311] on div "Siemens Energy, s.r.o." at bounding box center [199, 311] width 232 height 15
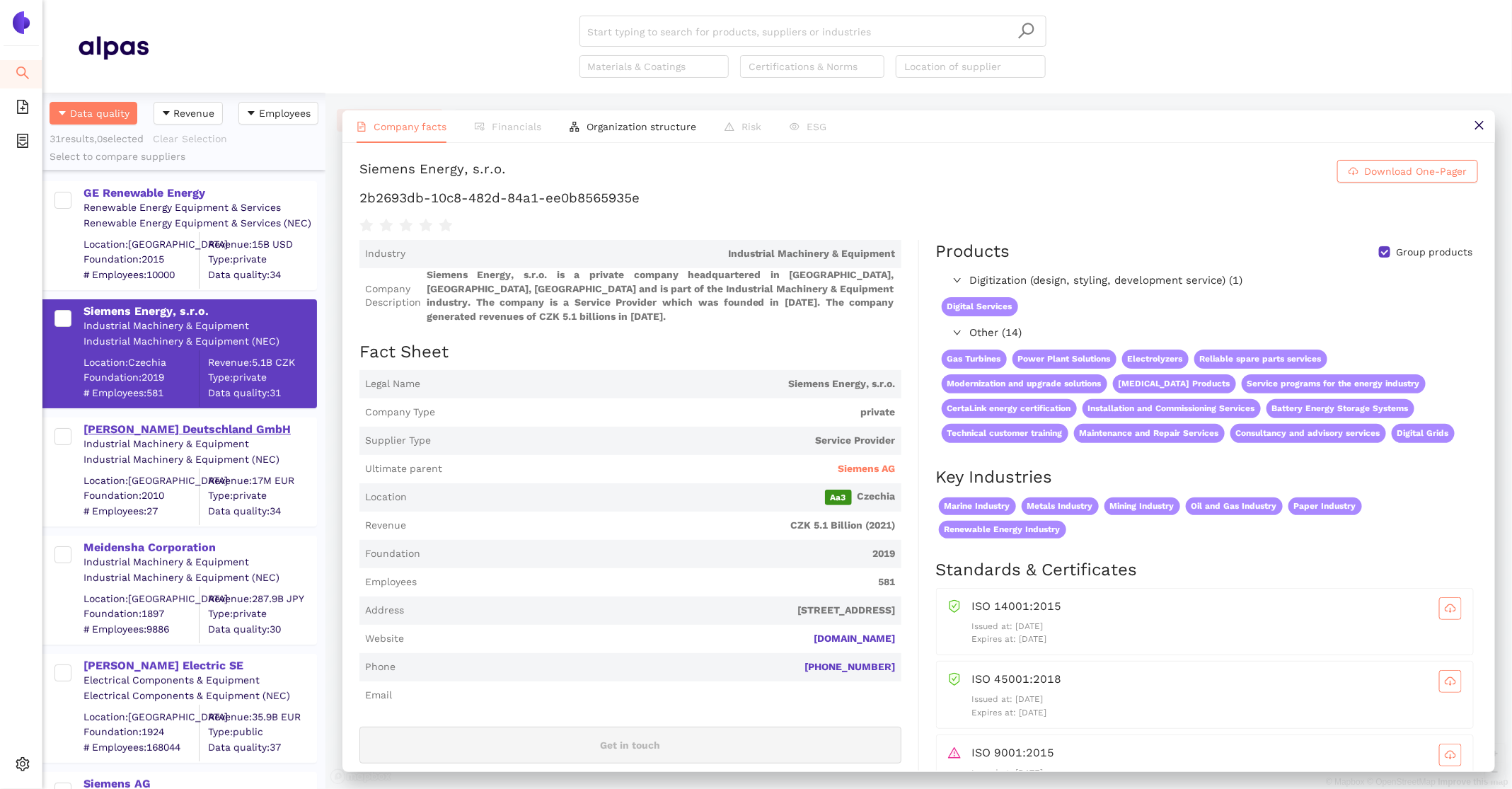
click at [132, 429] on div "[PERSON_NAME] Deutschland GmbH" at bounding box center [199, 429] width 232 height 15
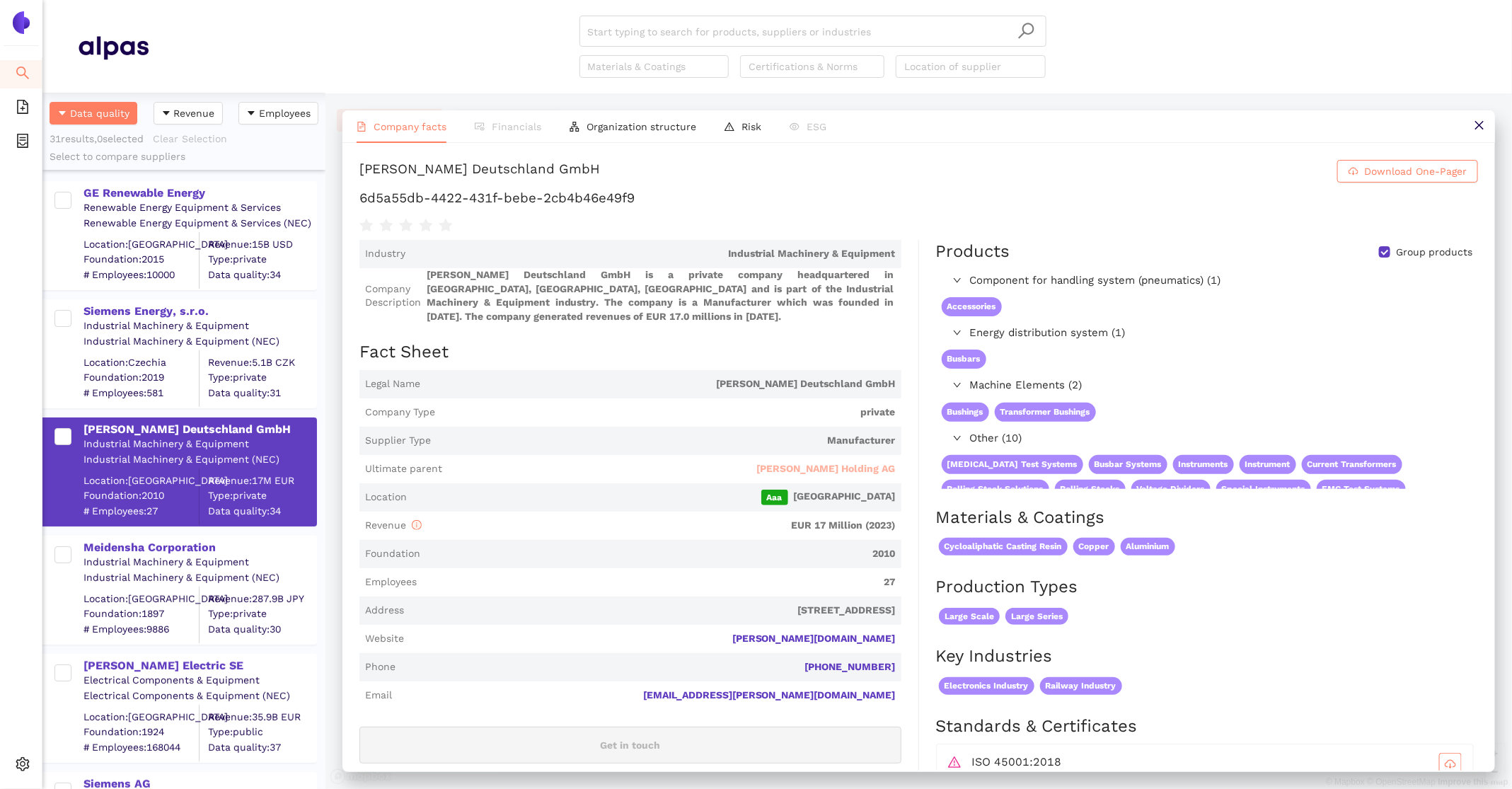
click at [852, 471] on span "Pfiffner Holding AG" at bounding box center [826, 469] width 138 height 15
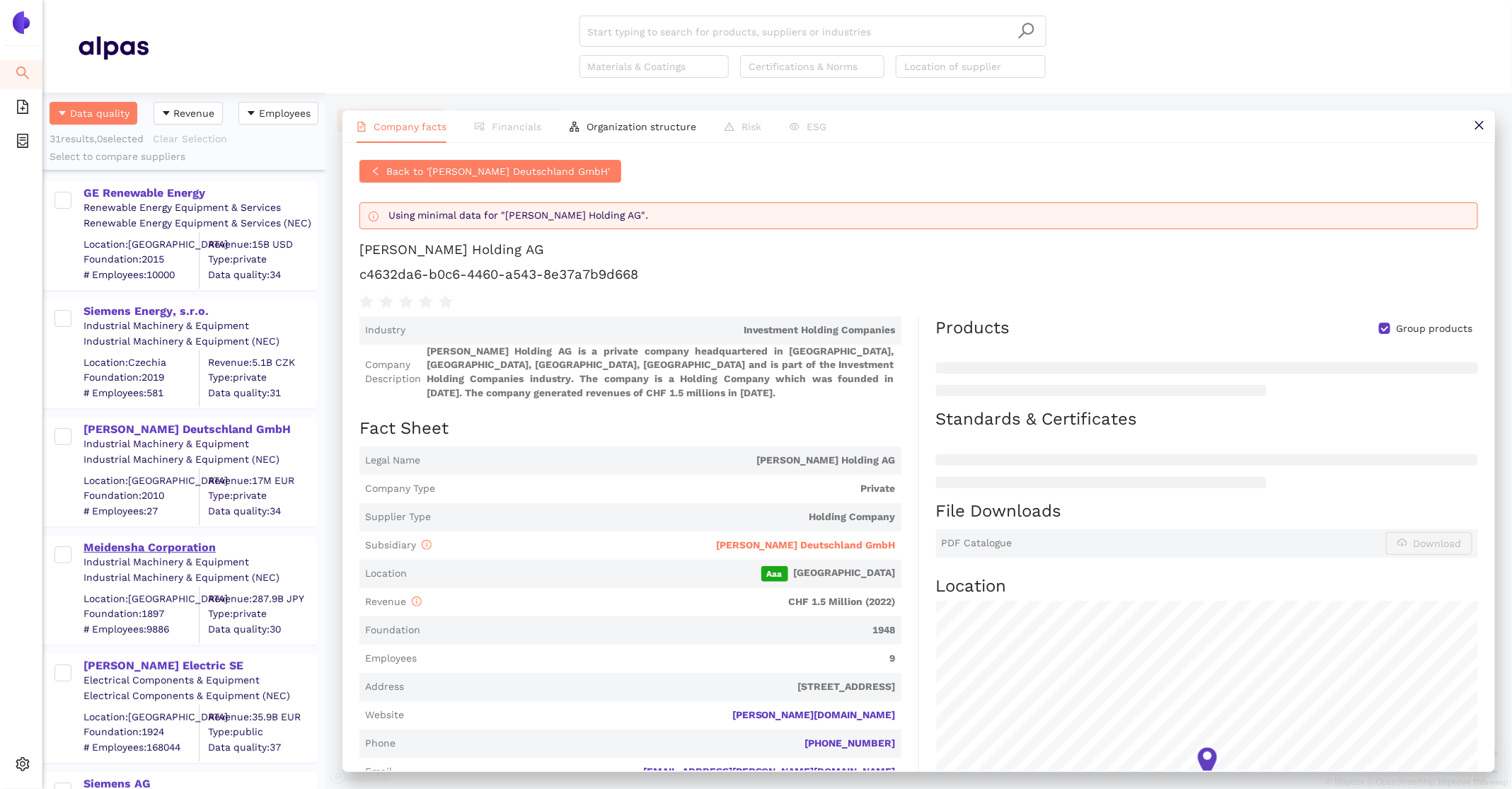
click at [136, 543] on div "Meidensha Corporation" at bounding box center [199, 548] width 232 height 15
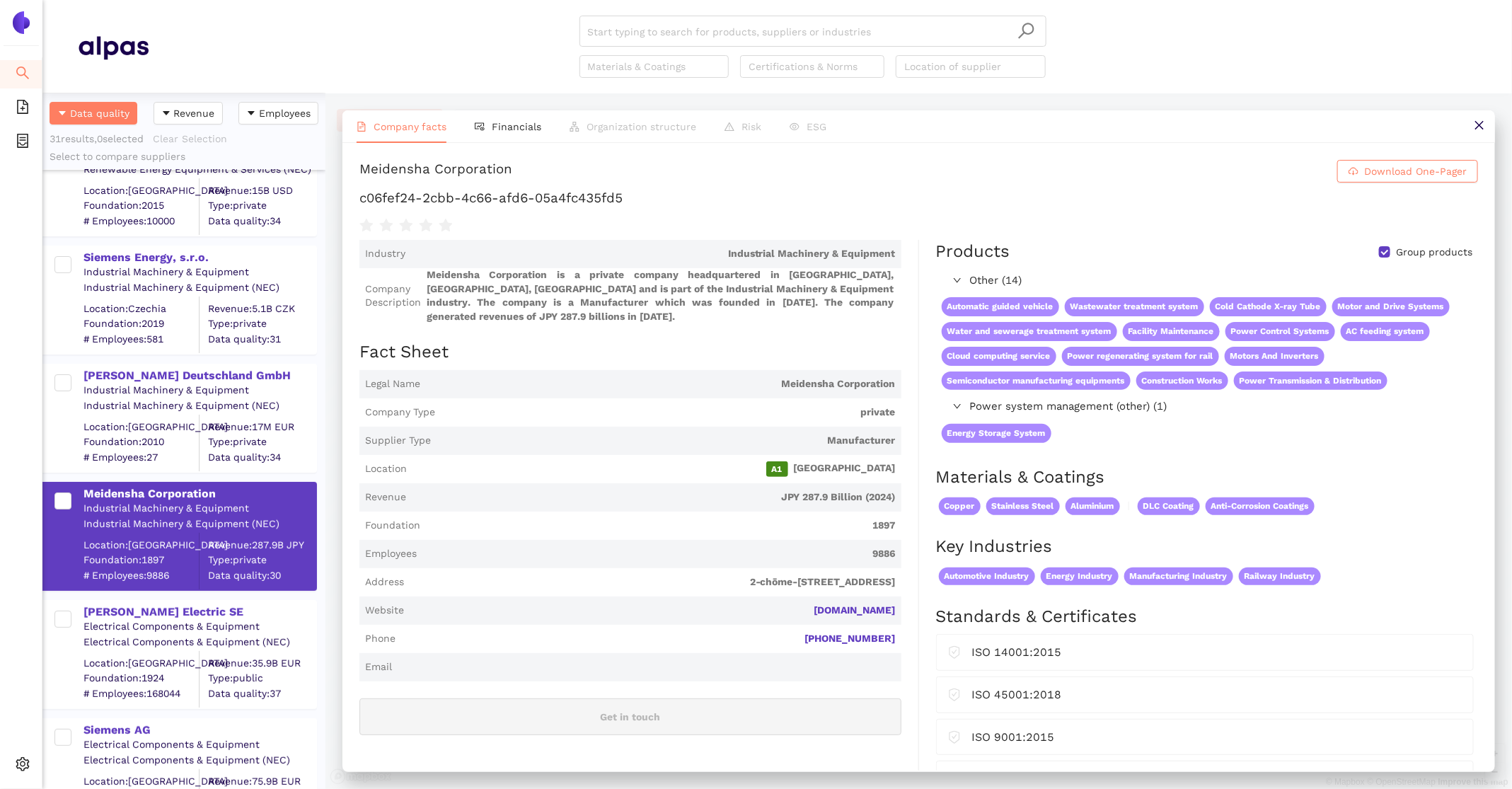
scroll to position [154, 0]
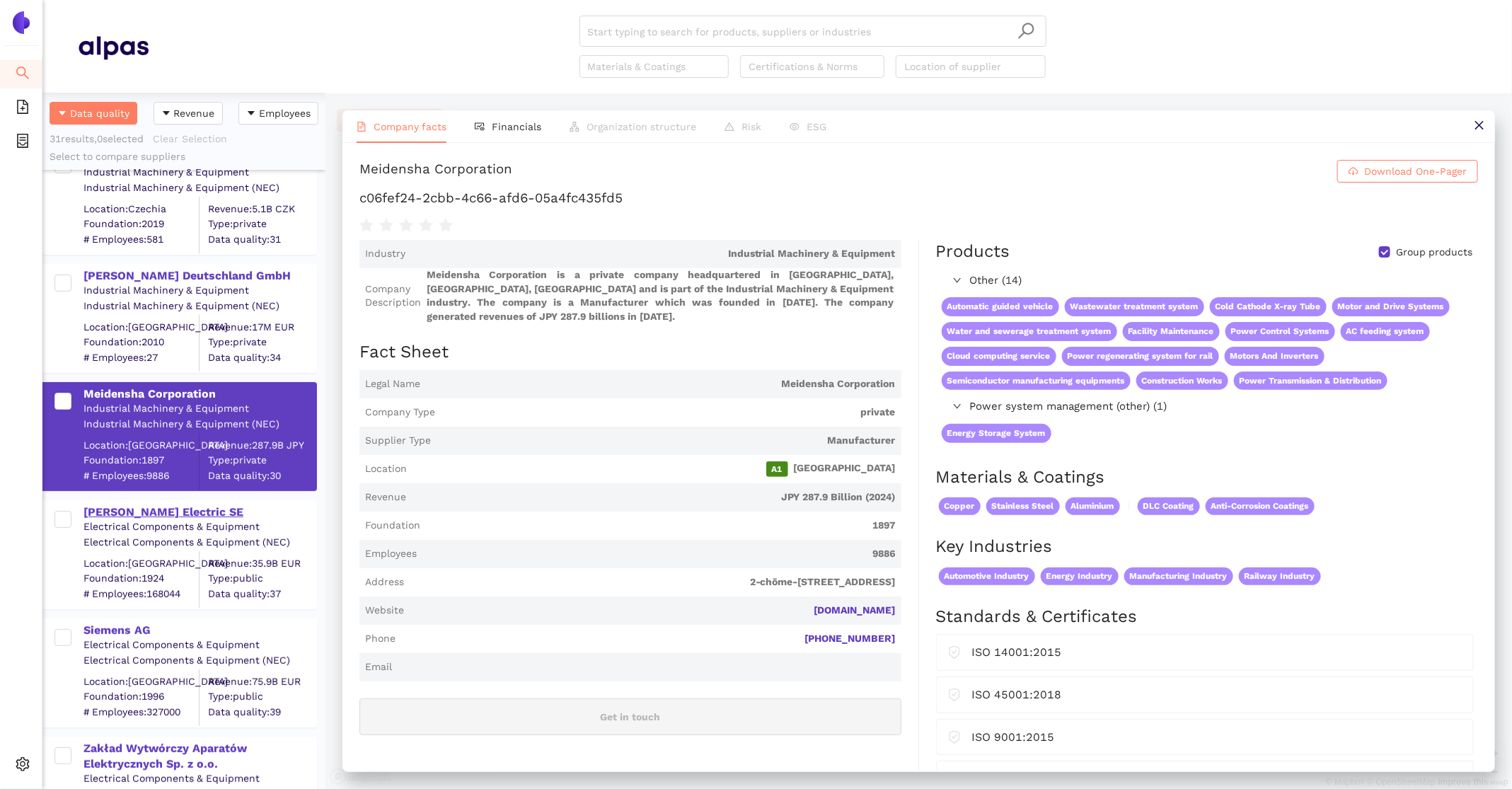
click at [150, 508] on div "Schneider Electric SE" at bounding box center [199, 512] width 232 height 15
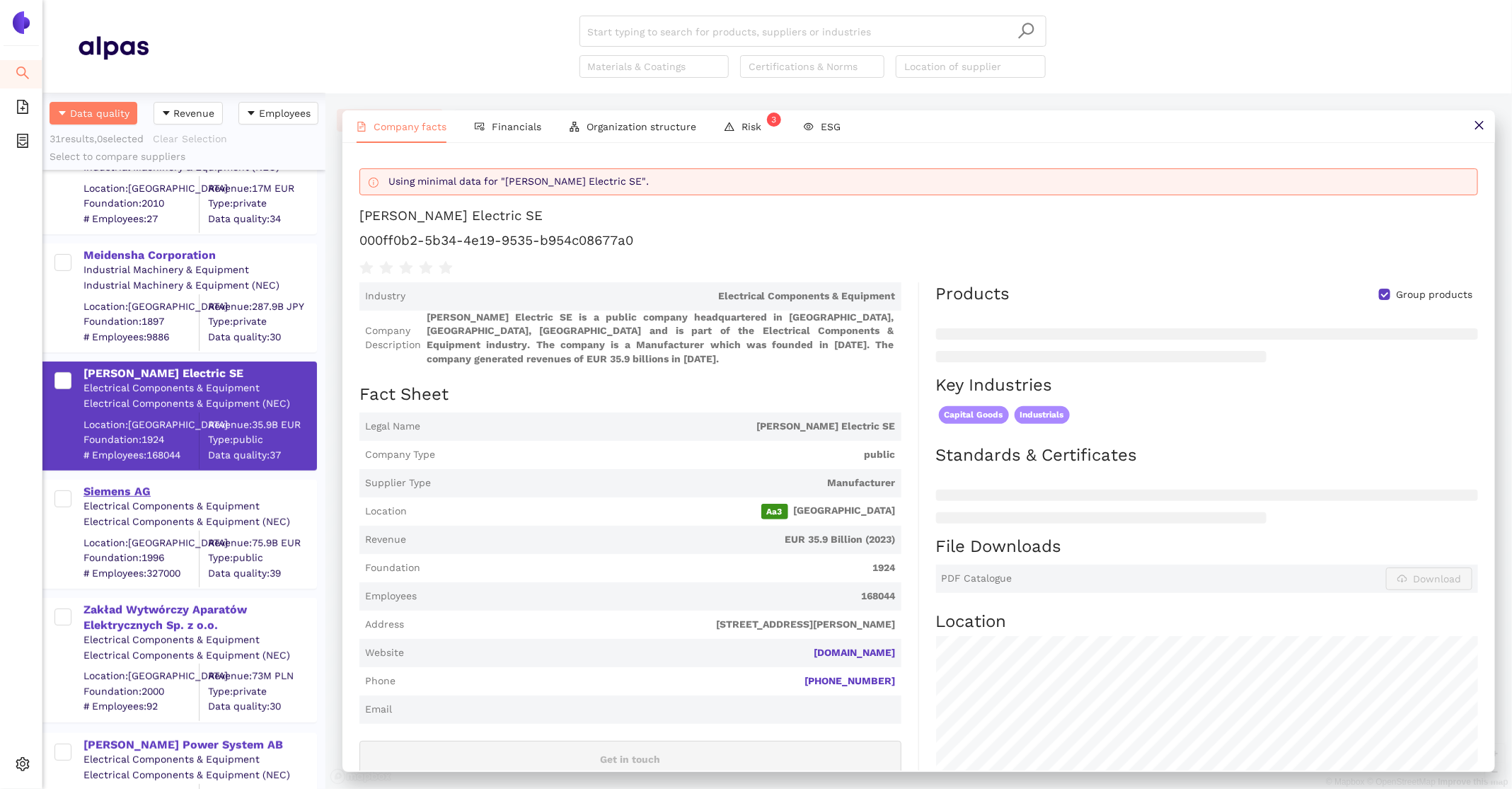
click at [130, 490] on div "Siemens AG" at bounding box center [199, 491] width 232 height 15
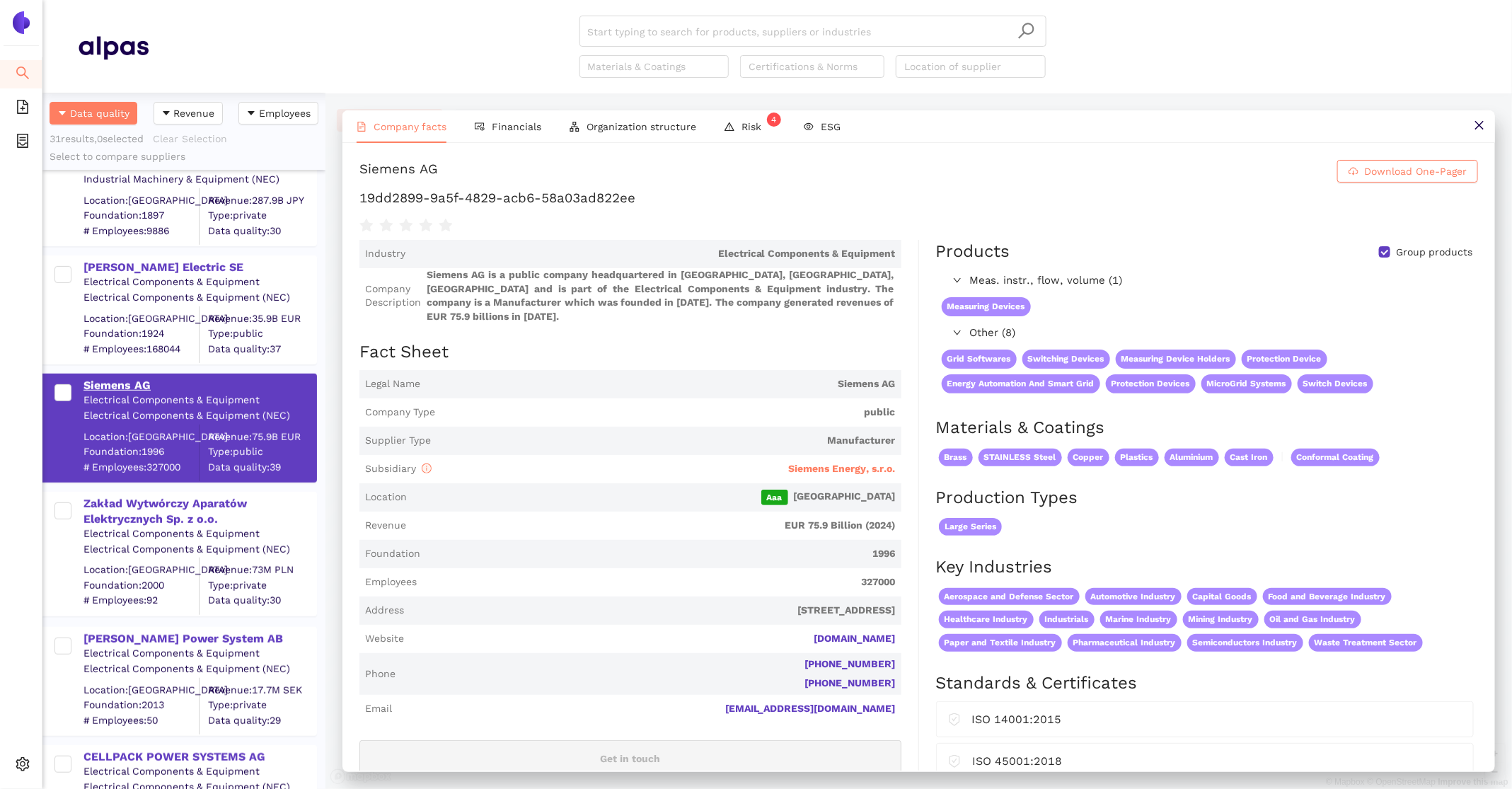
scroll to position [434, 0]
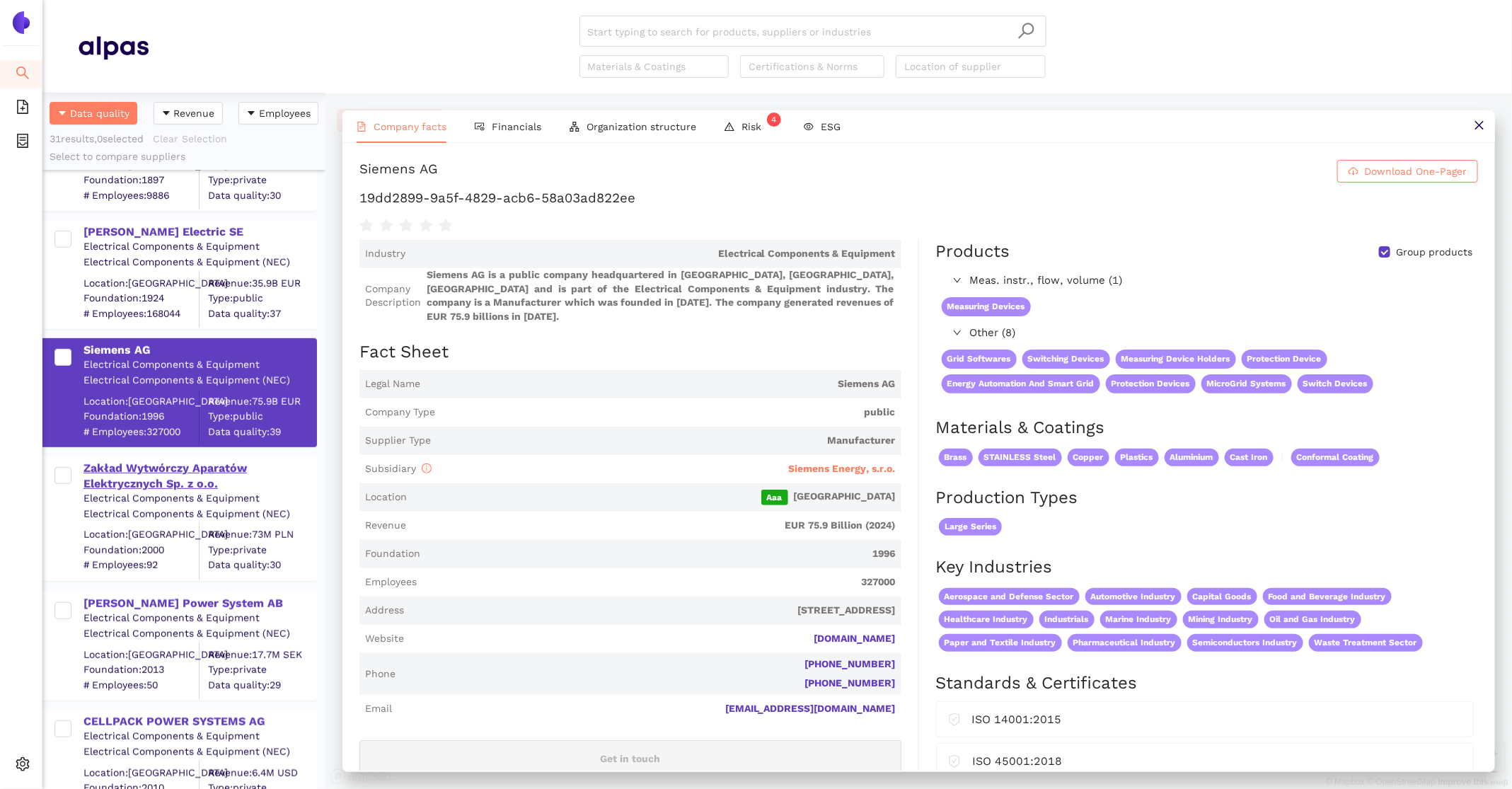
click at [124, 475] on div "Zakład Wytwórczy Aparatów Elektrycznych Sp. z o.o." at bounding box center [199, 476] width 232 height 32
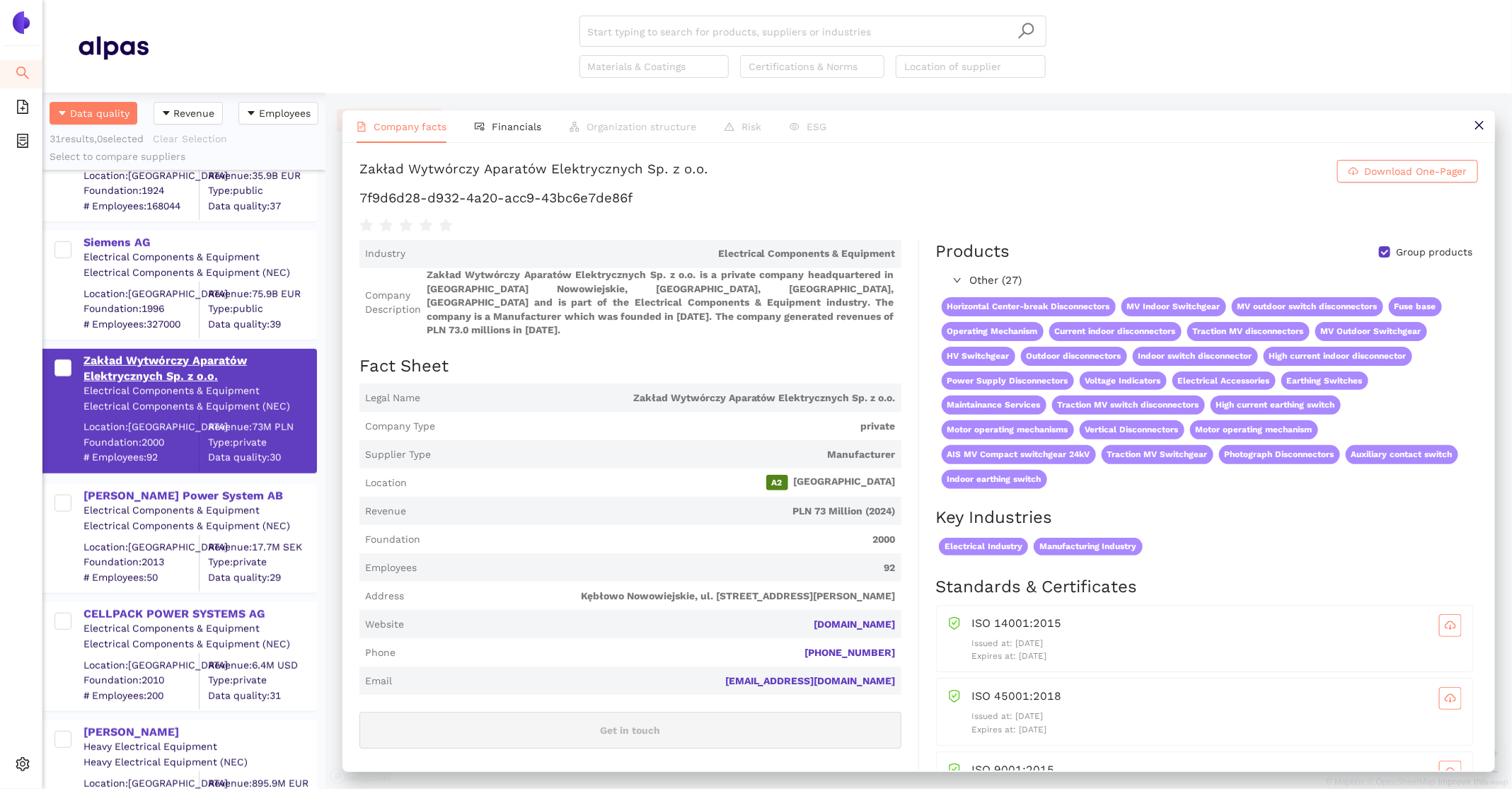
scroll to position [543, 0]
click at [137, 506] on div "Electrical Components & Equipment" at bounding box center [199, 509] width 232 height 15
click at [135, 497] on div "Hughes Power System AB" at bounding box center [199, 494] width 232 height 15
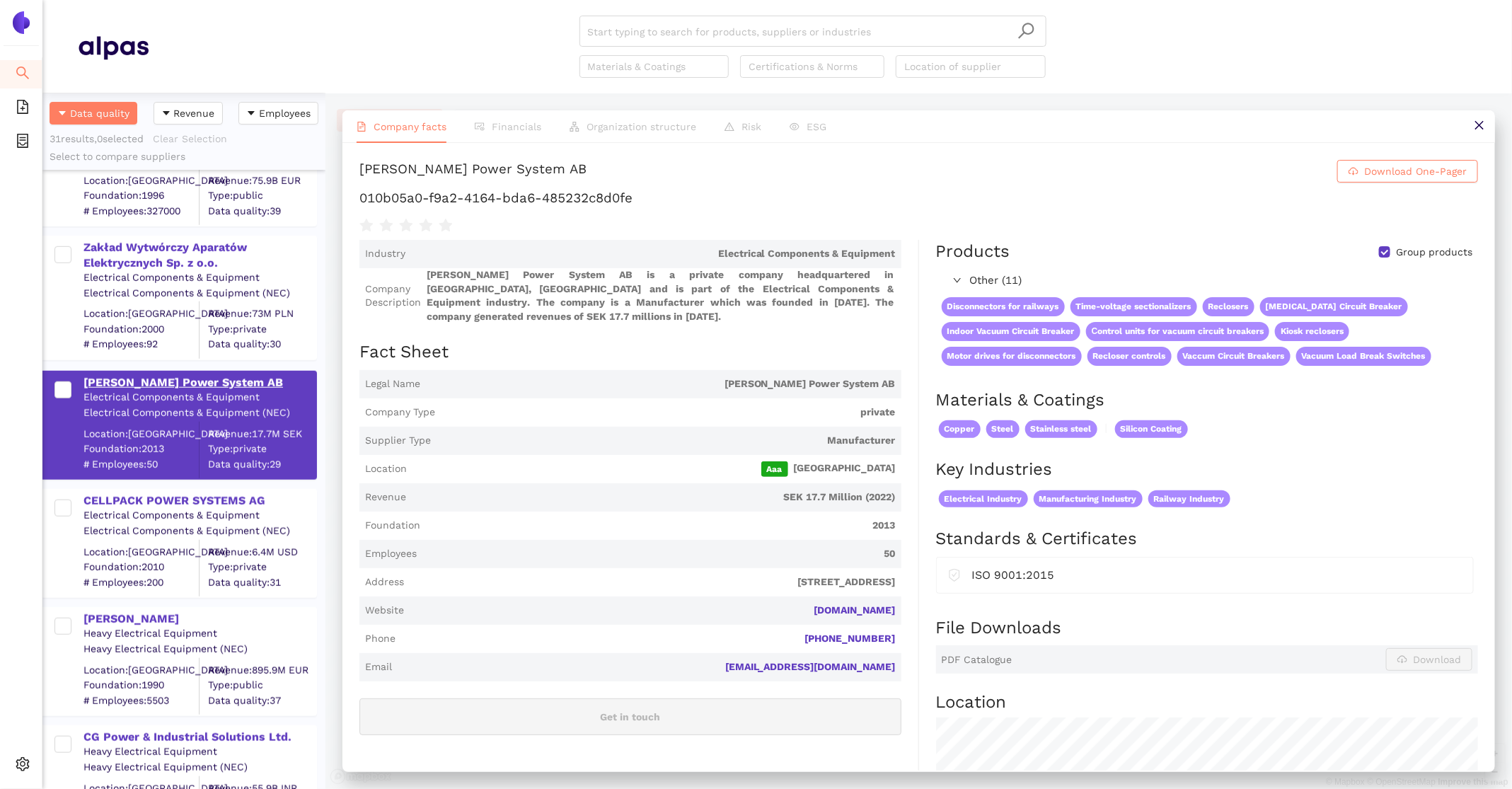
click at [135, 497] on div "CELLPACK POWER SYSTEMS AG" at bounding box center [199, 500] width 232 height 15
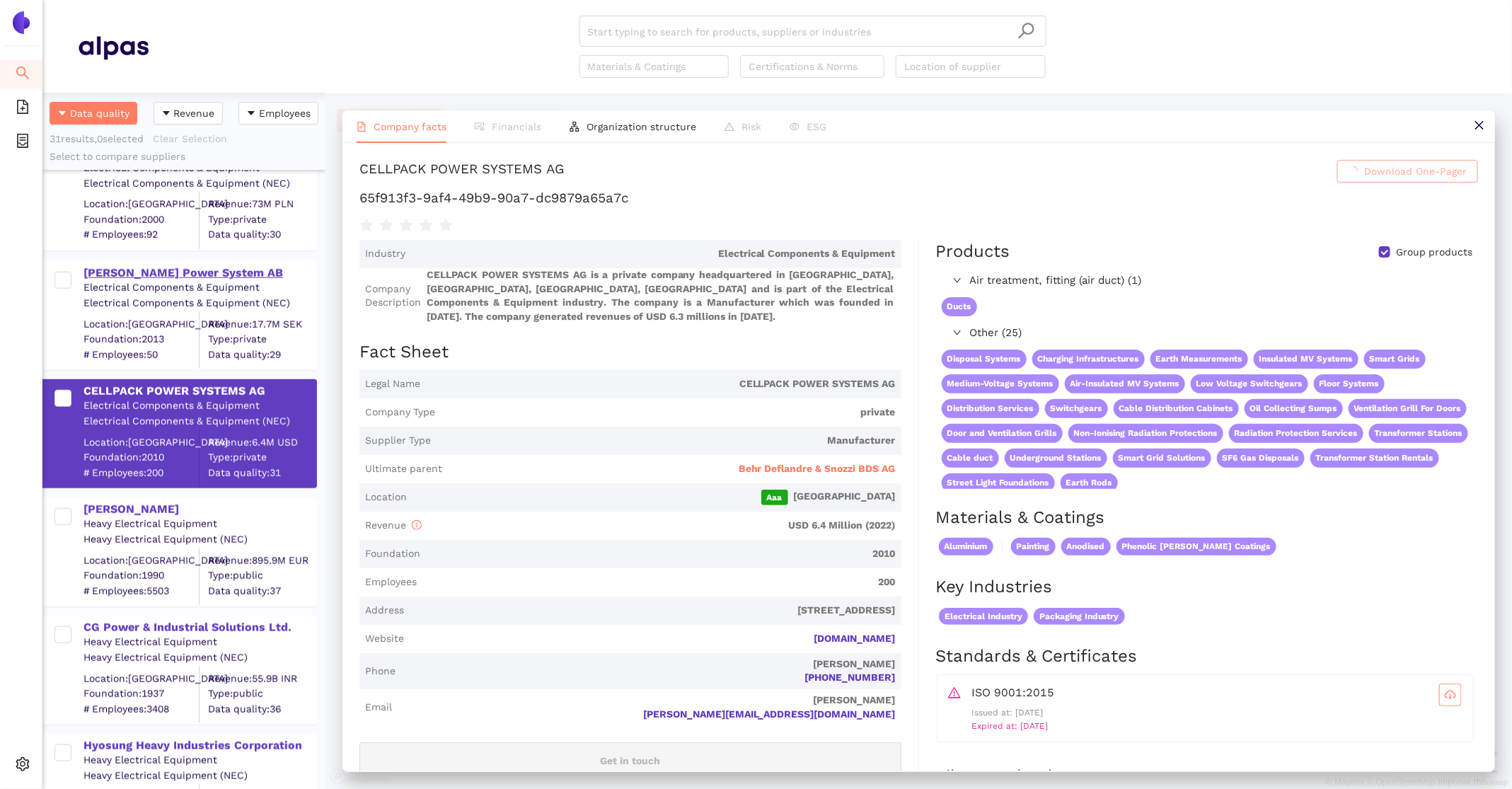
scroll to position [765, 0]
click at [769, 466] on span "Behr Deflandre & Snozzi BDS AG" at bounding box center [817, 469] width 157 height 15
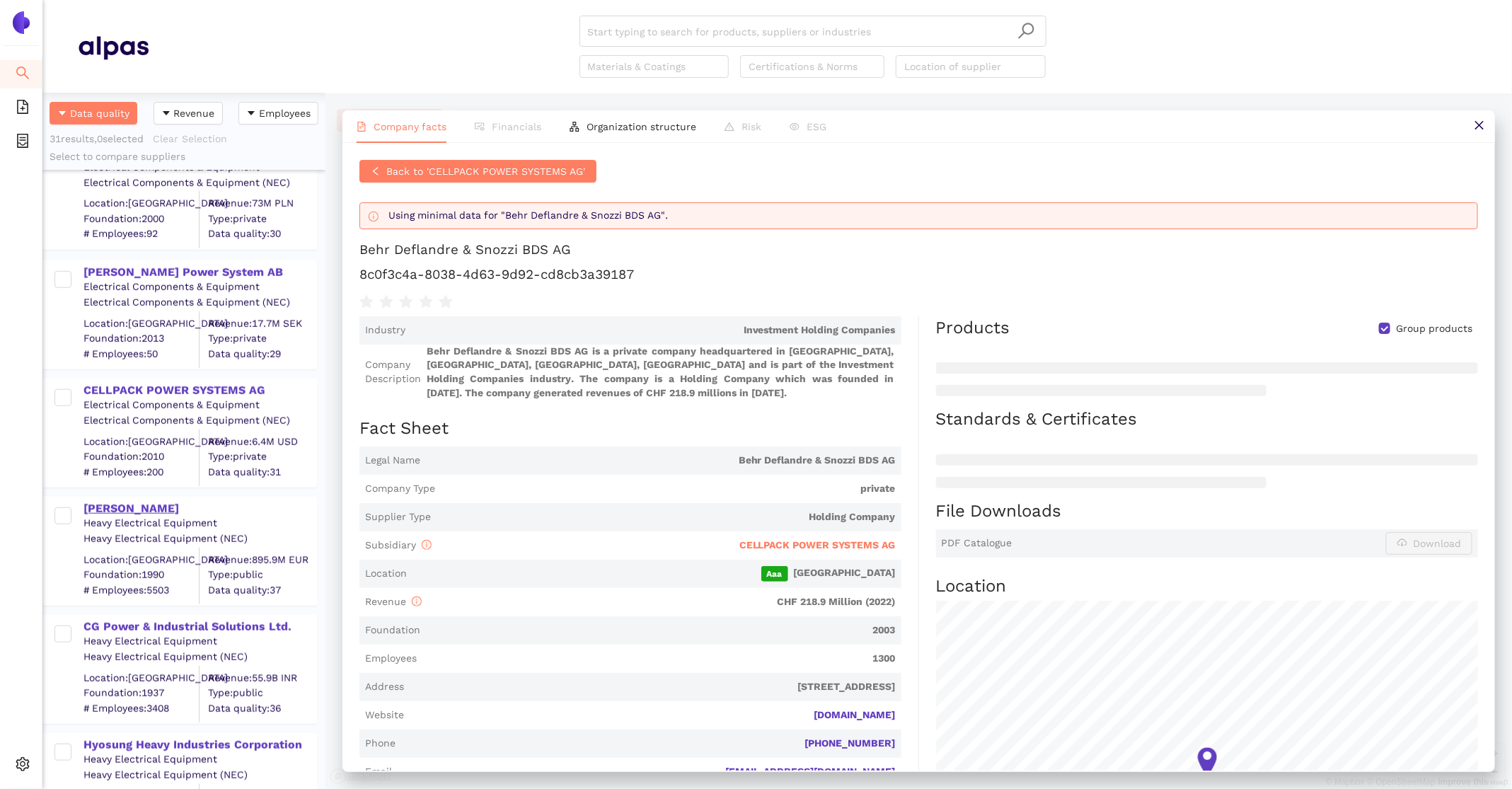
click at [102, 504] on div "Koncar d.d." at bounding box center [199, 508] width 232 height 15
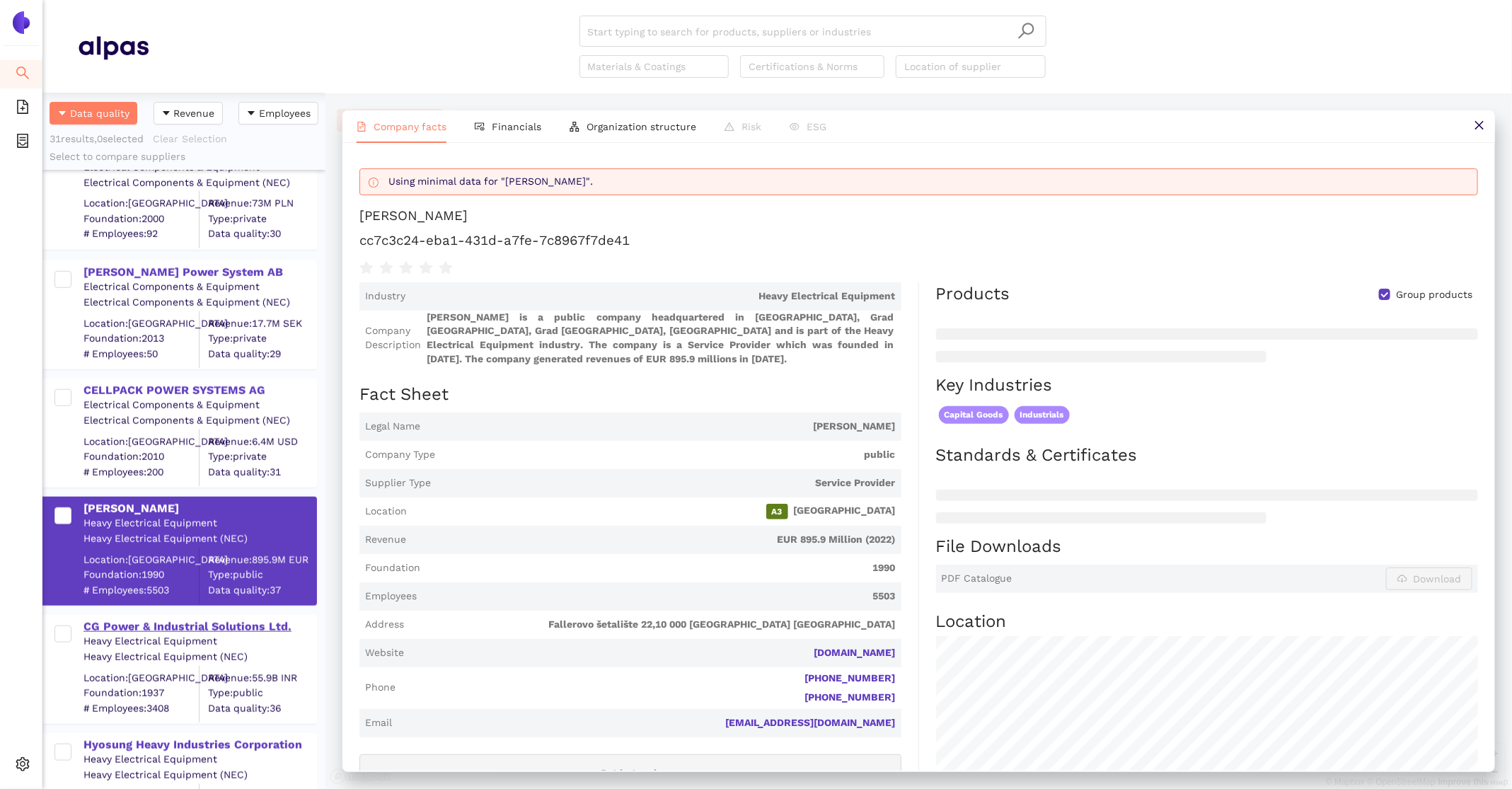
click at [147, 620] on div "CG Power & Industrial Solutions Ltd." at bounding box center [199, 627] width 232 height 15
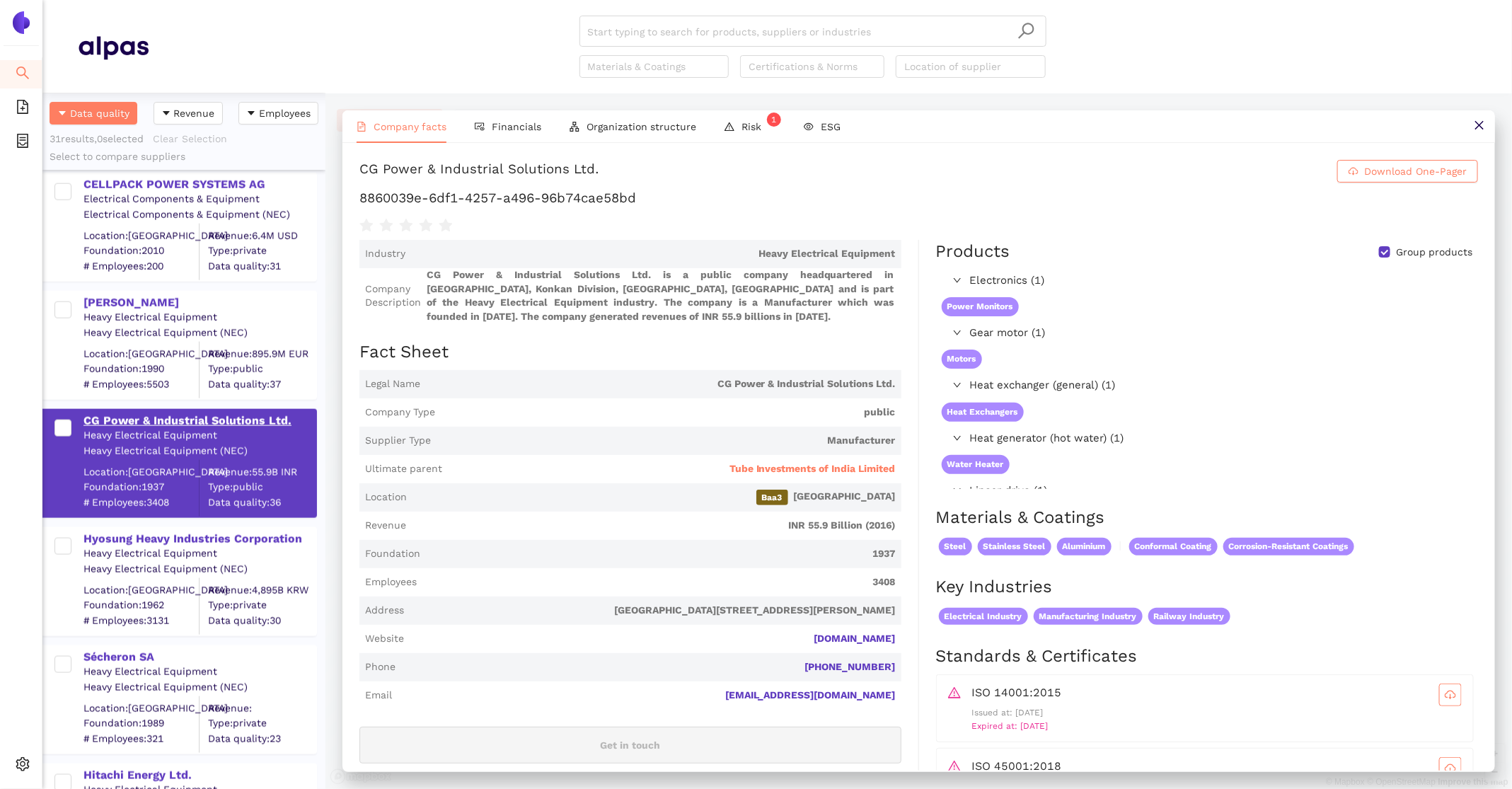
scroll to position [971, 0]
click at [113, 547] on div "Heavy Electrical Equipment" at bounding box center [199, 554] width 232 height 15
click at [105, 528] on div "Hyosung Heavy Industries Corporation" at bounding box center [199, 538] width 232 height 18
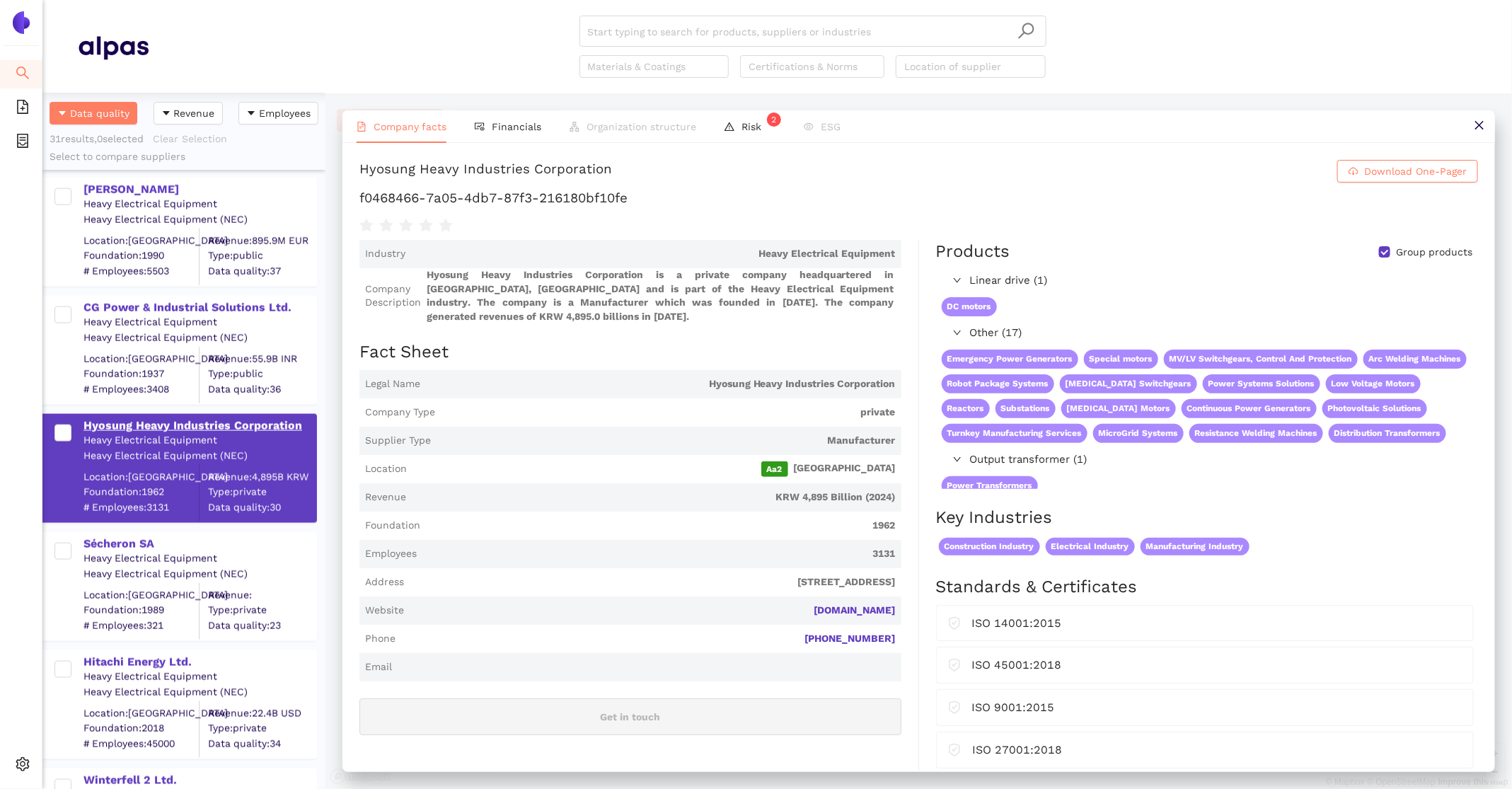
scroll to position [1089, 0]
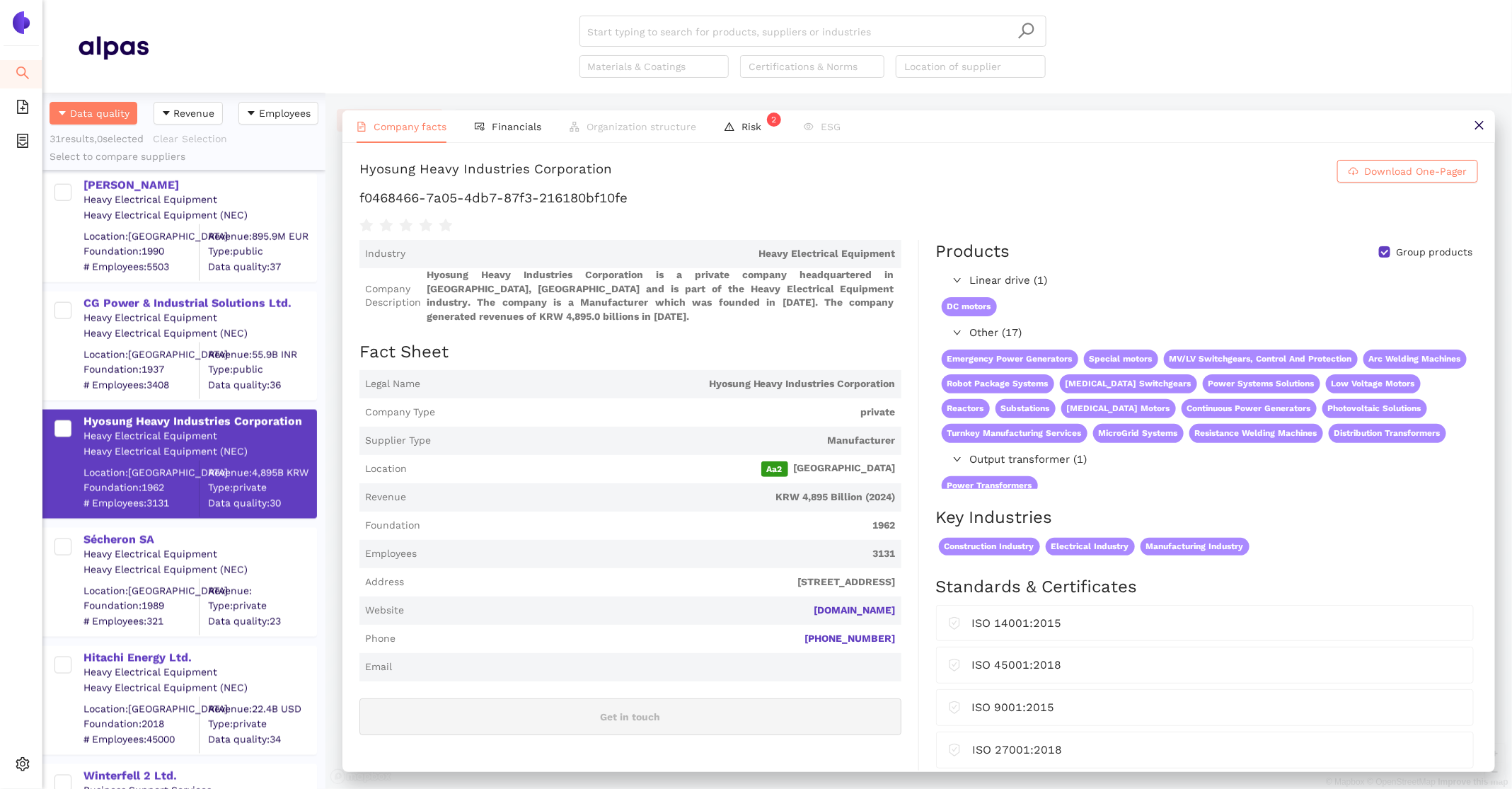
click at [114, 550] on div "Heavy Electrical Equipment" at bounding box center [199, 555] width 232 height 15
click at [110, 543] on div "Sécheron SA" at bounding box center [199, 539] width 232 height 15
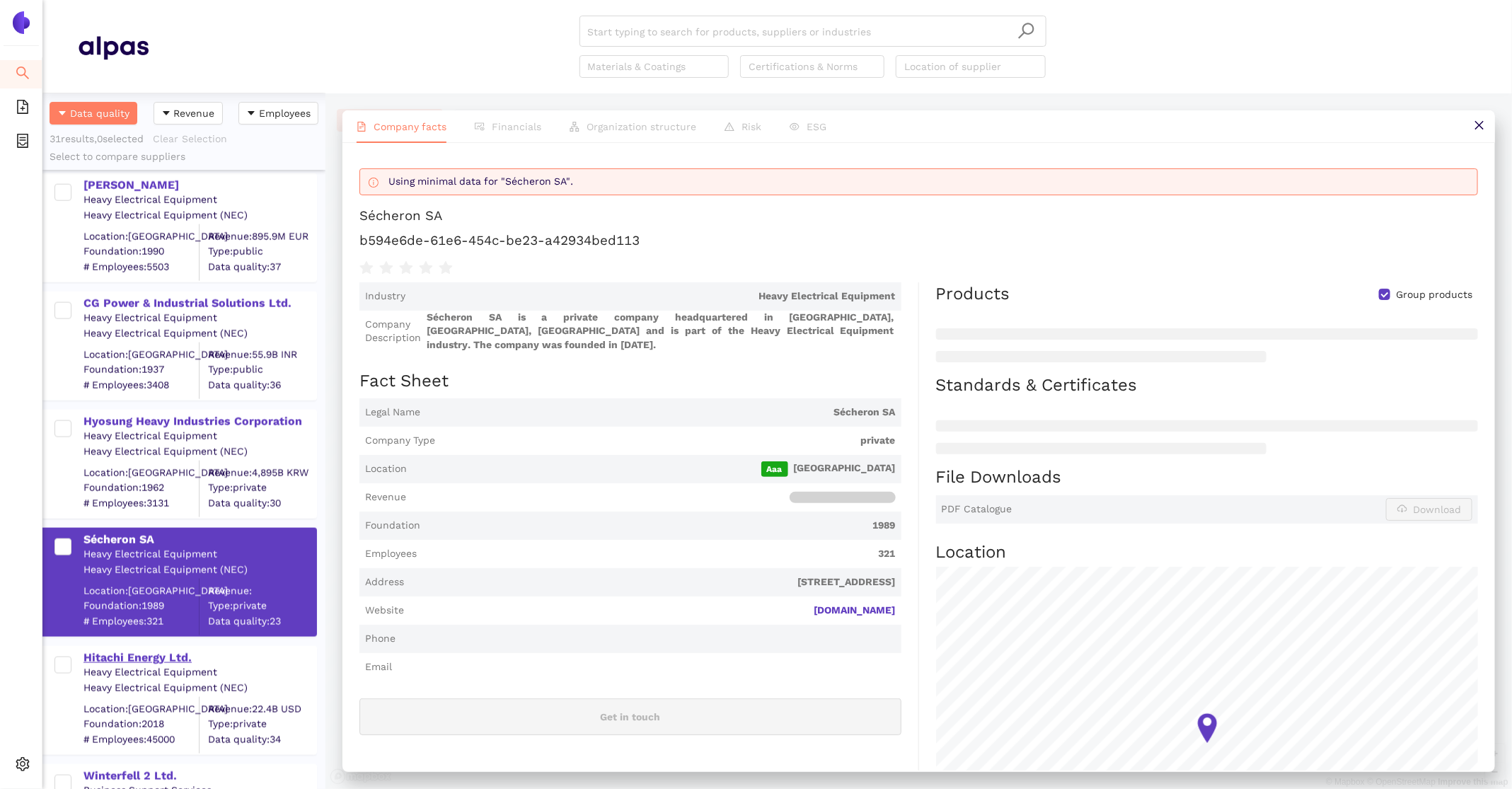
click at [132, 651] on div "Hitachi Energy Ltd." at bounding box center [199, 658] width 232 height 15
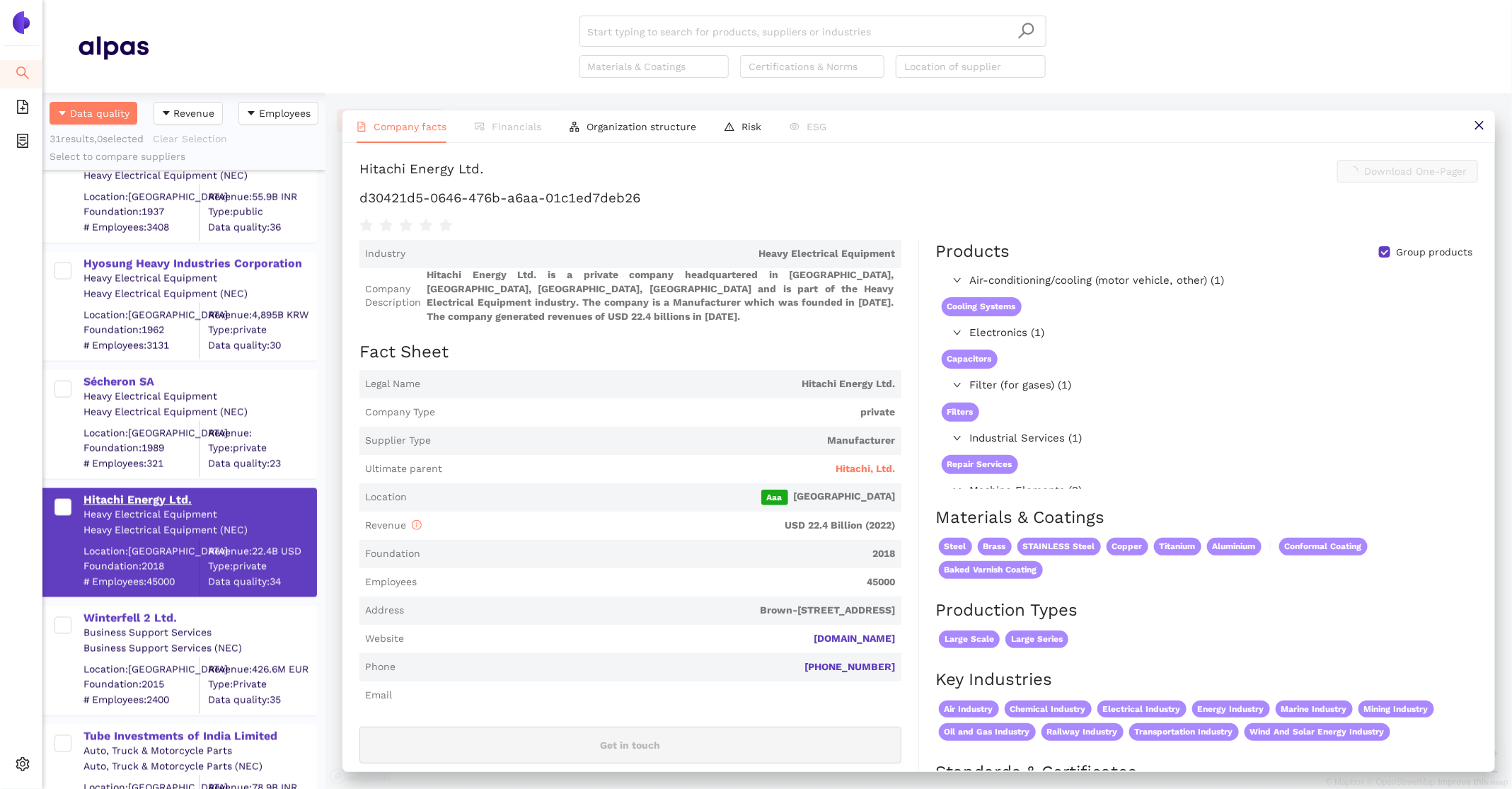
scroll to position [1258, 0]
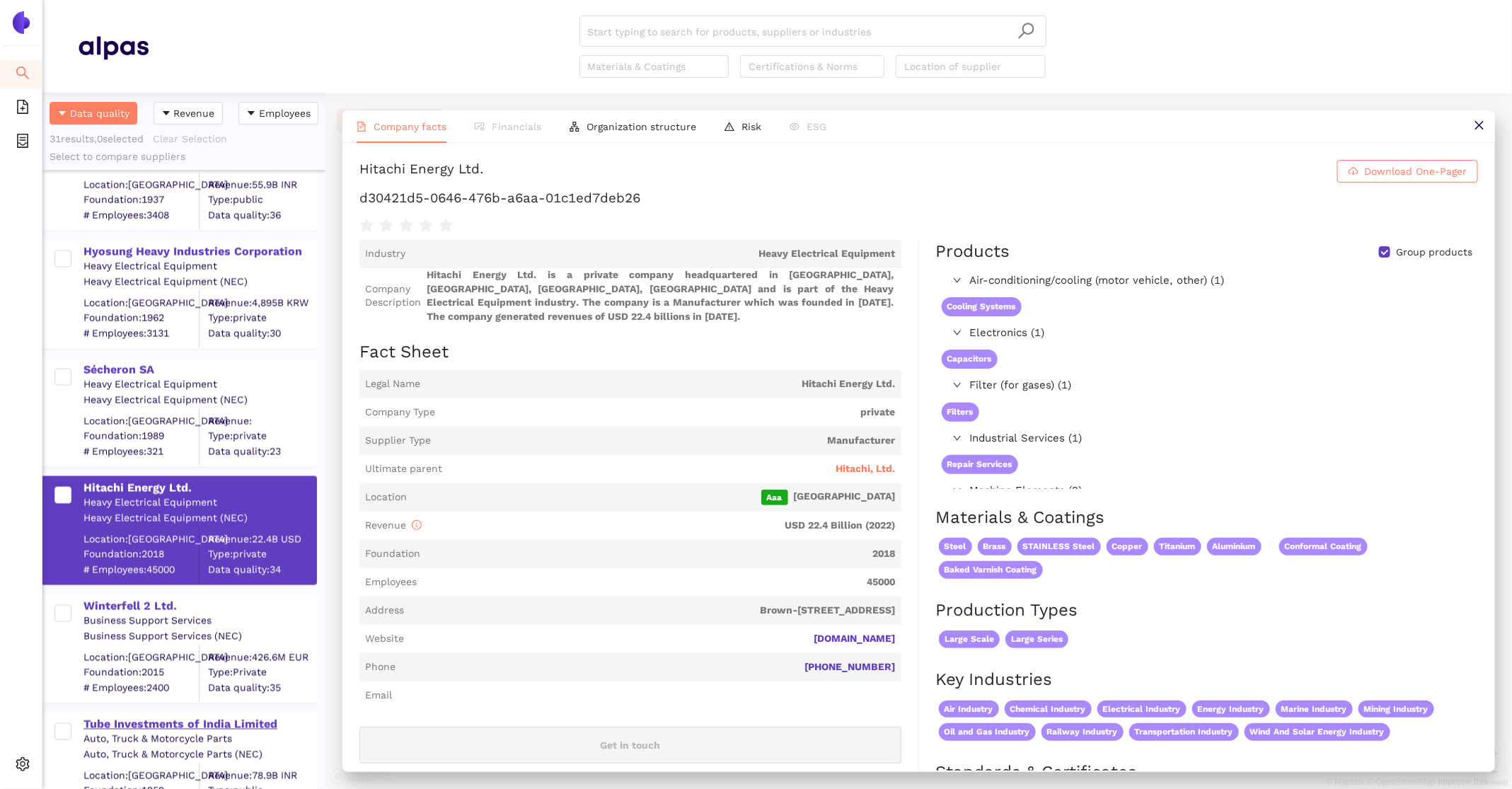
click at [169, 715] on div "Tube Investments of India Limited" at bounding box center [199, 723] width 232 height 18
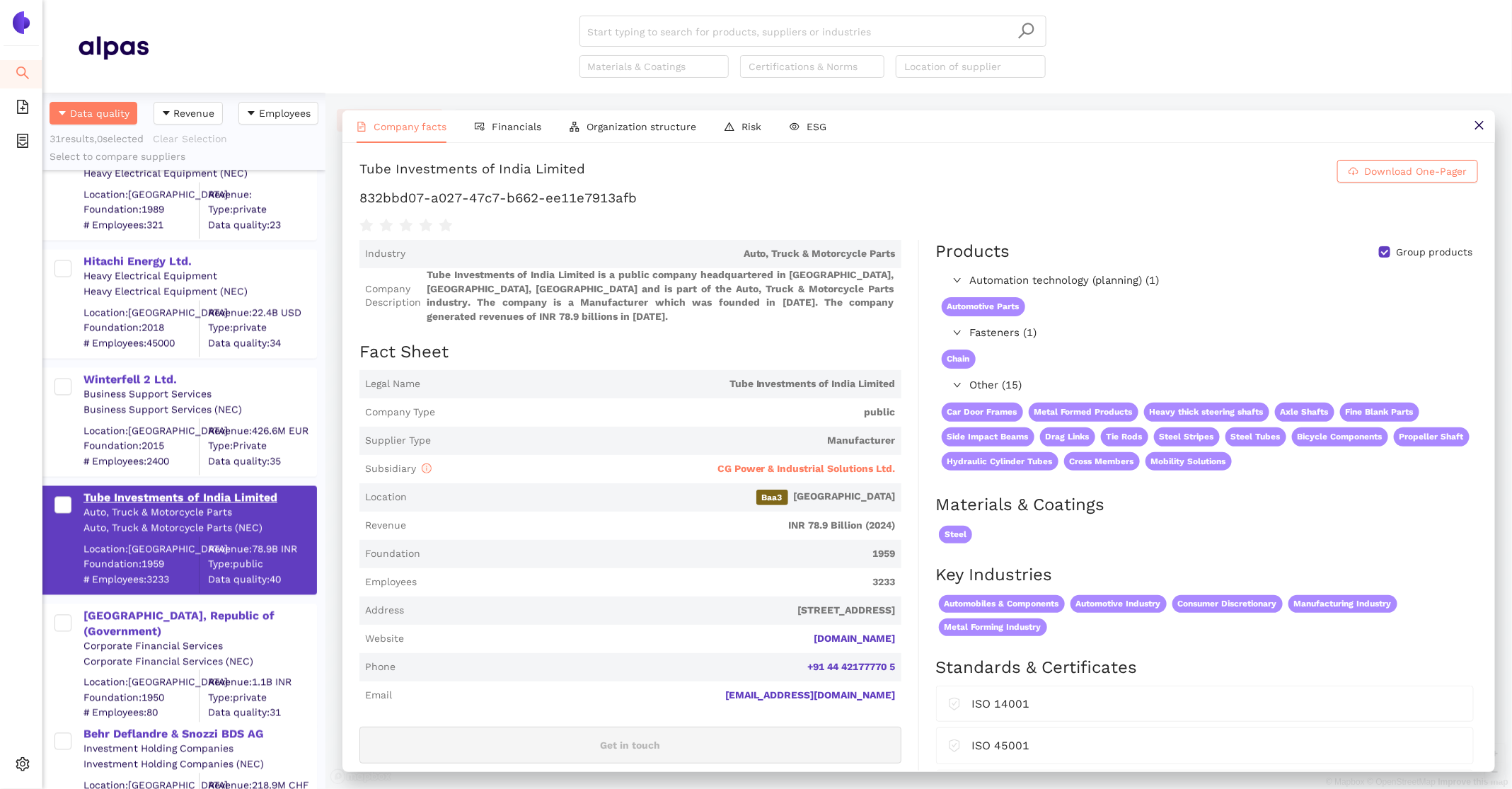
scroll to position [1485, 0]
click at [138, 640] on div "Corporate Financial Services" at bounding box center [199, 647] width 232 height 15
click at [136, 618] on div "India, Republic of (Government)" at bounding box center [199, 624] width 232 height 32
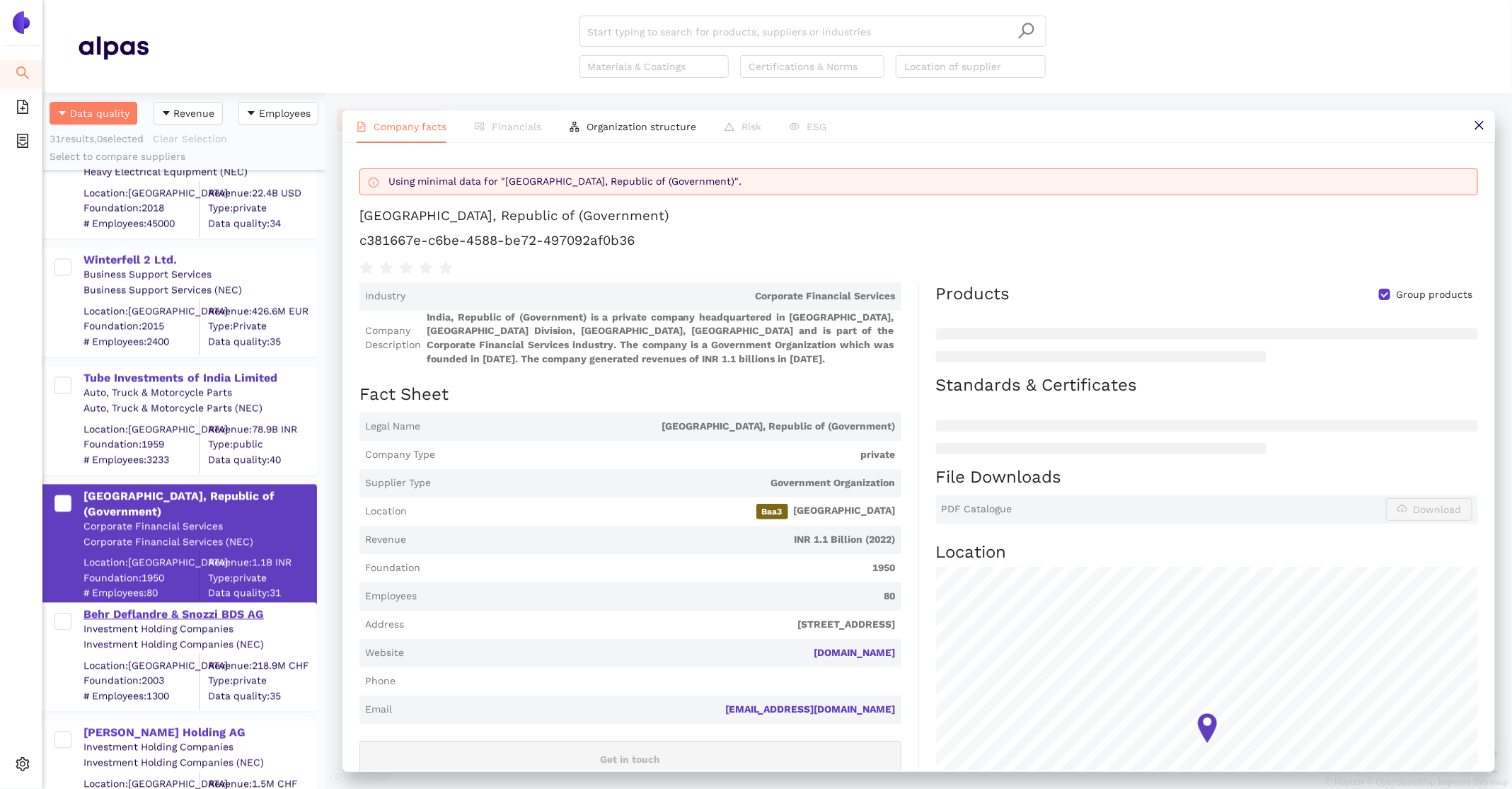
click at [138, 620] on div "Behr Deflandre & Snozzi BDS AG" at bounding box center [199, 614] width 232 height 15
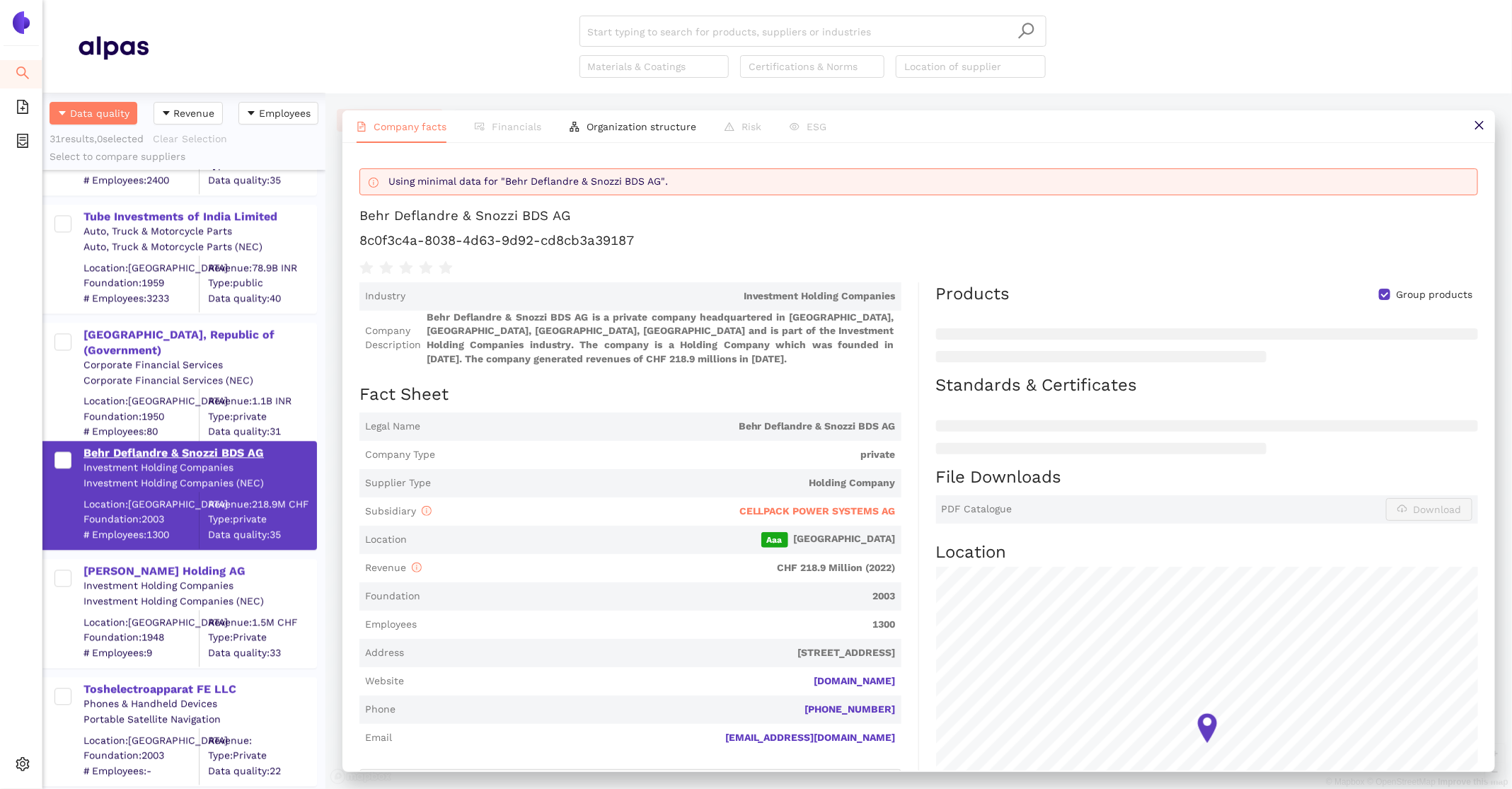
scroll to position [1770, 0]
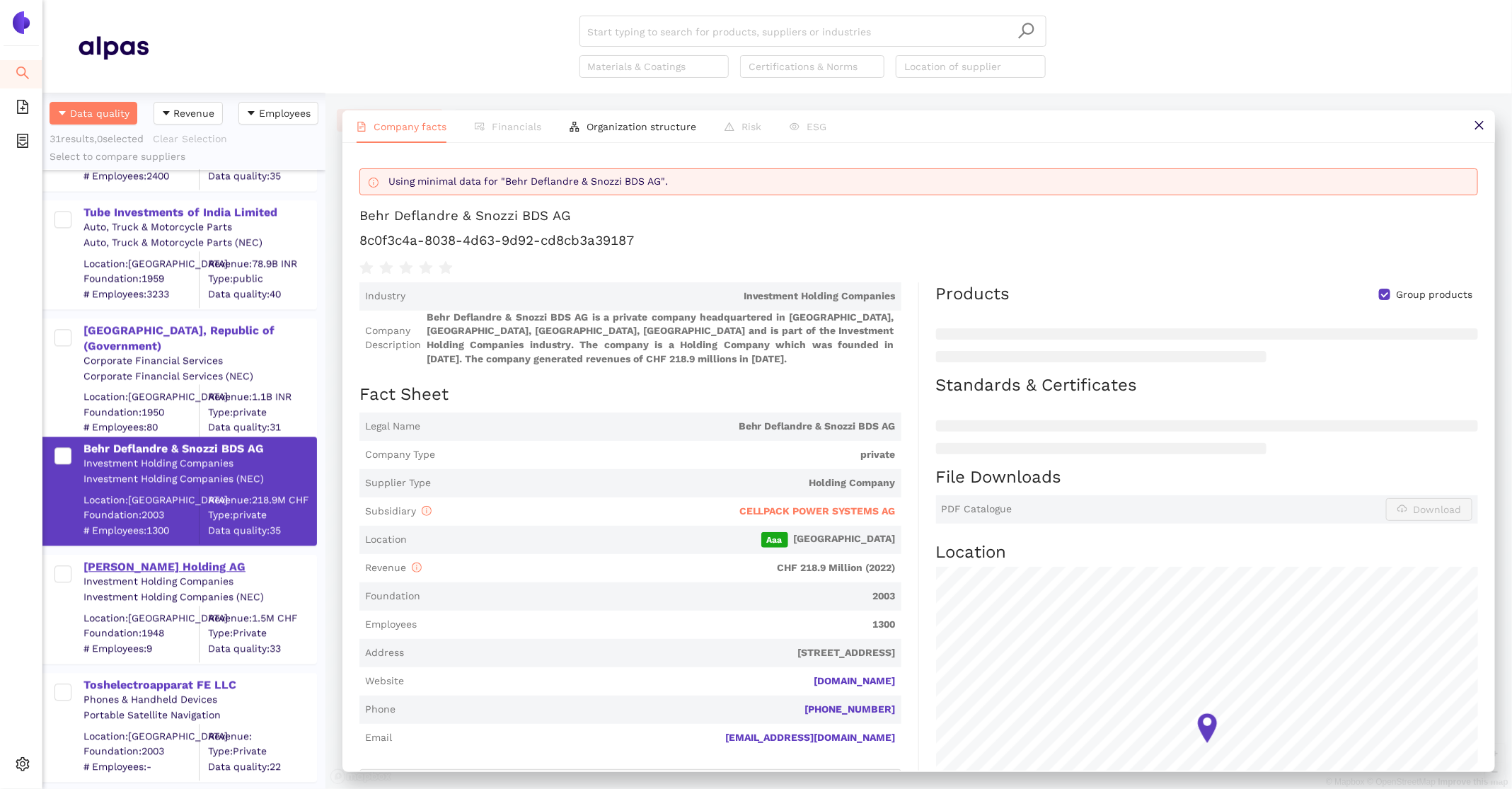
click at [128, 570] on div "Pfiffner Holding AG" at bounding box center [199, 567] width 232 height 15
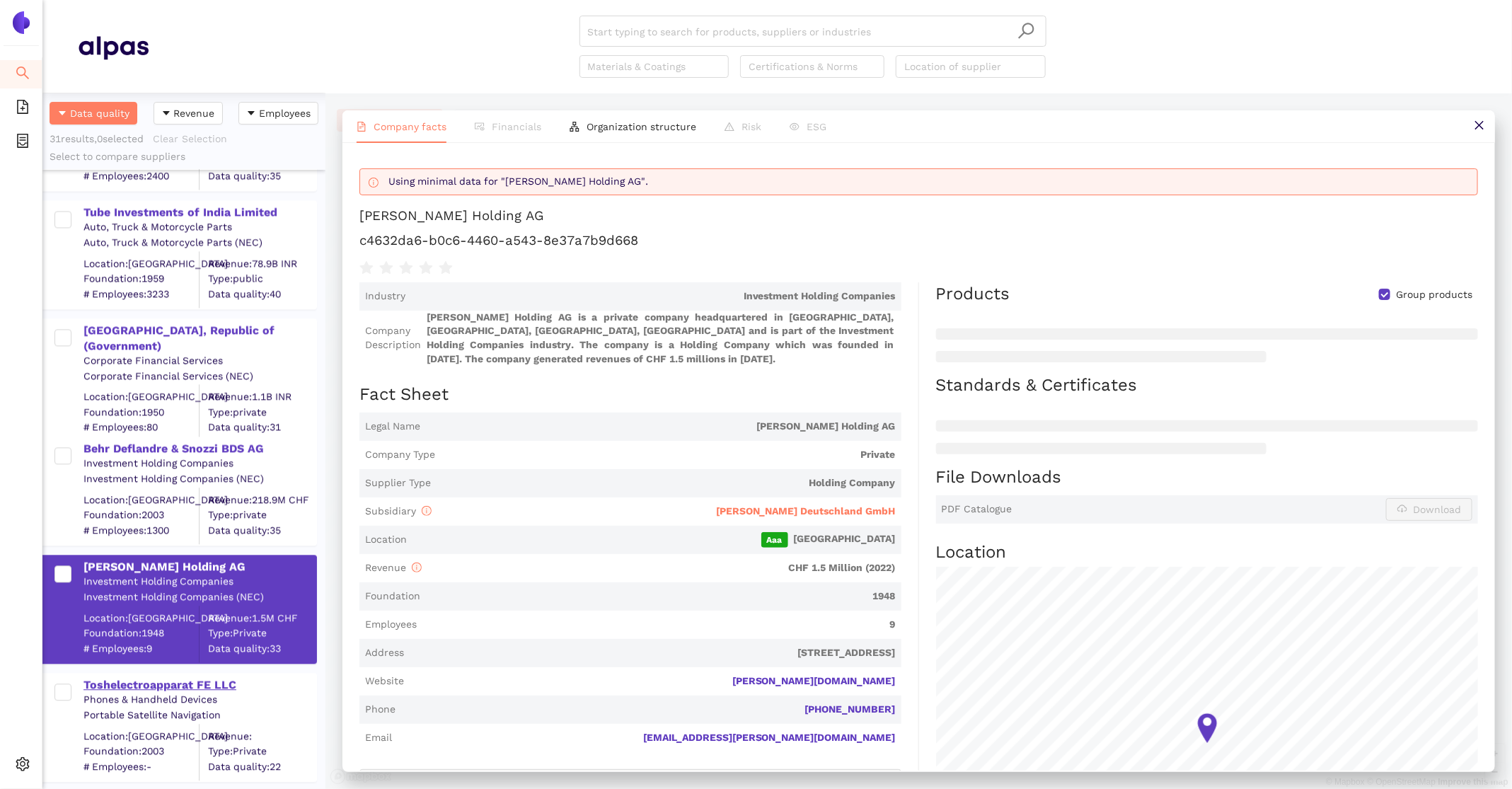
click at [144, 690] on div "Toshelectroapparat FE LLC" at bounding box center [199, 684] width 232 height 15
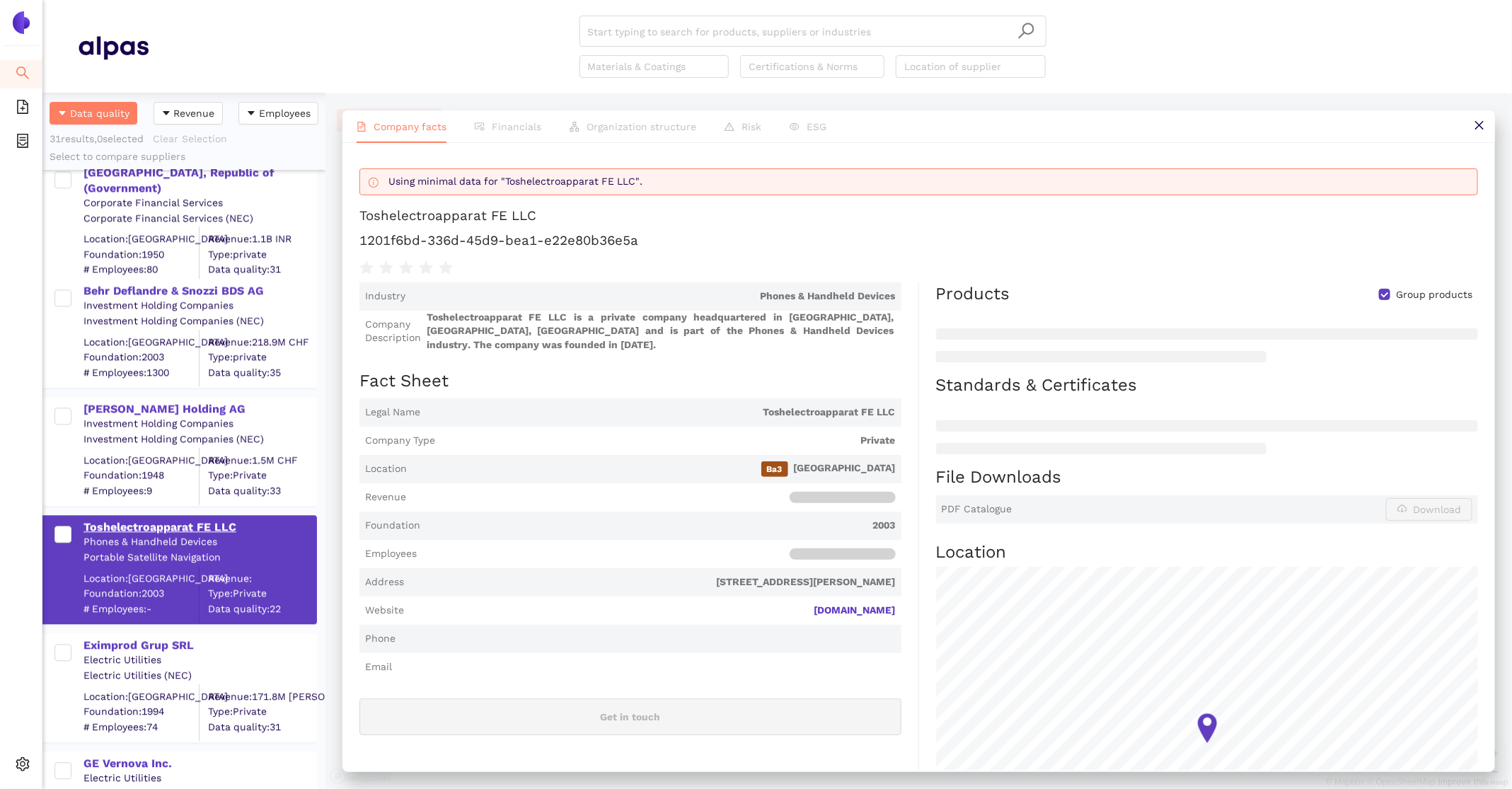
scroll to position [1943, 0]
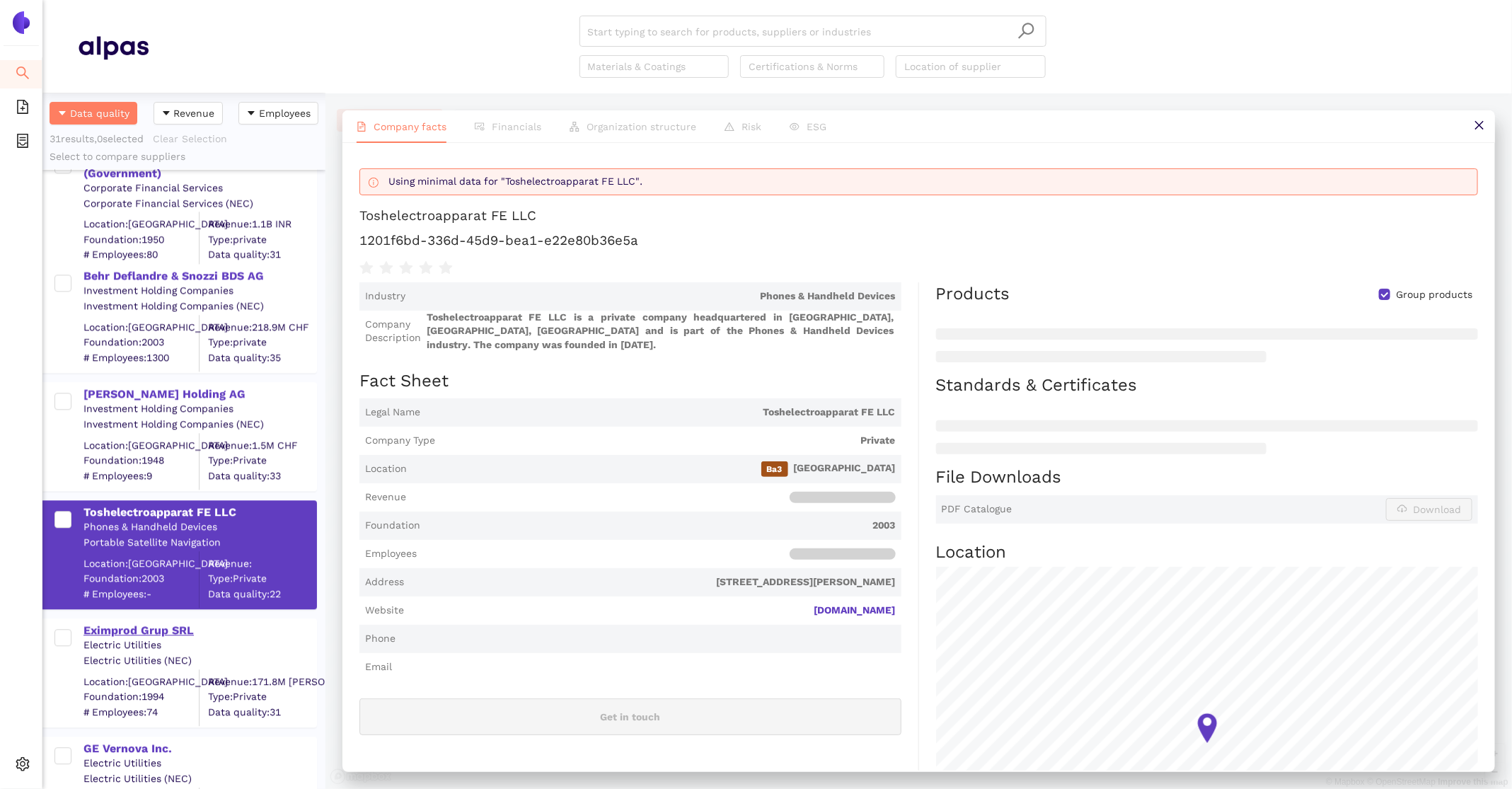
click at [137, 631] on div "Eximprod Grup SRL" at bounding box center [199, 630] width 232 height 15
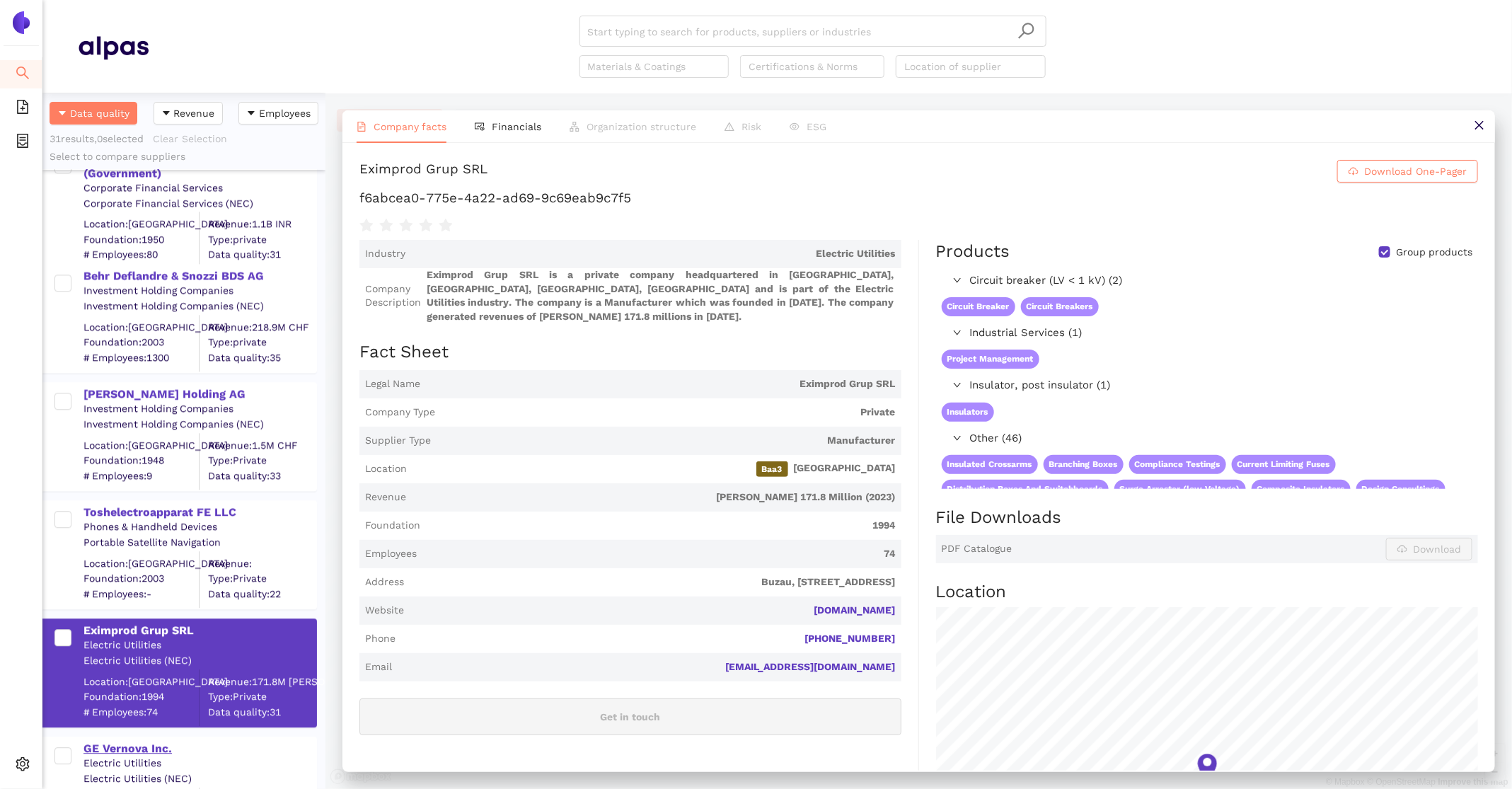
click at [138, 741] on div "GE Vernova Inc." at bounding box center [199, 748] width 232 height 15
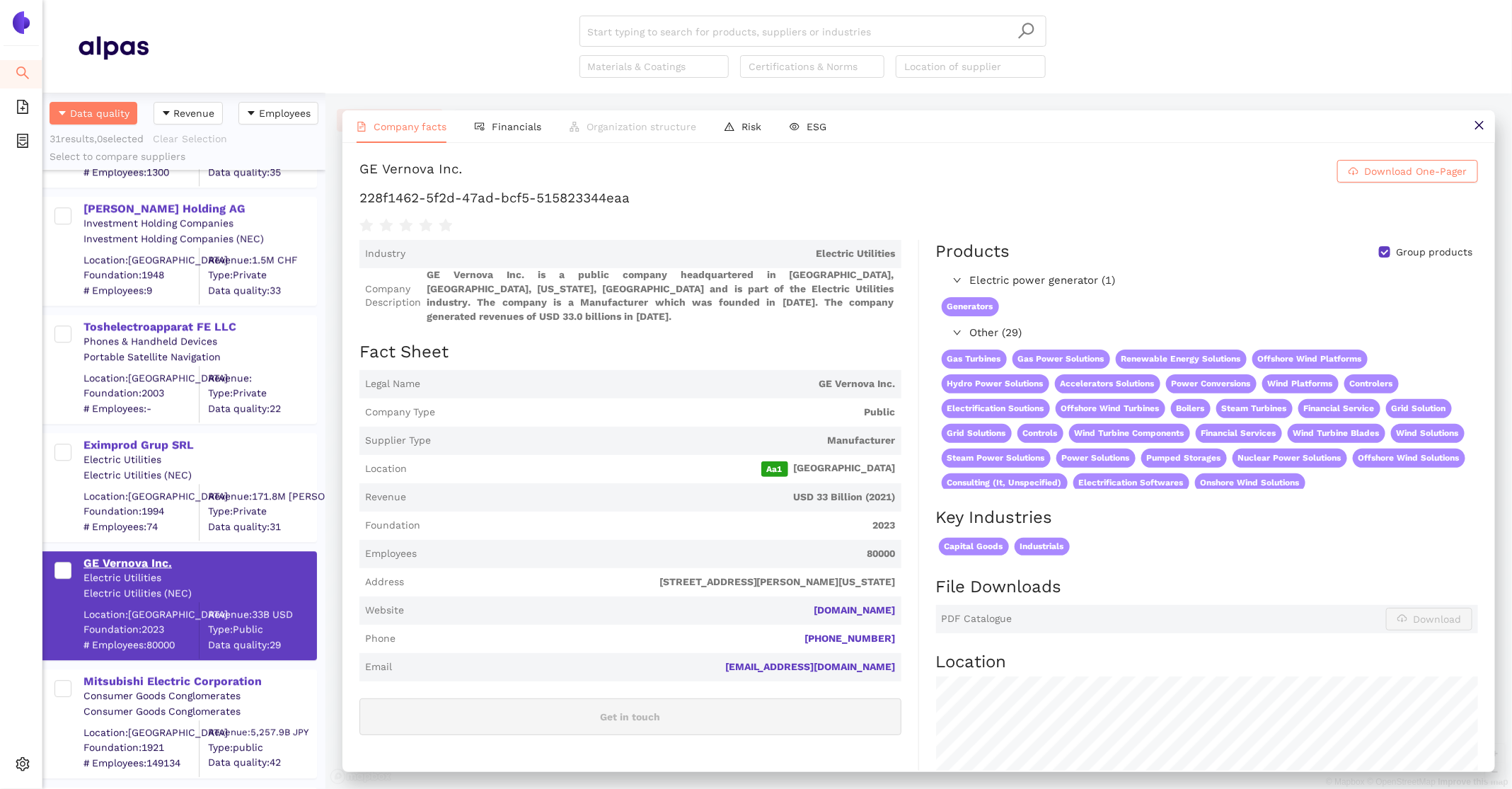
scroll to position [2147, 0]
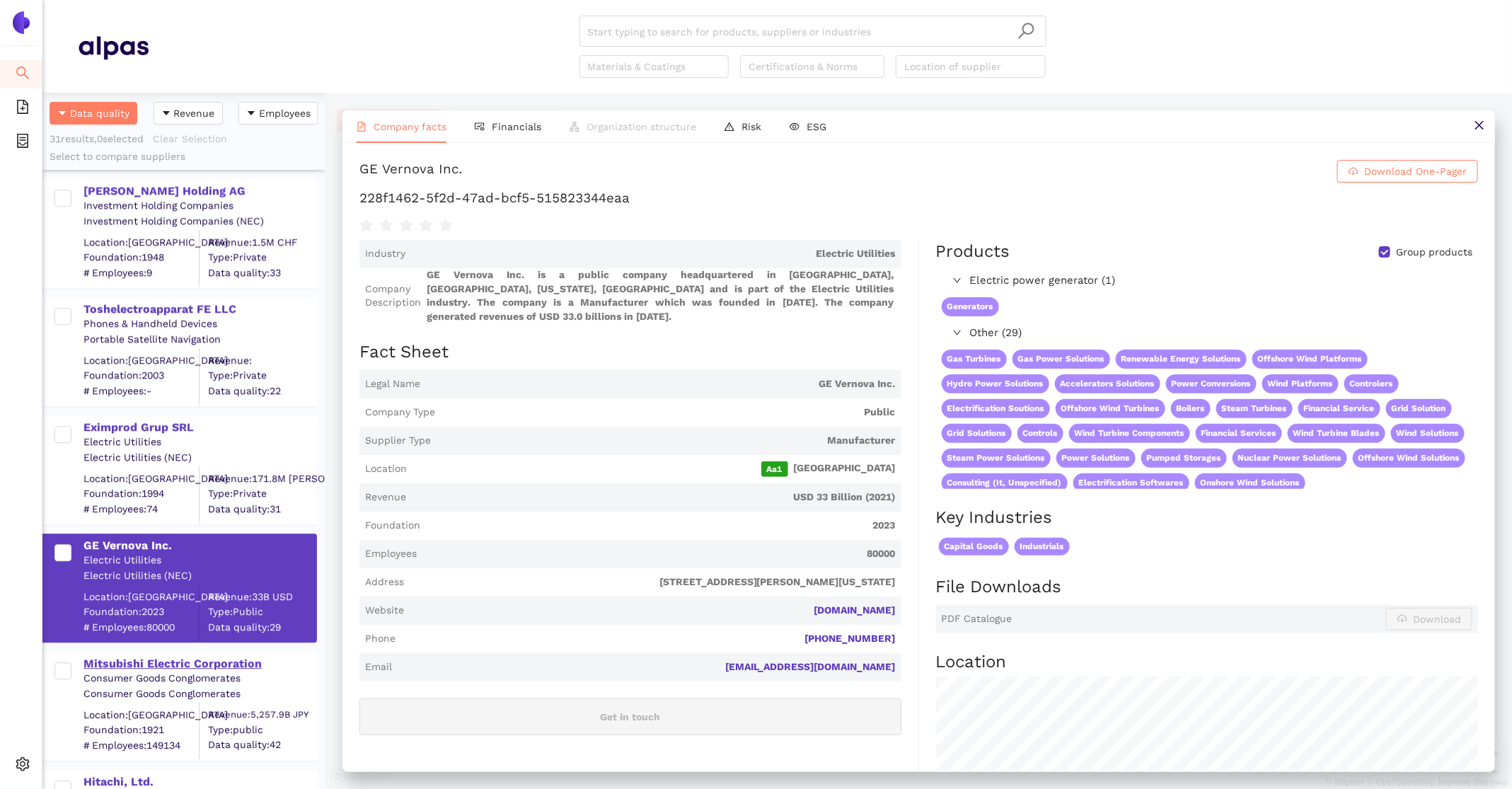
click at [123, 661] on div "Mitsubishi Electric Corporation" at bounding box center [199, 663] width 232 height 15
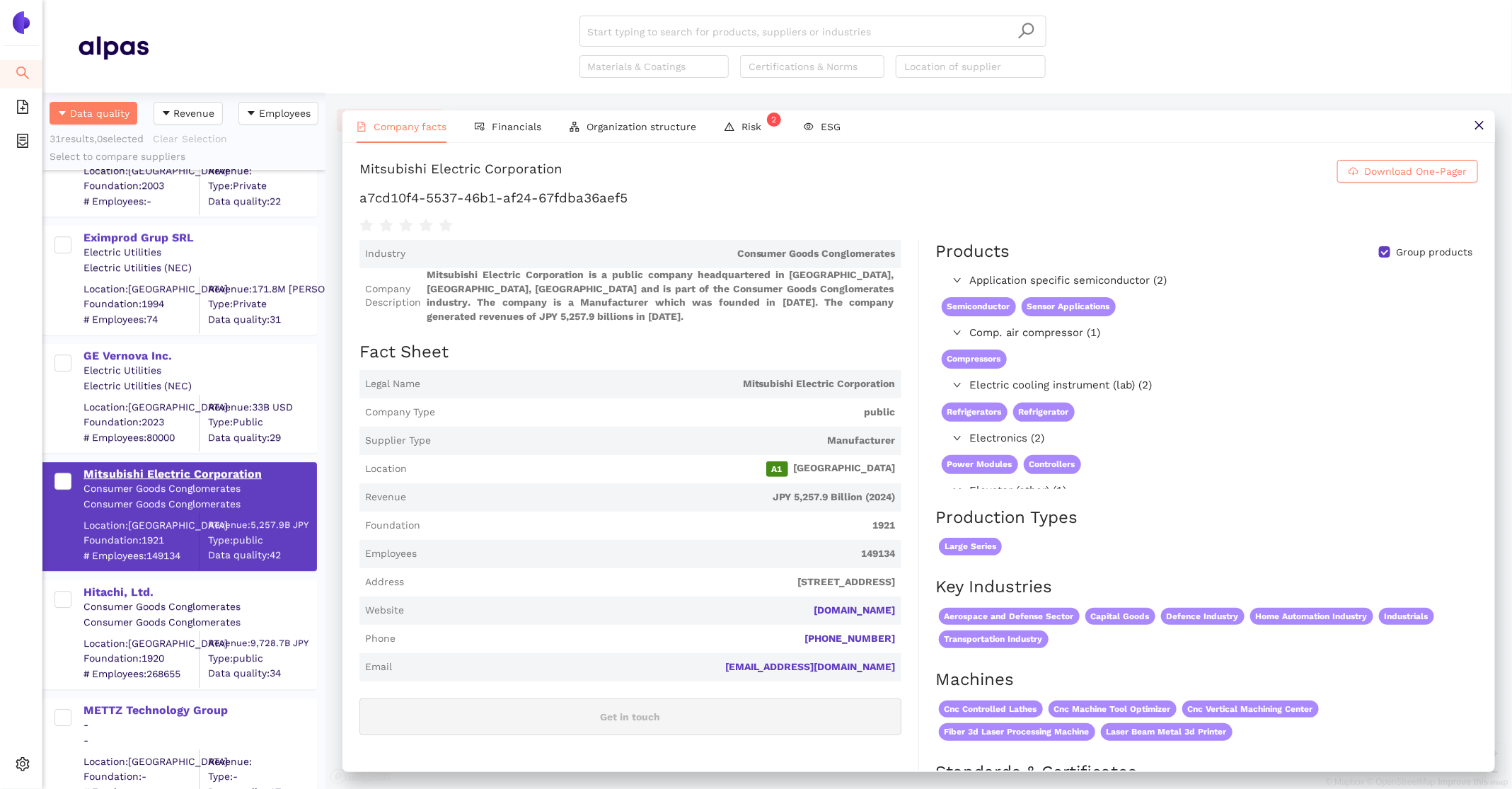
scroll to position [2336, 0]
click at [123, 591] on div "Hitachi, Ltd." at bounding box center [199, 592] width 232 height 15
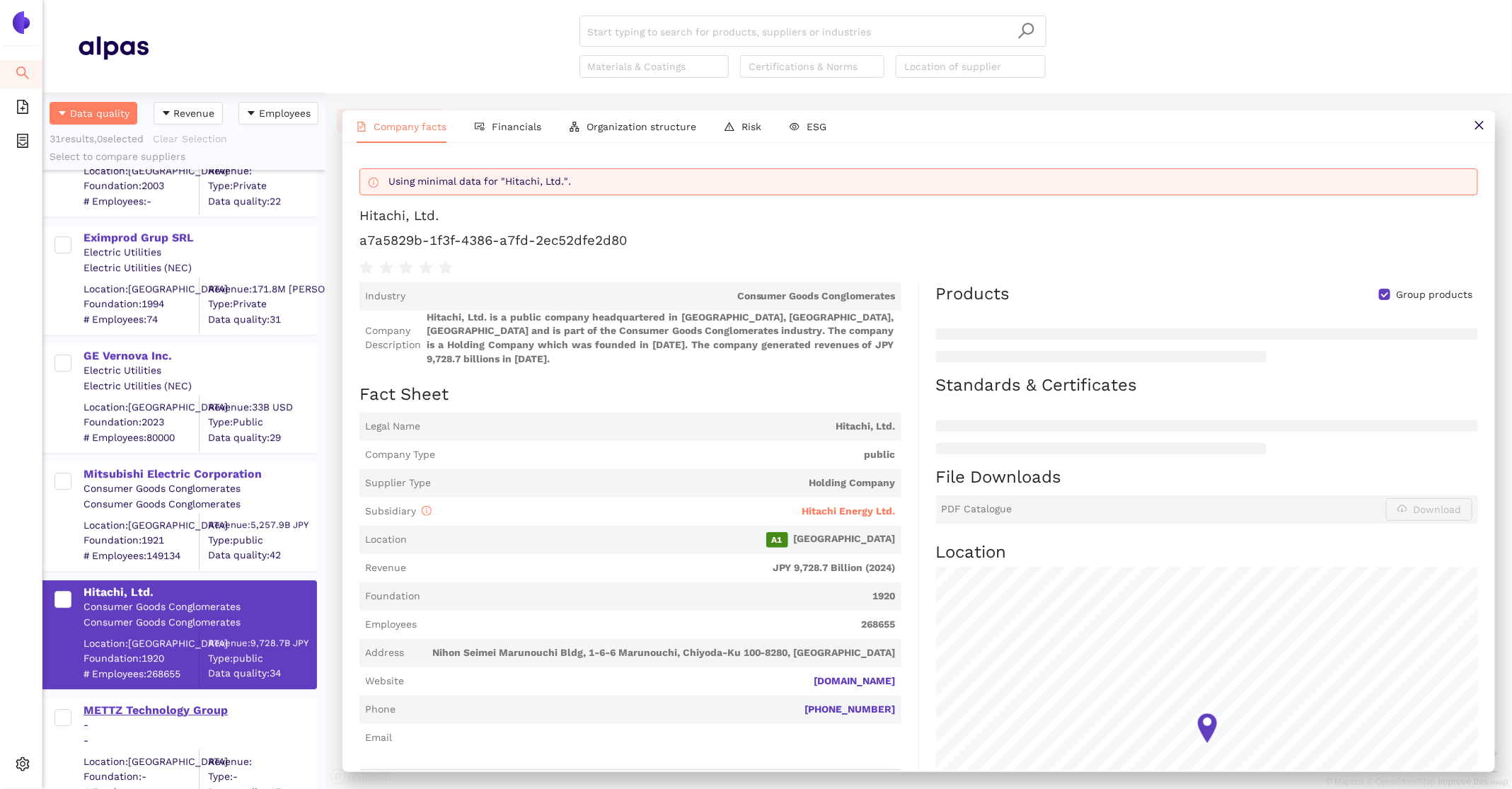
click at [132, 705] on div "METTZ Technology Group" at bounding box center [199, 710] width 232 height 15
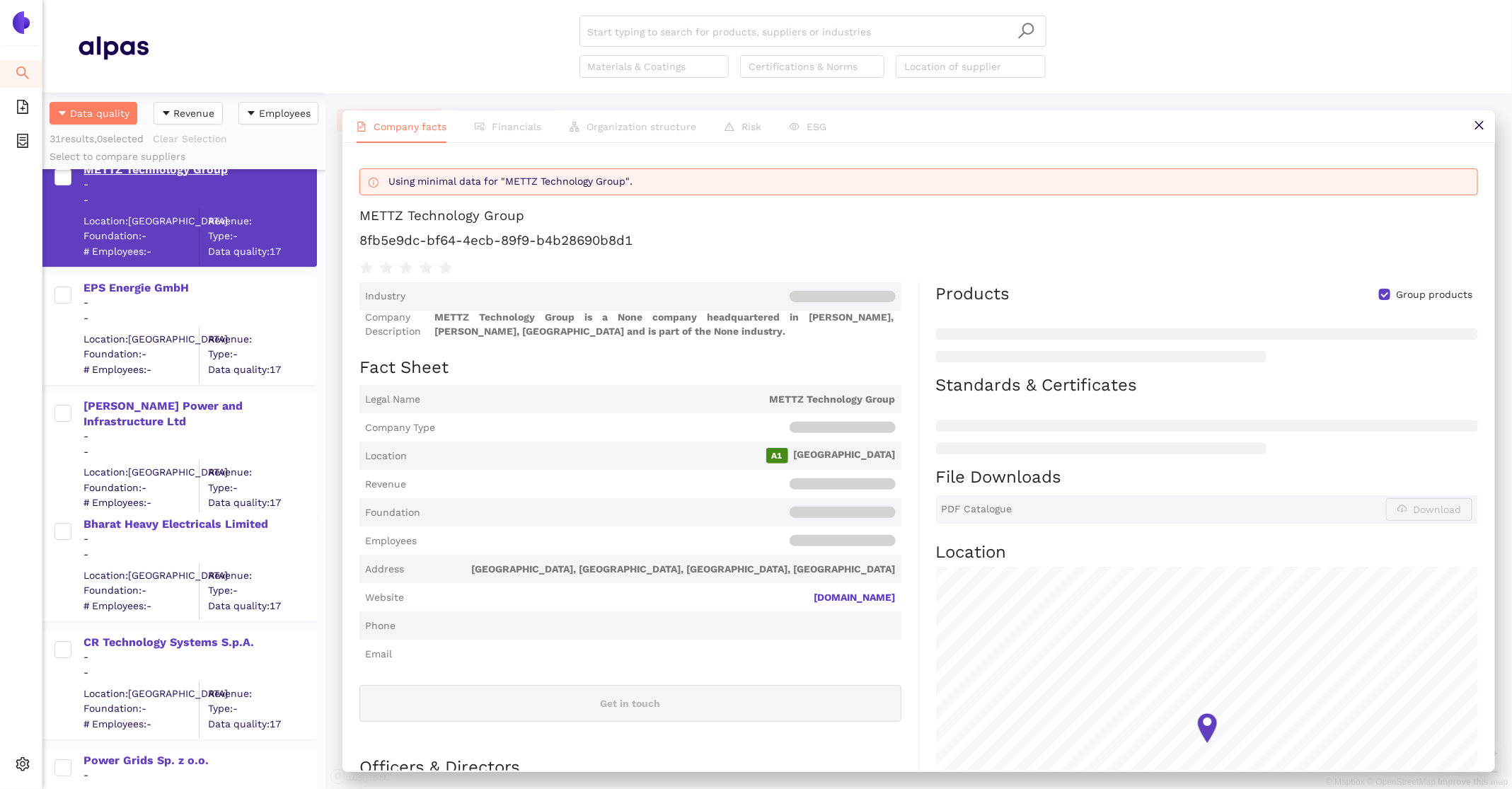
scroll to position [3063, 0]
